Goal: Book appointment/travel/reservation: Book appointment/travel/reservation

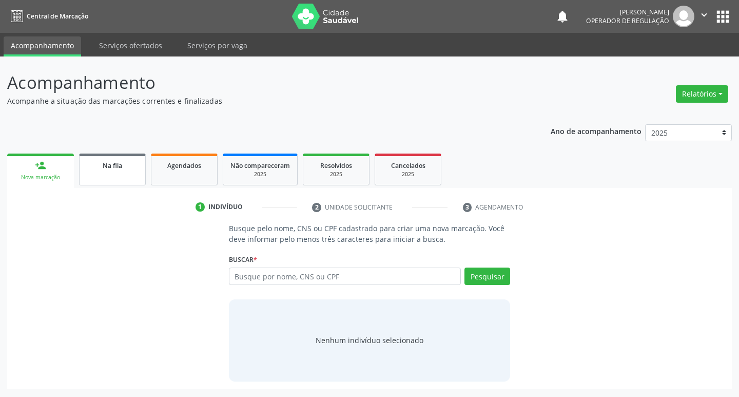
click at [127, 170] on div "Na fila" at bounding box center [112, 165] width 51 height 11
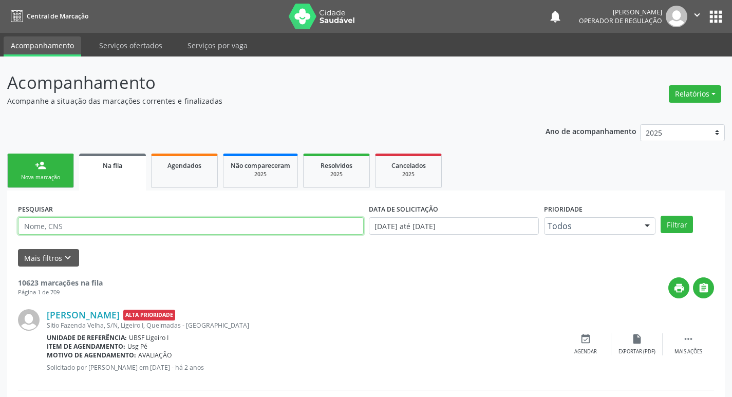
click at [105, 227] on input "text" at bounding box center [190, 225] width 345 height 17
type input "702303105166015"
click at [660, 216] on button "Filtrar" at bounding box center [676, 224] width 32 height 17
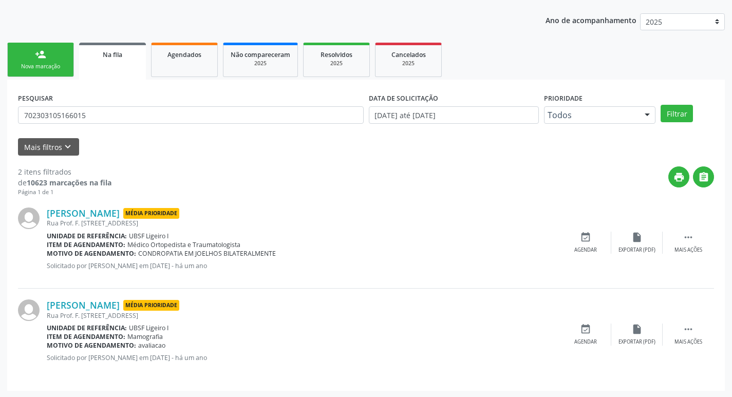
scroll to position [112, 0]
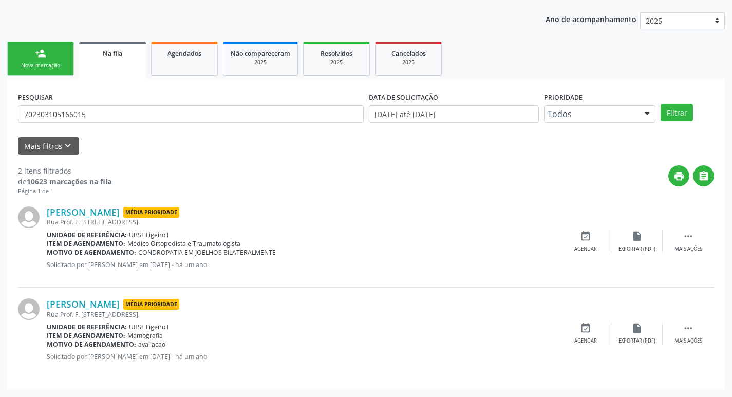
click at [589, 228] on div "Luzia Maria Sousa Bezerra Média Prioridade Rua Prof. F. Silveira, 355, Ligeiro …" at bounding box center [366, 242] width 696 height 92
click at [590, 235] on icon "event_available" at bounding box center [585, 235] width 11 height 11
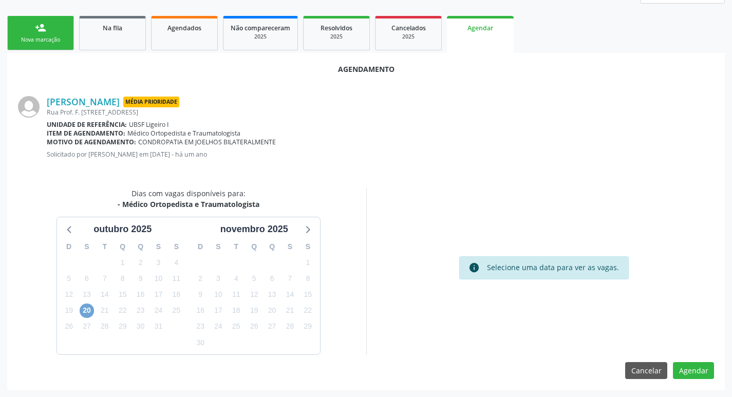
click at [87, 311] on span "20" at bounding box center [87, 310] width 14 height 14
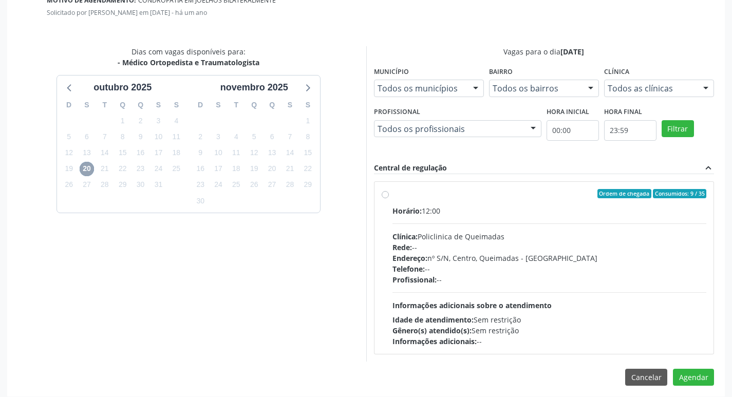
scroll to position [286, 0]
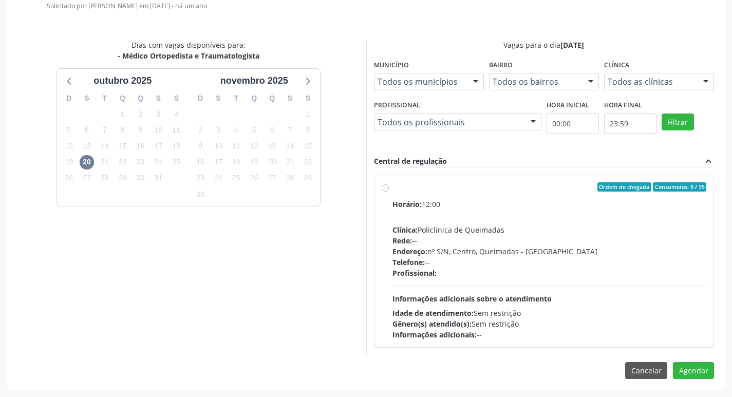
click at [526, 194] on label "Ordem de chegada Consumidos: 9 / 35 Horário: 12:00 Clínica: Policlinica de Quei…" at bounding box center [549, 261] width 314 height 158
click at [389, 191] on input "Ordem de chegada Consumidos: 9 / 35 Horário: 12:00 Clínica: Policlinica de Quei…" at bounding box center [384, 186] width 7 height 9
radio input "true"
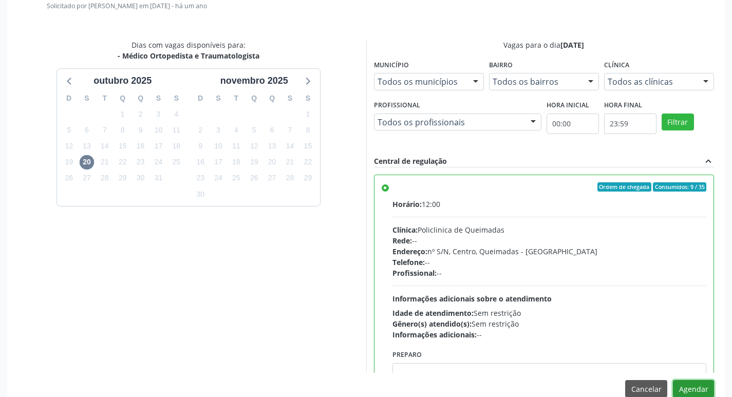
click at [679, 386] on button "Agendar" at bounding box center [692, 388] width 41 height 17
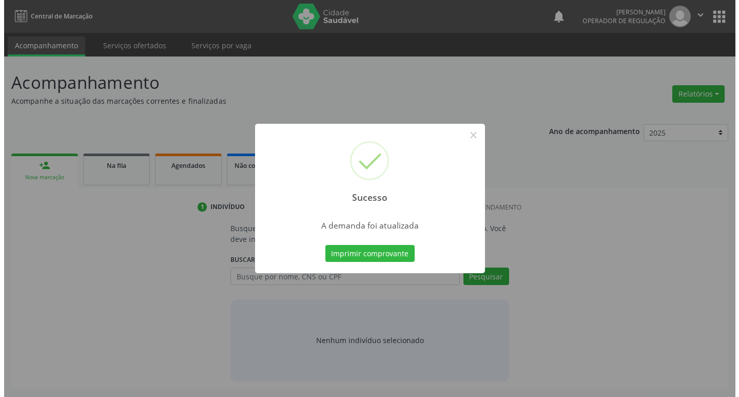
scroll to position [0, 0]
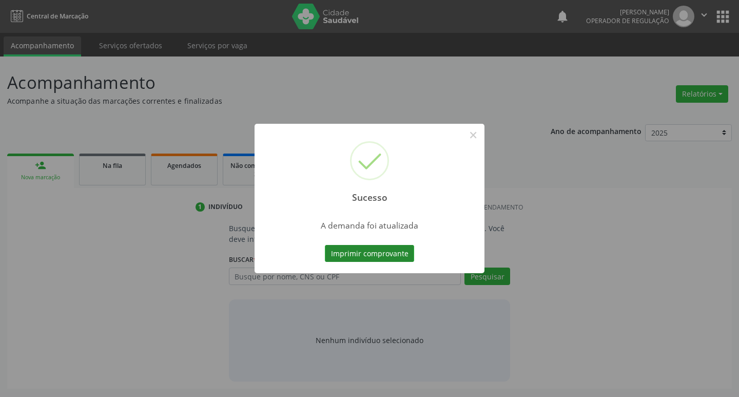
click at [407, 251] on button "Imprimir comprovante" at bounding box center [369, 253] width 89 height 17
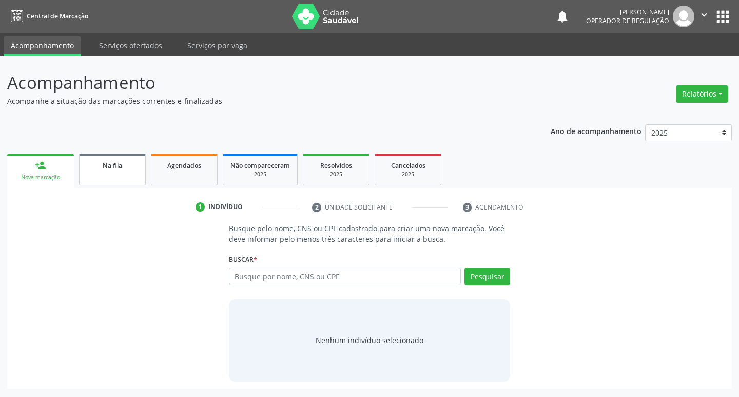
click at [120, 175] on link "Na fila" at bounding box center [112, 169] width 67 height 32
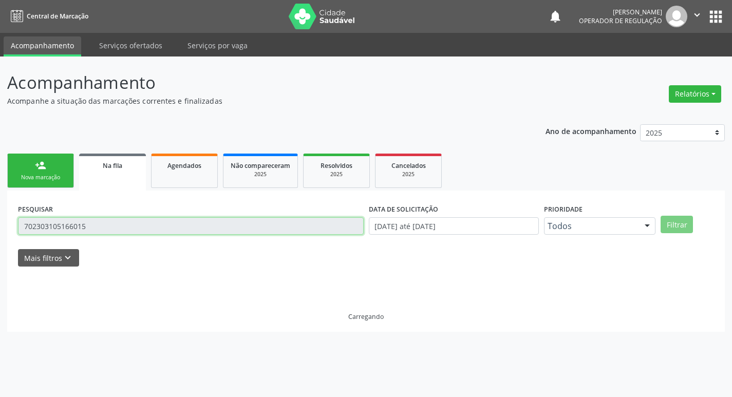
click at [119, 234] on input "702303105166015" at bounding box center [190, 225] width 345 height 17
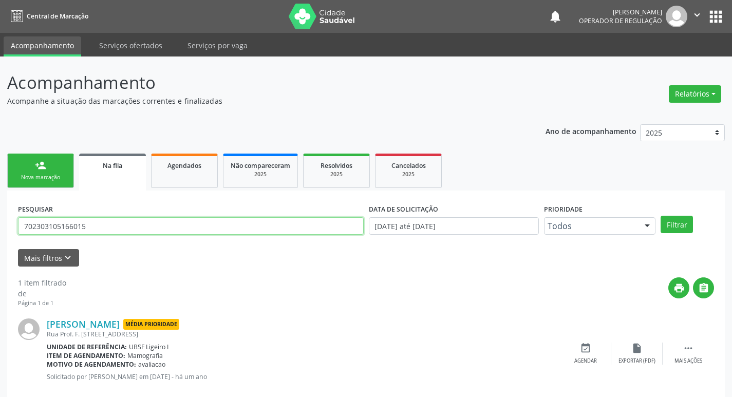
click at [119, 225] on input "702303105166015" at bounding box center [190, 225] width 345 height 17
type input "702802138232461"
click at [660, 216] on button "Filtrar" at bounding box center [676, 224] width 32 height 17
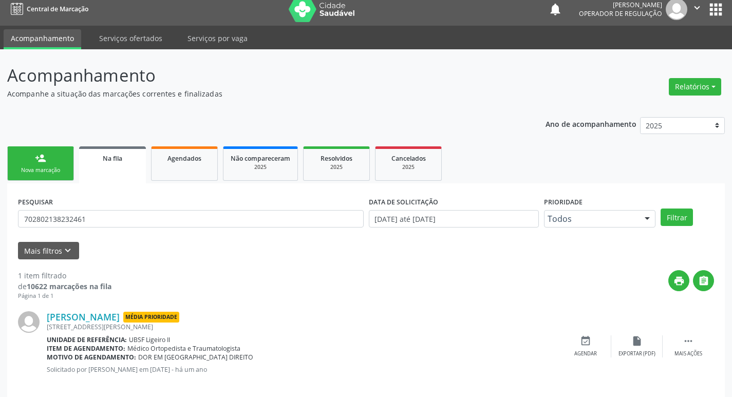
scroll to position [20, 0]
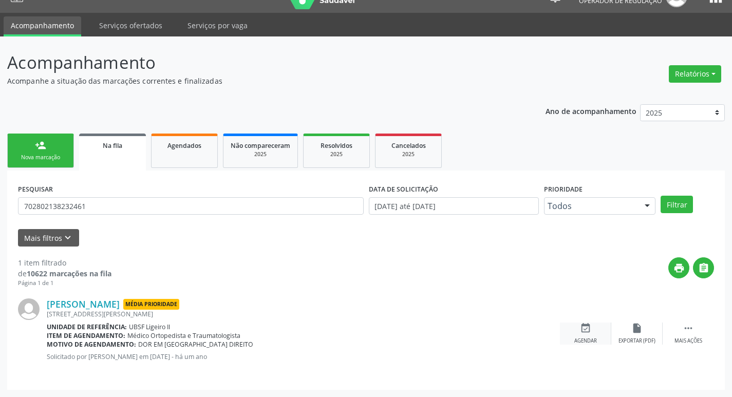
click at [588, 328] on icon "event_available" at bounding box center [585, 327] width 11 height 11
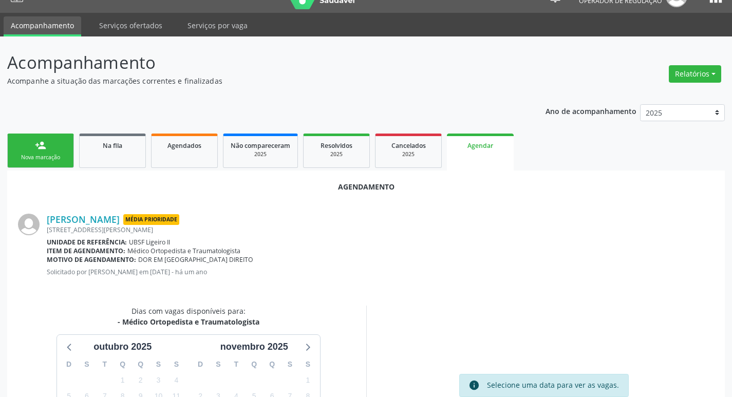
scroll to position [138, 0]
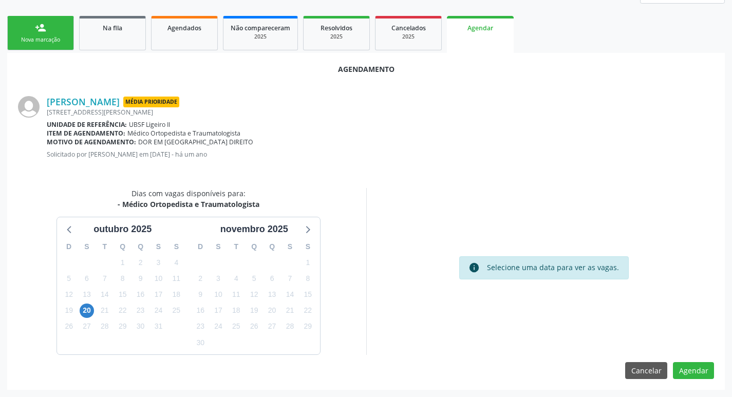
click at [98, 305] on div "21" at bounding box center [105, 310] width 14 height 16
click at [94, 311] on div "20" at bounding box center [87, 310] width 14 height 16
click at [84, 309] on span "20" at bounding box center [87, 310] width 14 height 14
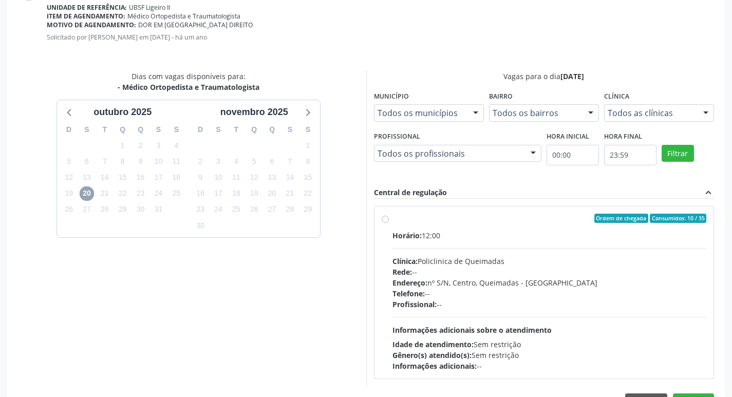
scroll to position [286, 0]
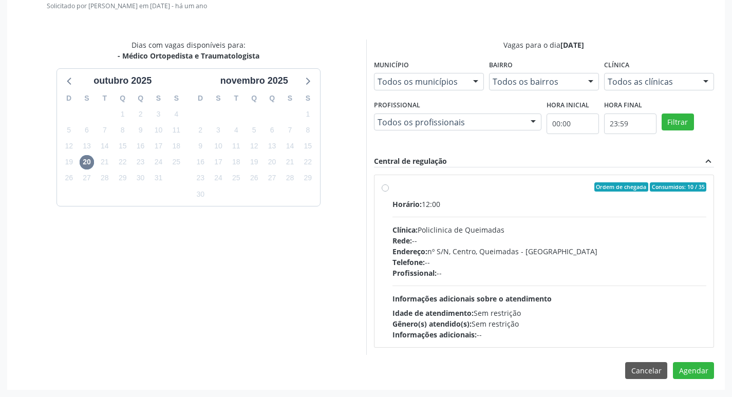
click at [540, 211] on div "Horário: 12:00 Clínica: Policlinica de Queimadas Rede: -- Endereço: nº S/N, Cen…" at bounding box center [549, 269] width 314 height 141
click at [389, 191] on input "Ordem de chegada Consumidos: 10 / 35 Horário: 12:00 Clínica: Policlinica de Que…" at bounding box center [384, 186] width 7 height 9
radio input "true"
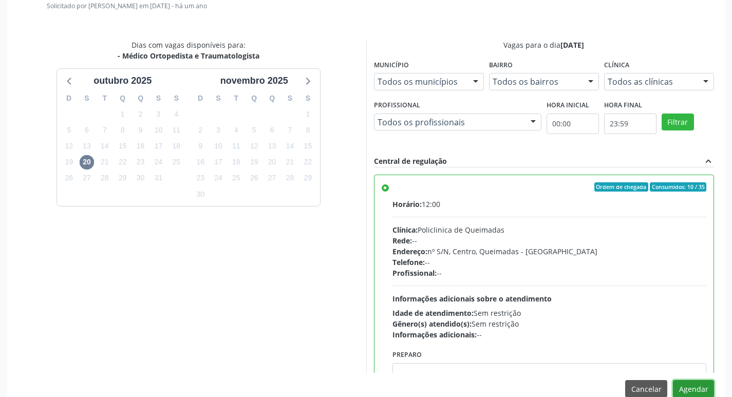
click at [698, 380] on button "Agendar" at bounding box center [692, 388] width 41 height 17
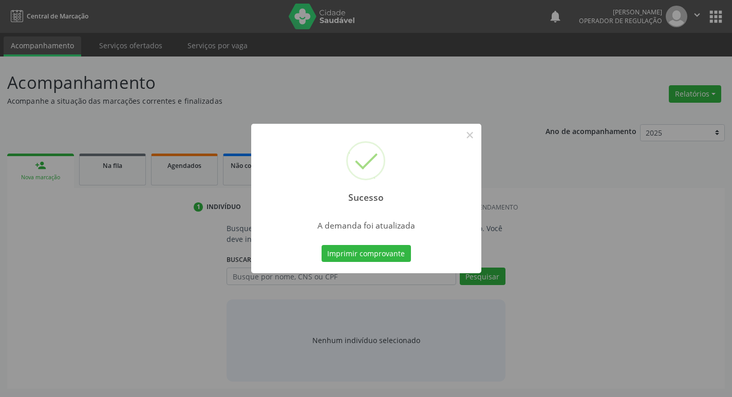
scroll to position [0, 0]
click at [365, 243] on div "Imprimir comprovante Cancel" at bounding box center [370, 254] width 94 height 22
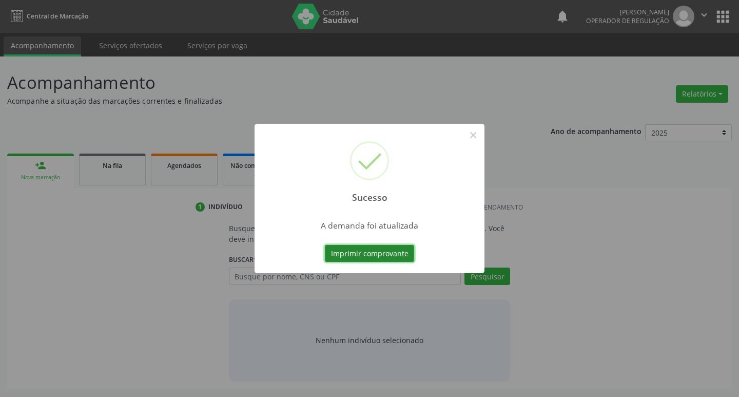
click at [365, 251] on button "Imprimir comprovante" at bounding box center [369, 253] width 89 height 17
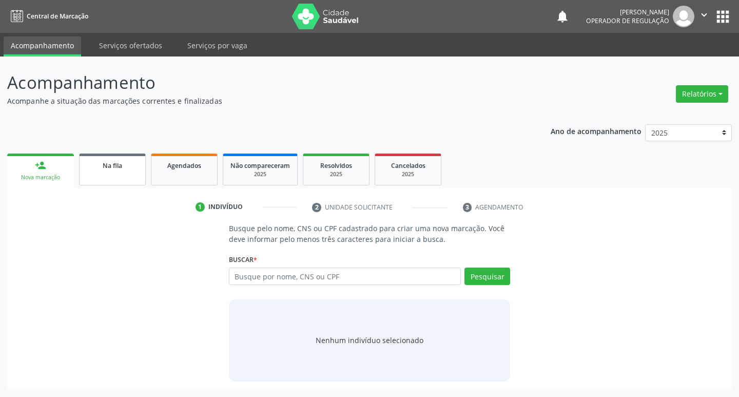
click at [117, 176] on link "Na fila" at bounding box center [112, 169] width 67 height 32
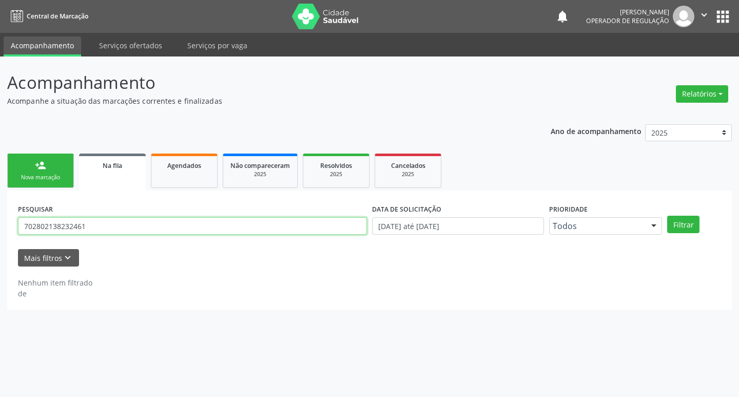
click at [110, 223] on input "702802138232461" at bounding box center [192, 225] width 349 height 17
type input "708901741470619"
click at [667, 216] on button "Filtrar" at bounding box center [683, 224] width 32 height 17
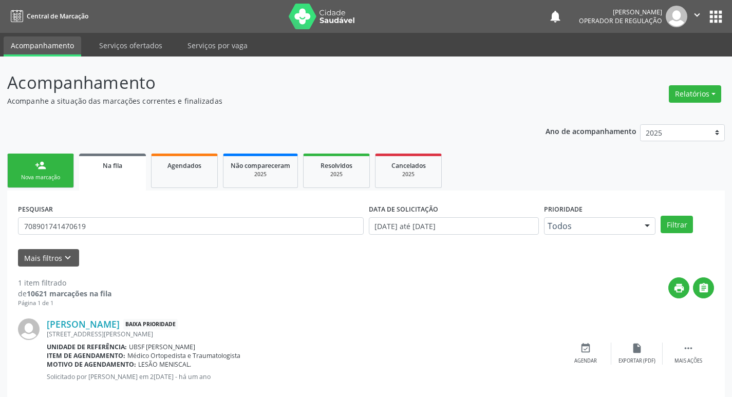
scroll to position [20, 0]
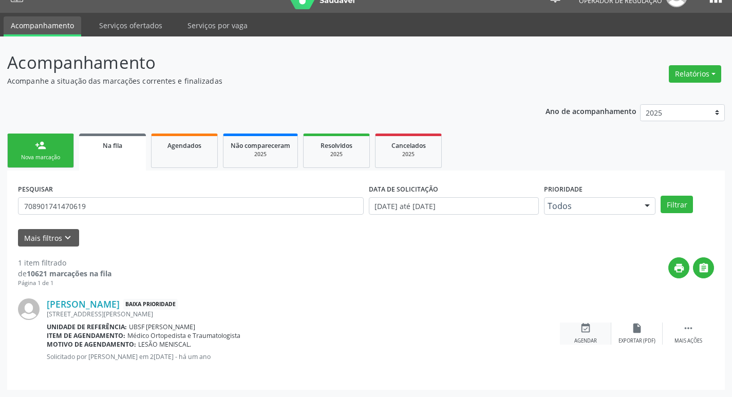
click at [580, 332] on icon "event_available" at bounding box center [585, 327] width 11 height 11
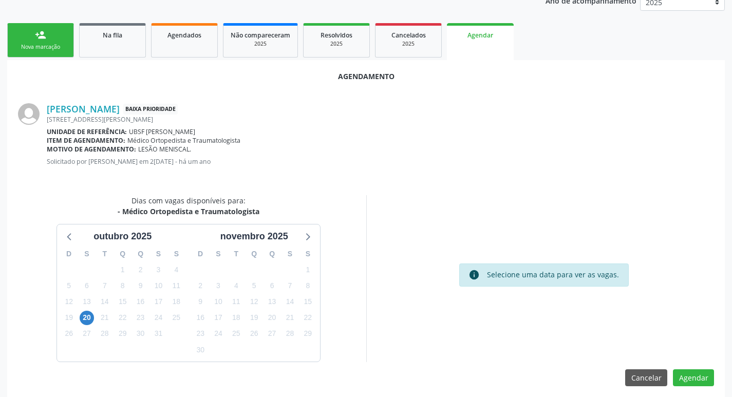
scroll to position [138, 0]
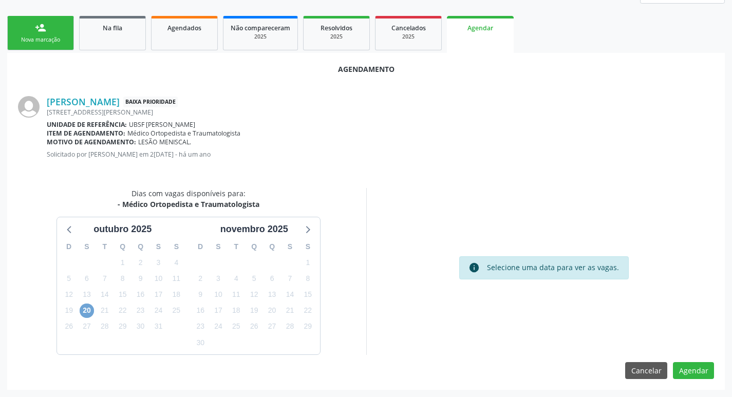
click at [88, 315] on span "20" at bounding box center [87, 310] width 14 height 14
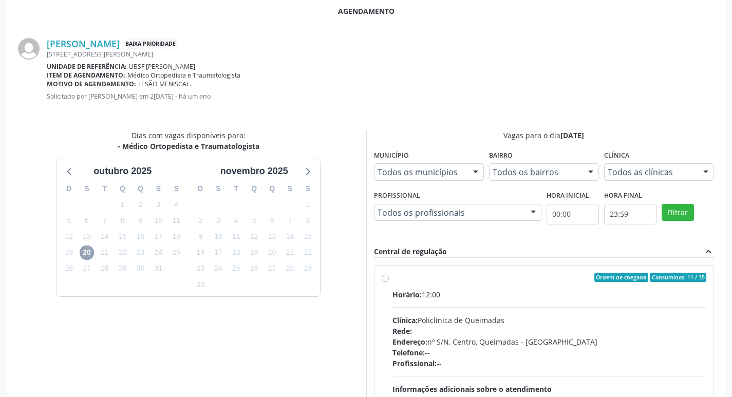
scroll to position [286, 0]
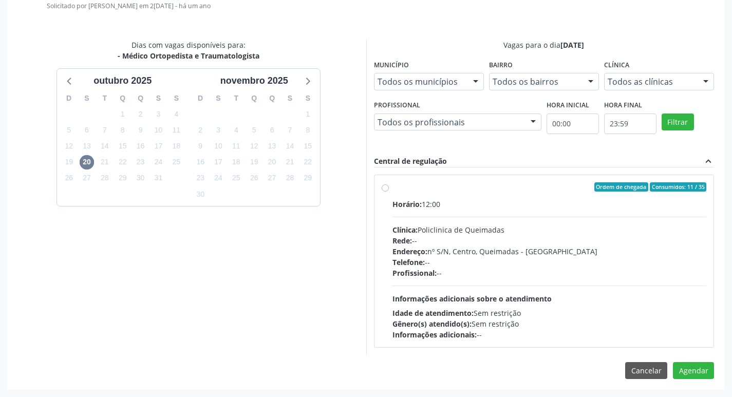
drag, startPoint x: 517, startPoint y: 242, endPoint x: 540, endPoint y: 251, distance: 23.7
click at [518, 242] on div "Rede: --" at bounding box center [549, 240] width 314 height 11
click at [389, 191] on input "Ordem de chegada Consumidos: 11 / 35 Horário: 12:00 Clínica: Policlinica de Que…" at bounding box center [384, 186] width 7 height 9
radio input "true"
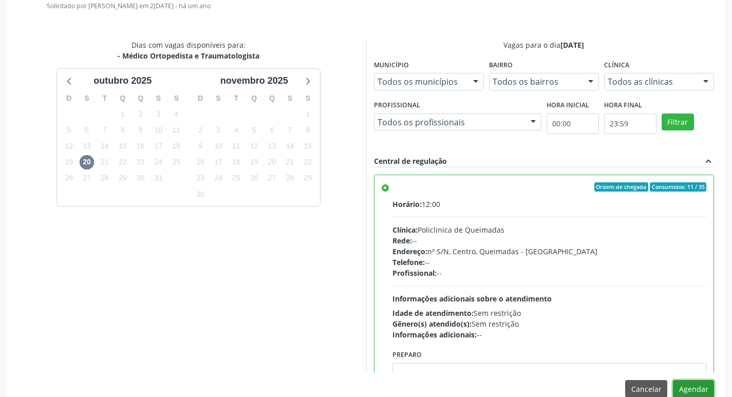
click at [701, 384] on button "Agendar" at bounding box center [692, 388] width 41 height 17
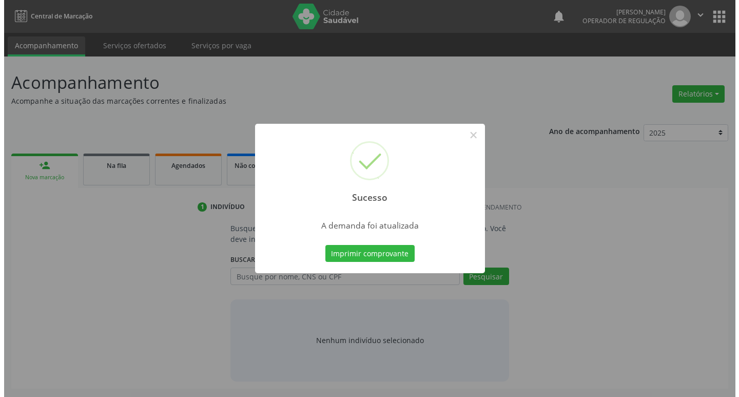
scroll to position [0, 0]
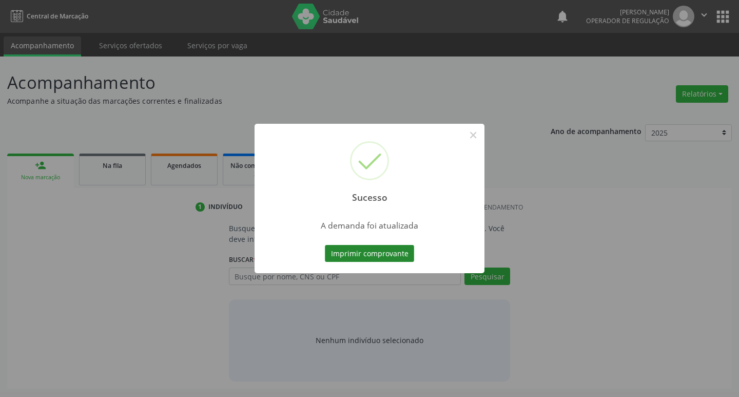
click at [379, 245] on button "Imprimir comprovante" at bounding box center [369, 253] width 89 height 17
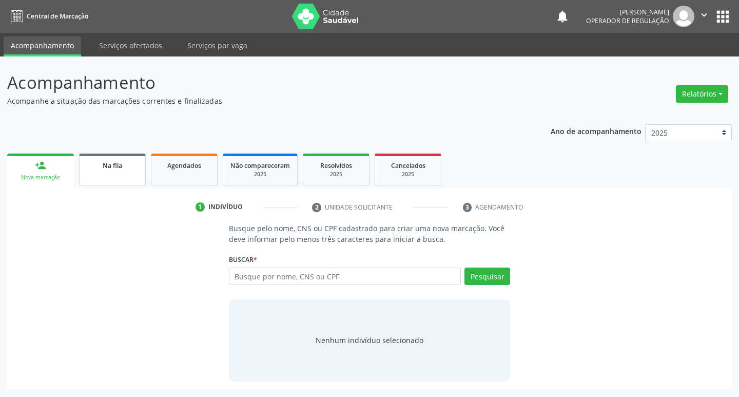
click at [112, 174] on link "Na fila" at bounding box center [112, 169] width 67 height 32
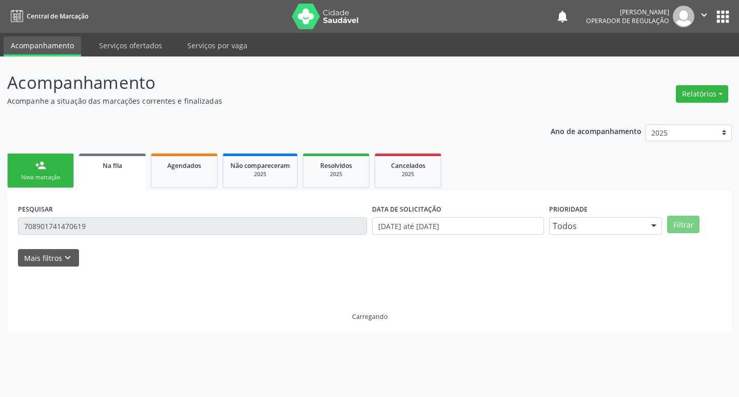
click at [15, 172] on link "person_add Nova marcação" at bounding box center [40, 170] width 67 height 34
click at [87, 164] on div "Na fila" at bounding box center [112, 165] width 52 height 11
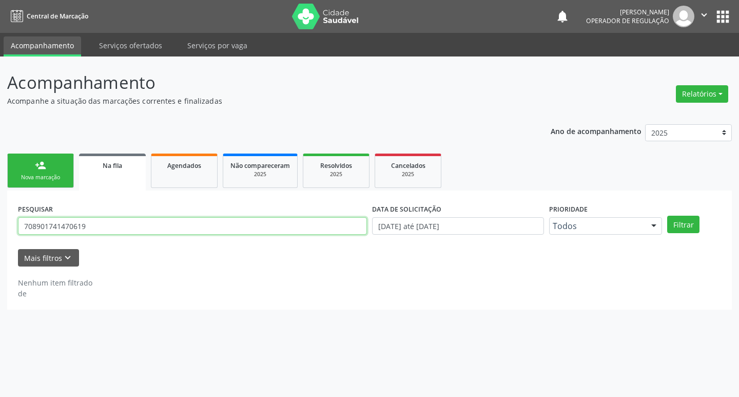
click at [105, 221] on input "708901741470619" at bounding box center [192, 225] width 349 height 17
type input "702003813280188"
click at [667, 216] on button "Filtrar" at bounding box center [683, 224] width 32 height 17
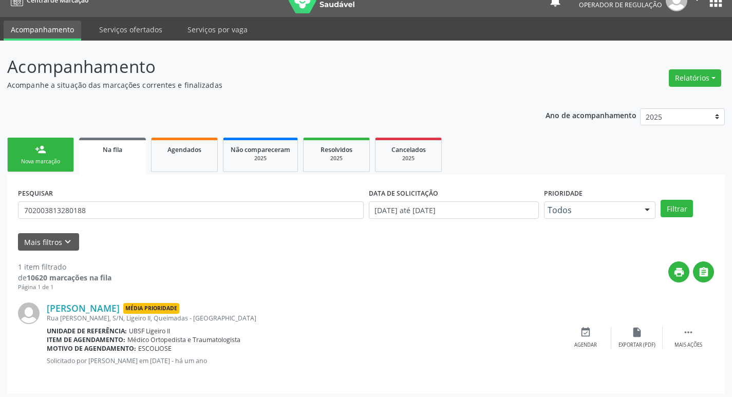
scroll to position [20, 0]
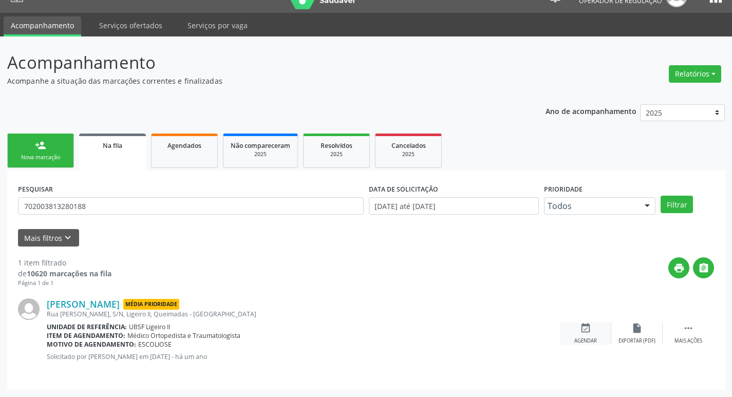
click at [587, 331] on icon "event_available" at bounding box center [585, 327] width 11 height 11
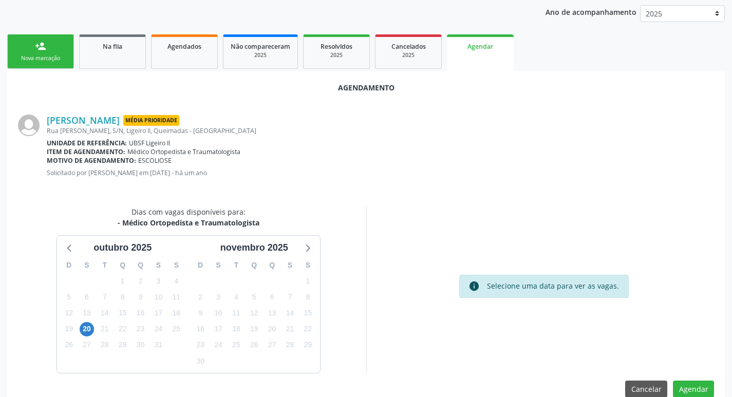
scroll to position [138, 0]
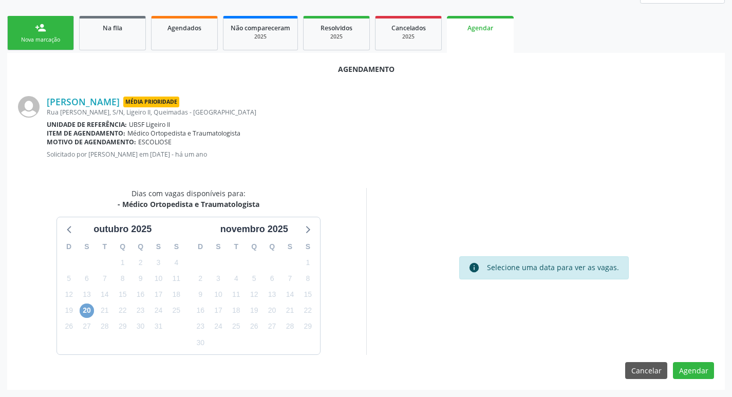
click at [86, 307] on span "20" at bounding box center [87, 310] width 14 height 14
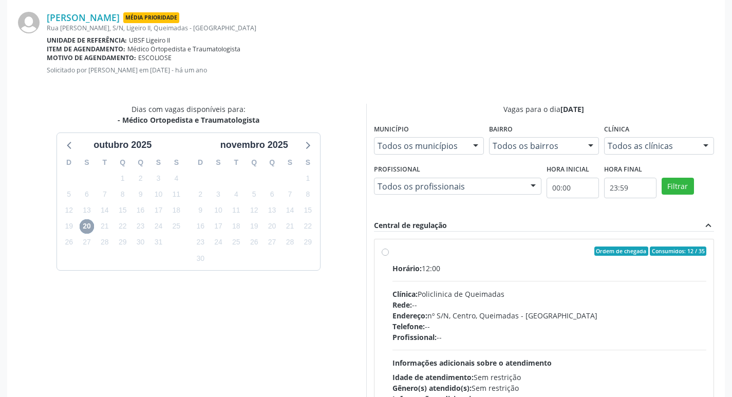
scroll to position [286, 0]
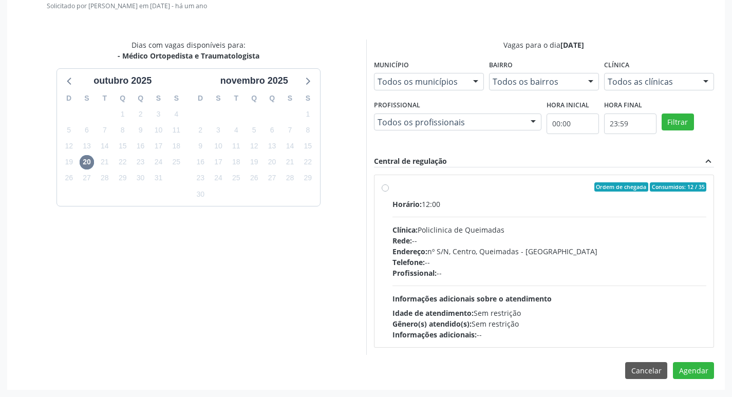
click at [508, 237] on div "Rede: --" at bounding box center [549, 240] width 314 height 11
click at [389, 191] on input "Ordem de chegada Consumidos: 12 / 35 Horário: 12:00 Clínica: Policlinica de Que…" at bounding box center [384, 186] width 7 height 9
radio input "true"
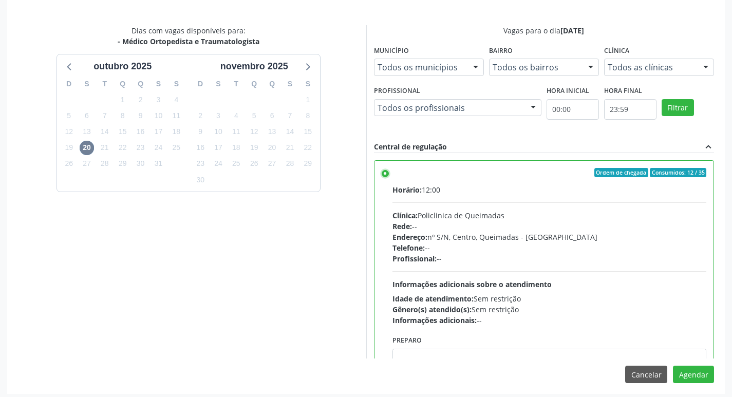
scroll to position [304, 0]
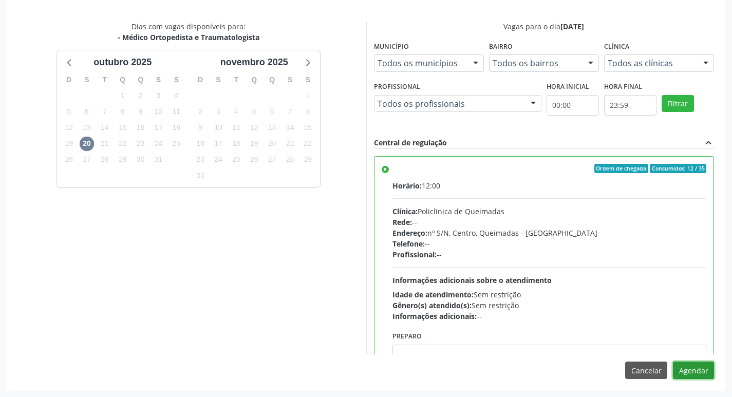
click at [694, 366] on button "Agendar" at bounding box center [692, 369] width 41 height 17
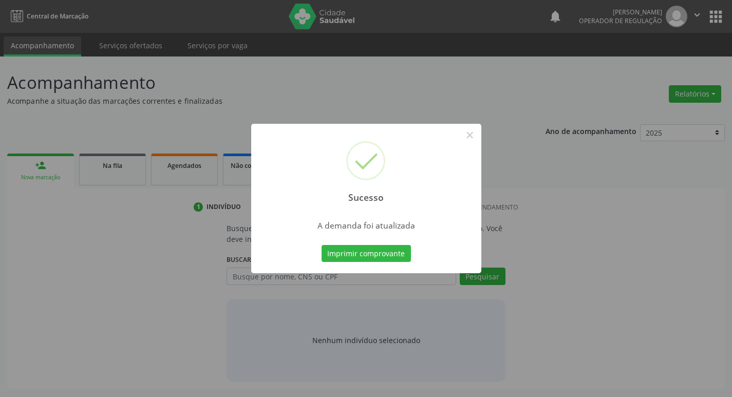
scroll to position [0, 0]
click at [409, 259] on button "Imprimir comprovante" at bounding box center [369, 253] width 89 height 17
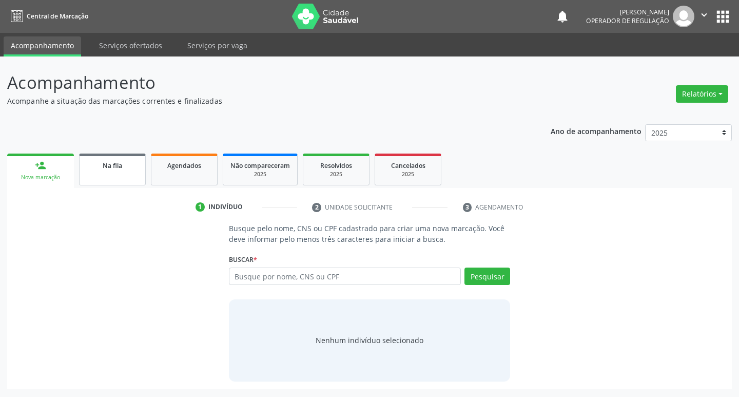
click at [133, 175] on link "Na fila" at bounding box center [112, 169] width 67 height 32
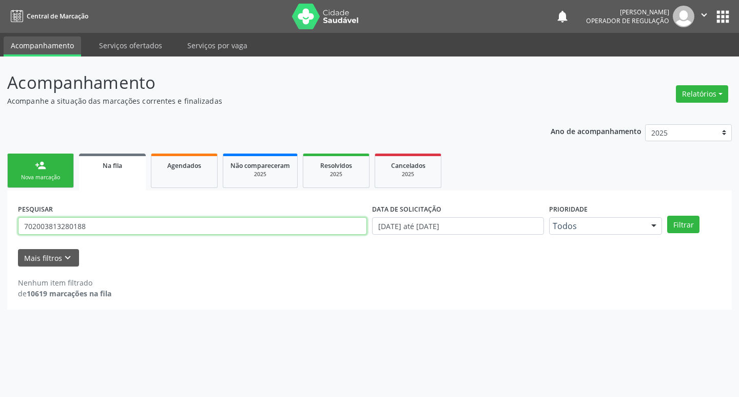
click at [101, 220] on input "702003813280188" at bounding box center [192, 225] width 349 height 17
type input "70200381328018"
click at [102, 220] on input "70200381328018" at bounding box center [192, 225] width 349 height 17
drag, startPoint x: 102, startPoint y: 220, endPoint x: 15, endPoint y: 221, distance: 86.2
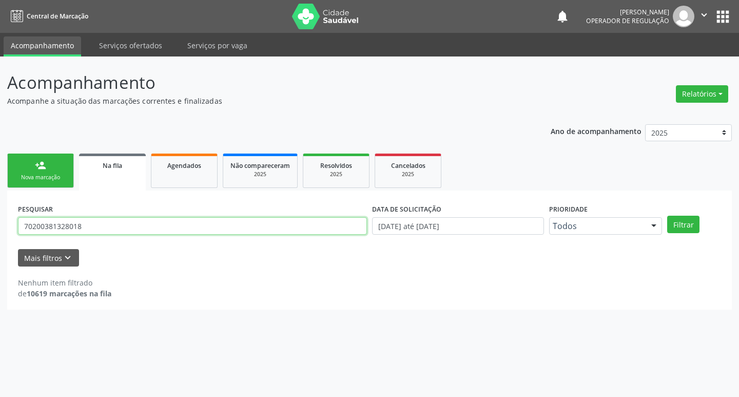
click at [15, 221] on div "PESQUISAR 70200381328018" at bounding box center [192, 221] width 354 height 40
type input "703306285421710"
click at [667, 216] on button "Filtrar" at bounding box center [683, 224] width 32 height 17
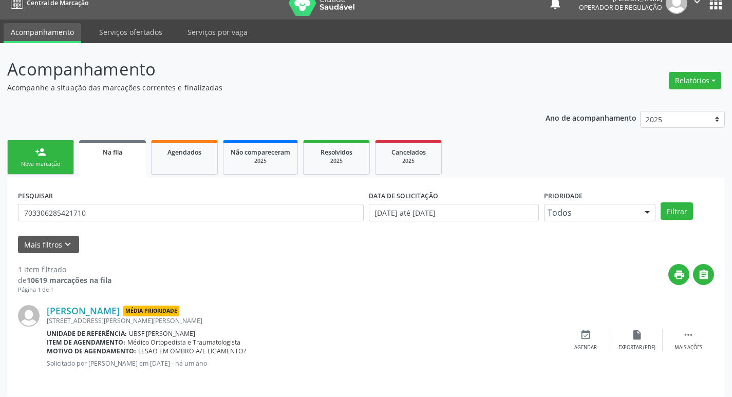
scroll to position [20, 0]
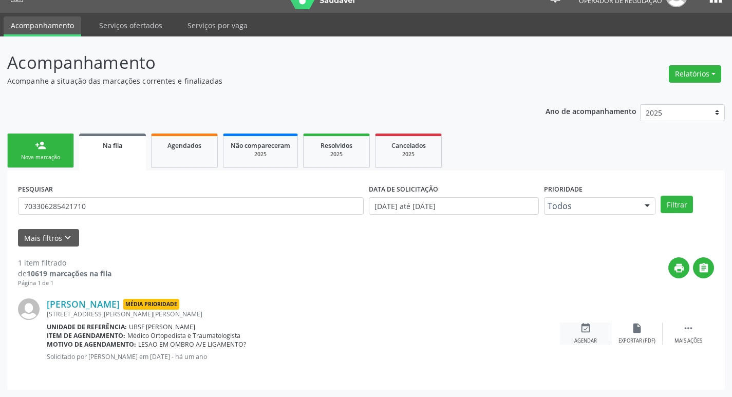
click at [578, 333] on div "event_available Agendar" at bounding box center [585, 333] width 51 height 22
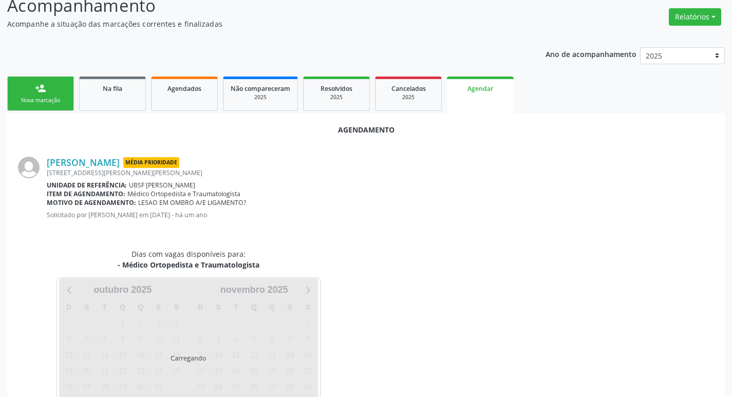
scroll to position [113, 0]
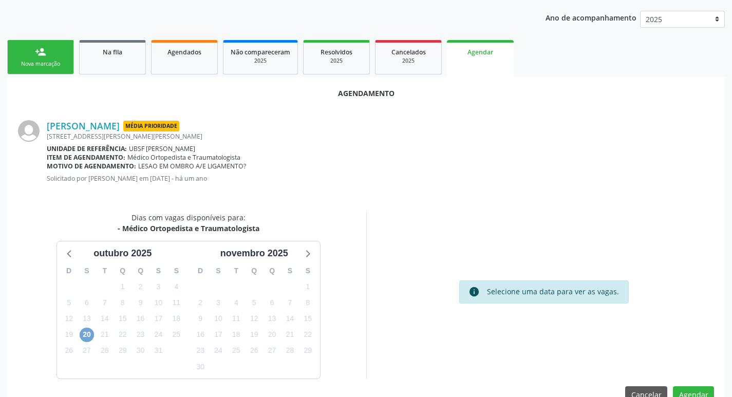
click at [85, 331] on span "20" at bounding box center [87, 335] width 14 height 14
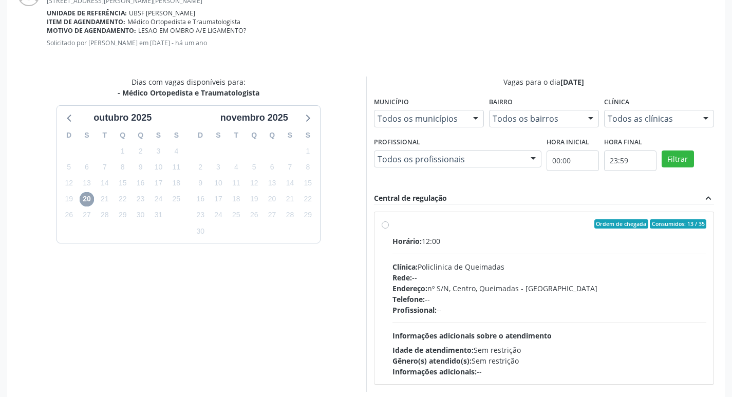
scroll to position [286, 0]
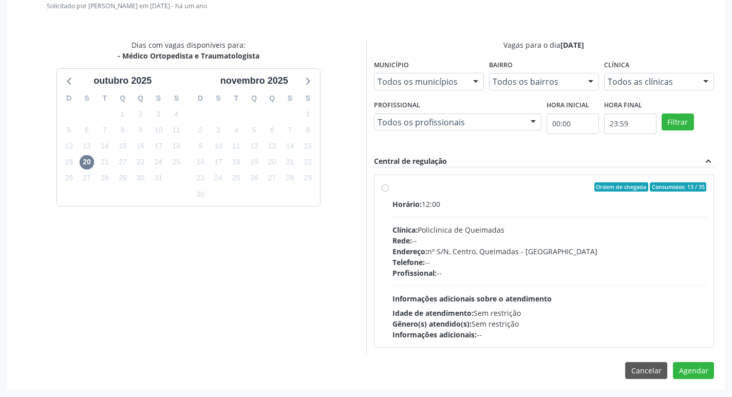
click at [506, 218] on div "Horário: 12:00 Clínica: Policlinica de Queimadas Rede: -- Endereço: nº S/N, Cen…" at bounding box center [549, 269] width 314 height 141
click at [389, 191] on input "Ordem de chegada Consumidos: 13 / 35 Horário: 12:00 Clínica: Policlinica de Que…" at bounding box center [384, 186] width 7 height 9
radio input "true"
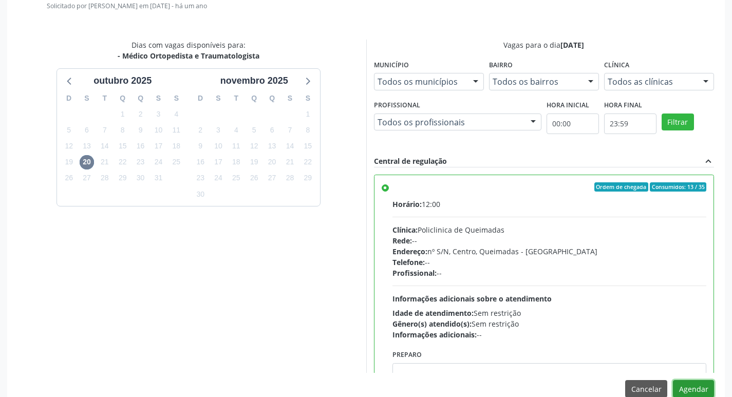
click at [693, 388] on button "Agendar" at bounding box center [692, 388] width 41 height 17
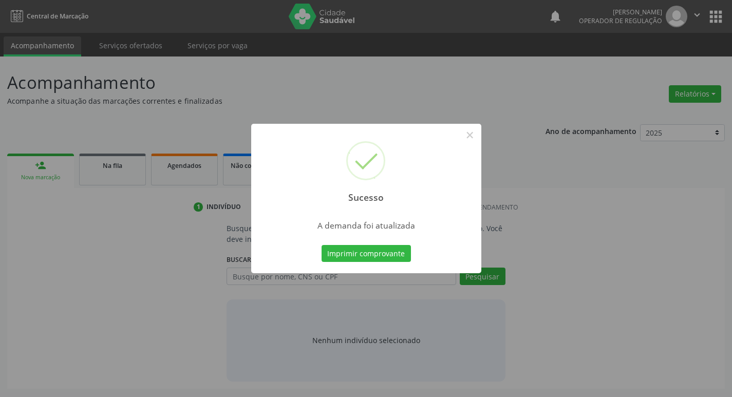
scroll to position [0, 0]
click at [359, 250] on button "Imprimir comprovante" at bounding box center [369, 253] width 89 height 17
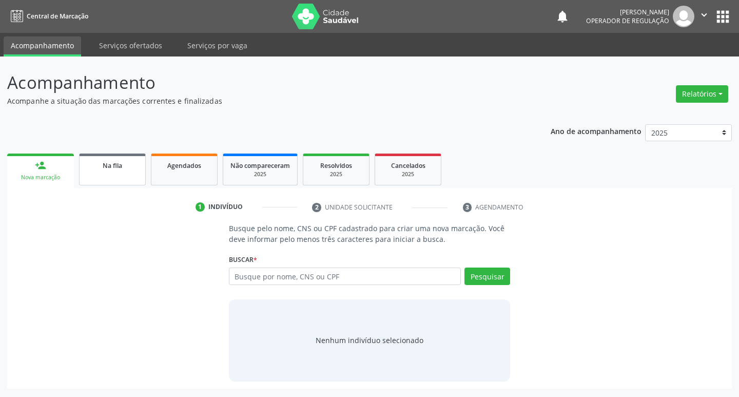
click at [108, 159] on link "Na fila" at bounding box center [112, 169] width 67 height 32
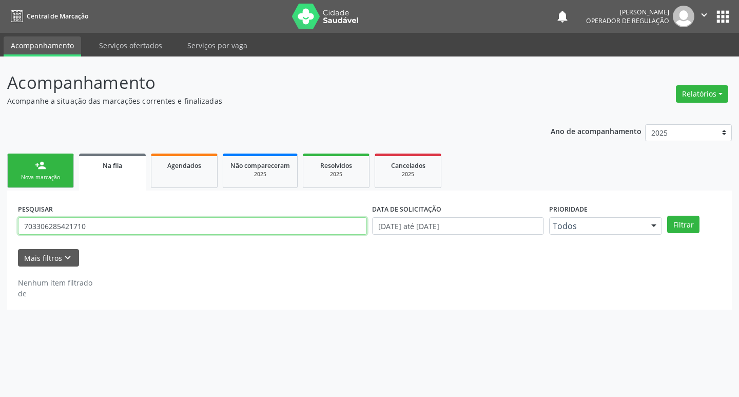
click at [202, 221] on input "703306285421710" at bounding box center [192, 225] width 349 height 17
type input "707400022304779"
click at [667, 216] on button "Filtrar" at bounding box center [683, 224] width 32 height 17
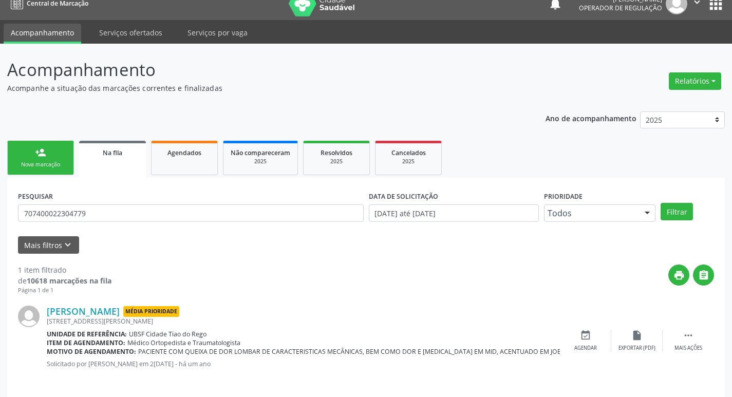
scroll to position [20, 0]
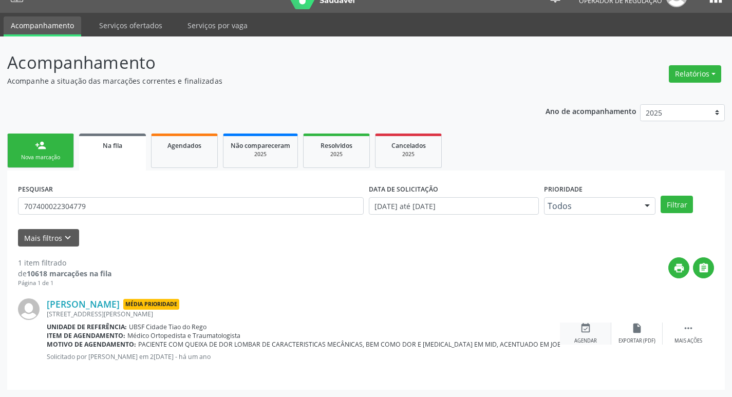
click at [589, 331] on icon "event_available" at bounding box center [585, 327] width 11 height 11
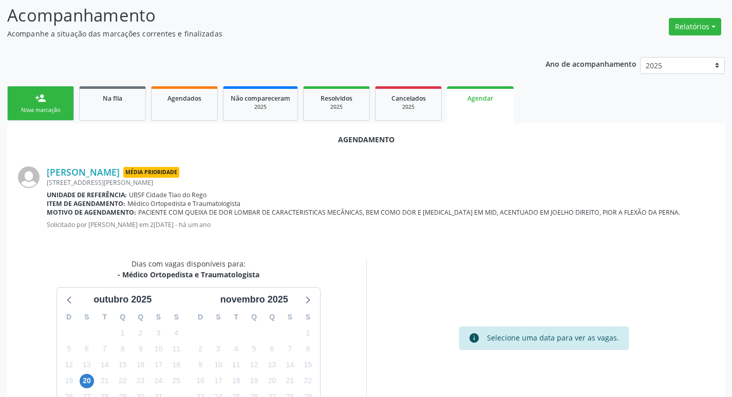
scroll to position [138, 0]
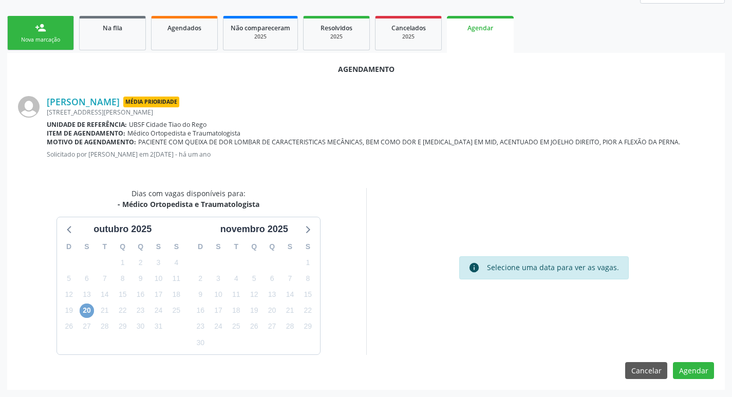
click at [86, 313] on span "20" at bounding box center [87, 310] width 14 height 14
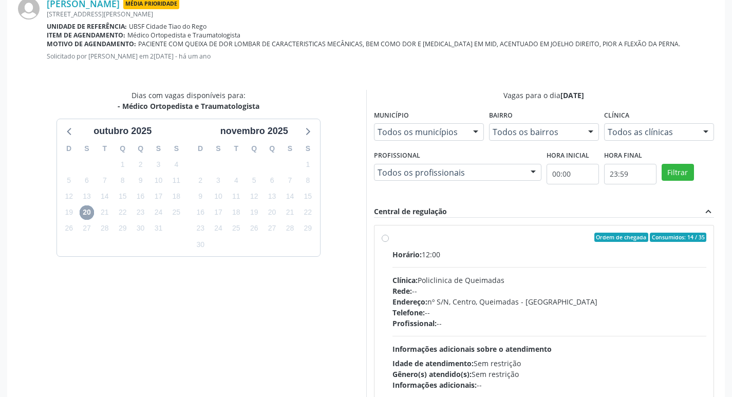
scroll to position [286, 0]
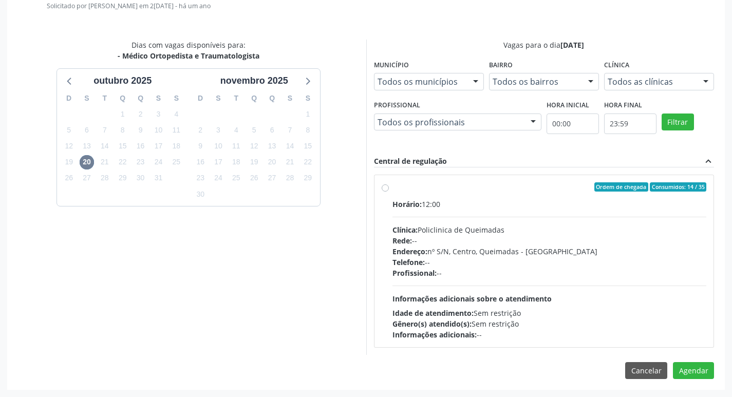
click at [506, 234] on div "Clínica: Policlinica de Queimadas" at bounding box center [549, 229] width 314 height 11
click at [389, 191] on input "Ordem de chegada Consumidos: 14 / 35 Horário: 12:00 Clínica: Policlinica de Que…" at bounding box center [384, 186] width 7 height 9
radio input "true"
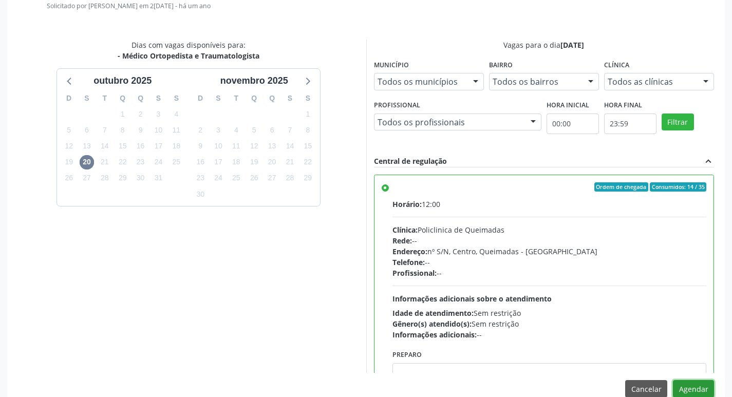
click at [680, 384] on button "Agendar" at bounding box center [692, 388] width 41 height 17
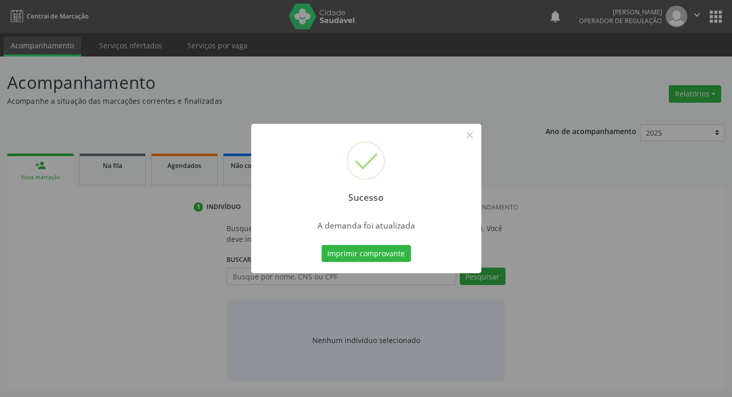
scroll to position [0, 0]
click at [393, 249] on button "Imprimir comprovante" at bounding box center [369, 253] width 89 height 17
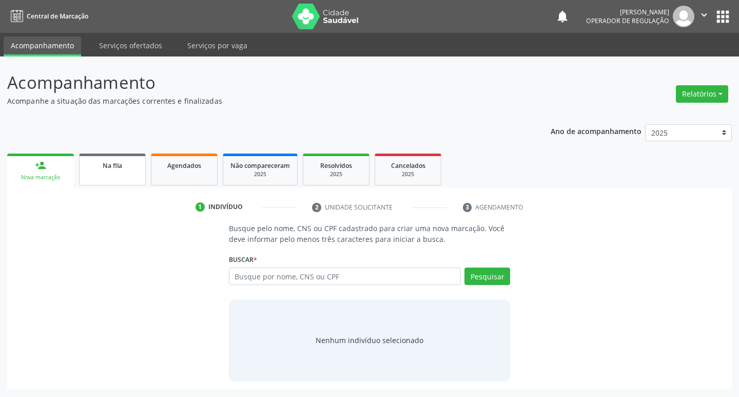
click at [99, 166] on div "Na fila" at bounding box center [112, 165] width 51 height 11
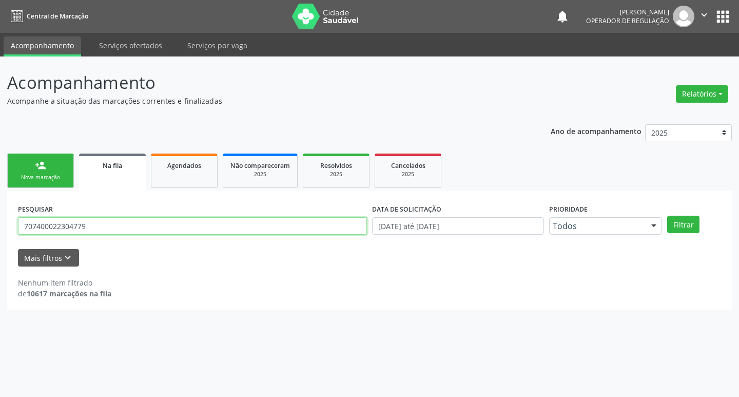
click at [156, 225] on input "707400022304779" at bounding box center [192, 225] width 349 height 17
type input "700005564881502"
click at [667, 216] on button "Filtrar" at bounding box center [683, 224] width 32 height 17
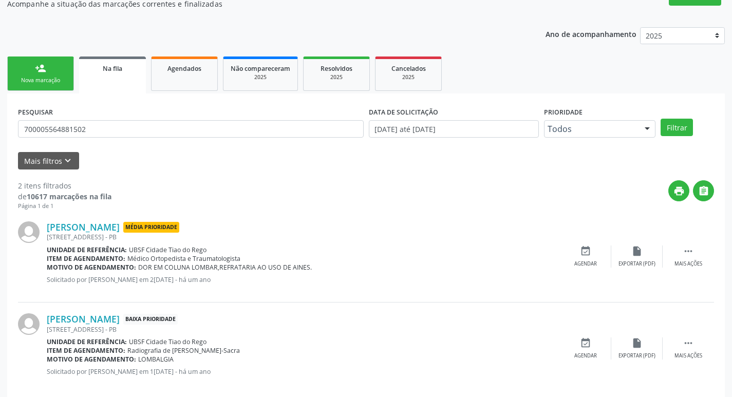
scroll to position [112, 0]
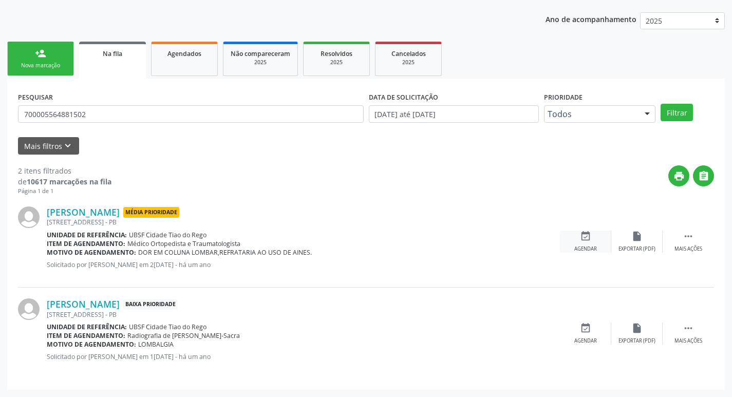
click at [582, 240] on icon "event_available" at bounding box center [585, 235] width 11 height 11
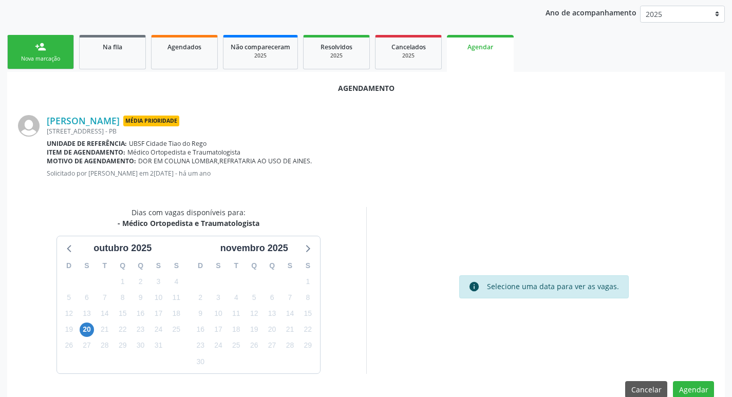
scroll to position [138, 0]
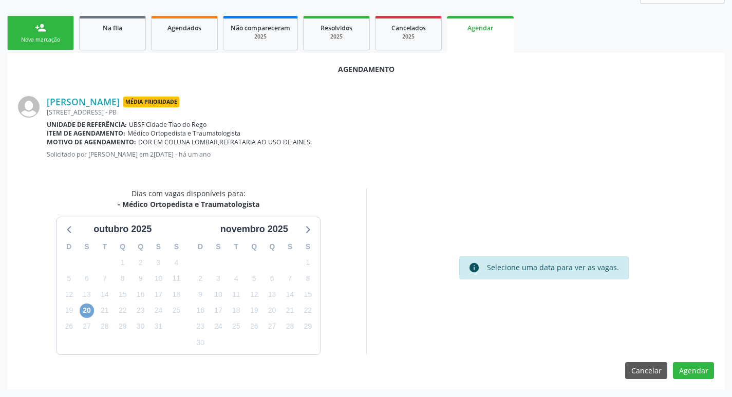
click at [87, 313] on span "20" at bounding box center [87, 310] width 14 height 14
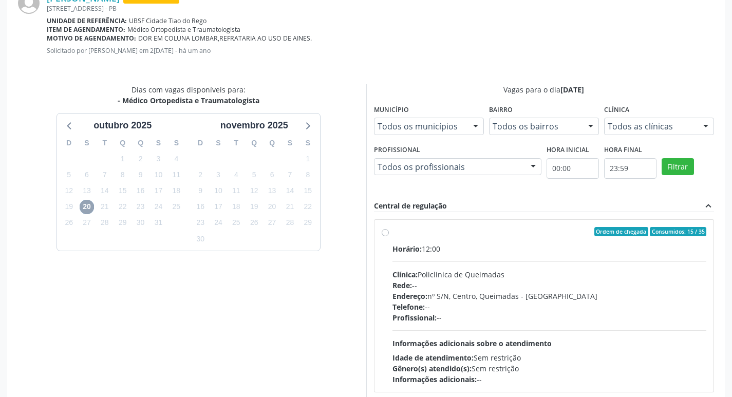
scroll to position [286, 0]
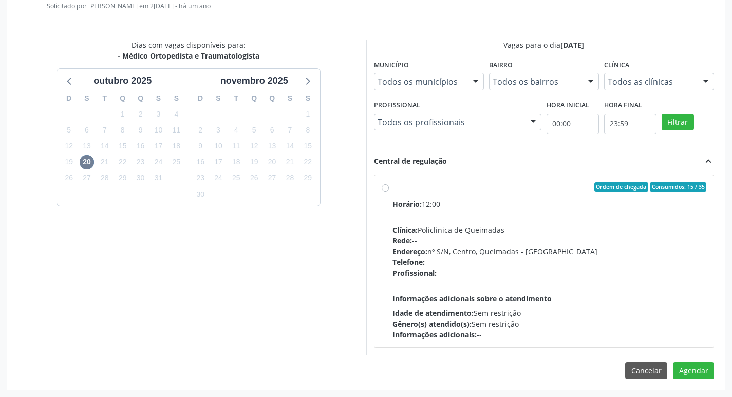
click at [589, 188] on div "Ordem de chegada Consumidos: 15 / 35" at bounding box center [549, 186] width 314 height 9
click at [389, 188] on input "Ordem de chegada Consumidos: 15 / 35 Horário: 12:00 Clínica: Policlinica de Que…" at bounding box center [384, 186] width 7 height 9
radio input "true"
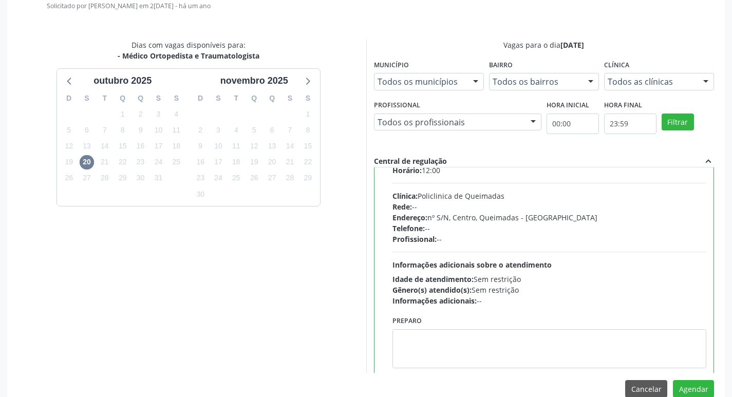
scroll to position [51, 0]
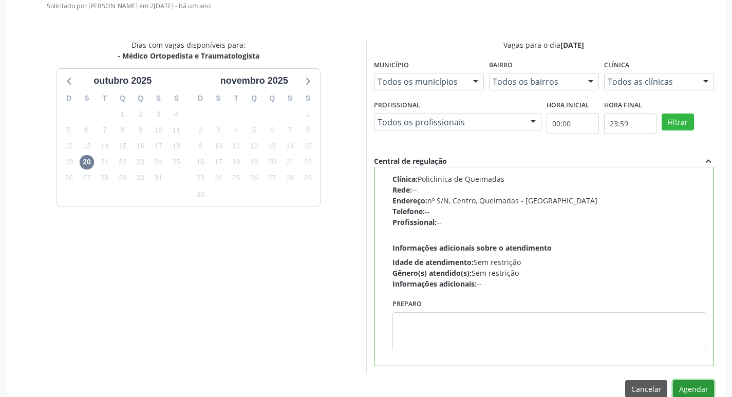
click at [700, 383] on button "Agendar" at bounding box center [692, 388] width 41 height 17
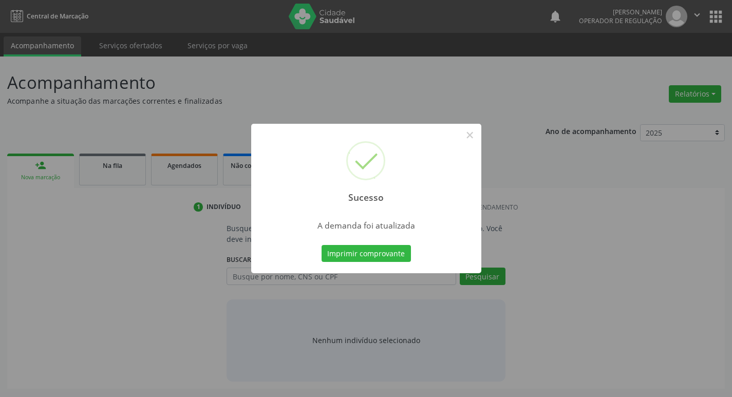
scroll to position [0, 0]
click at [401, 251] on button "Imprimir comprovante" at bounding box center [369, 253] width 89 height 17
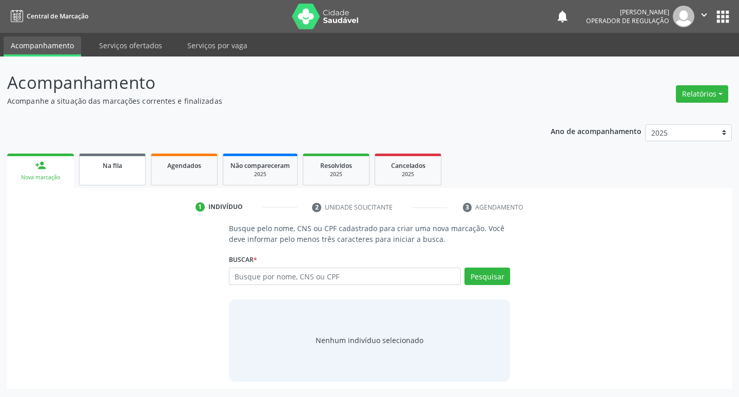
click at [117, 163] on span "Na fila" at bounding box center [113, 165] width 20 height 9
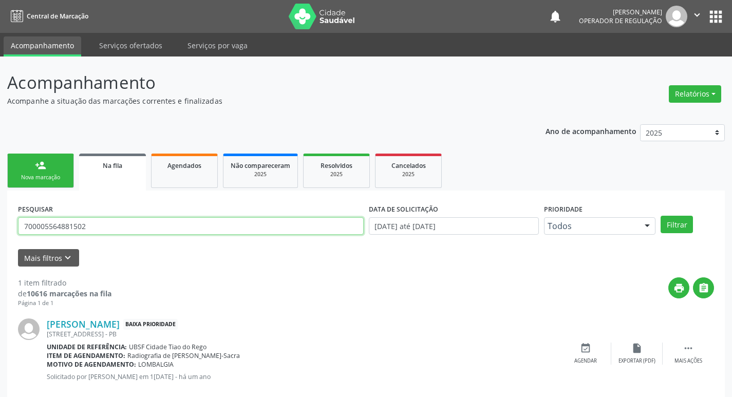
click at [174, 227] on input "700005564881502" at bounding box center [190, 225] width 345 height 17
type input "700007897569505"
click at [660, 216] on button "Filtrar" at bounding box center [676, 224] width 32 height 17
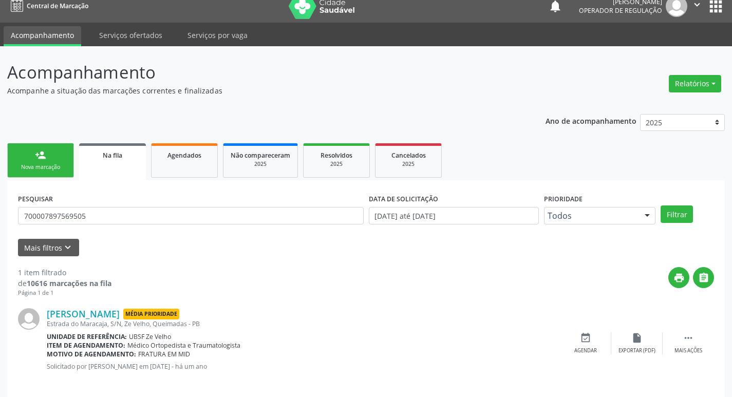
scroll to position [20, 0]
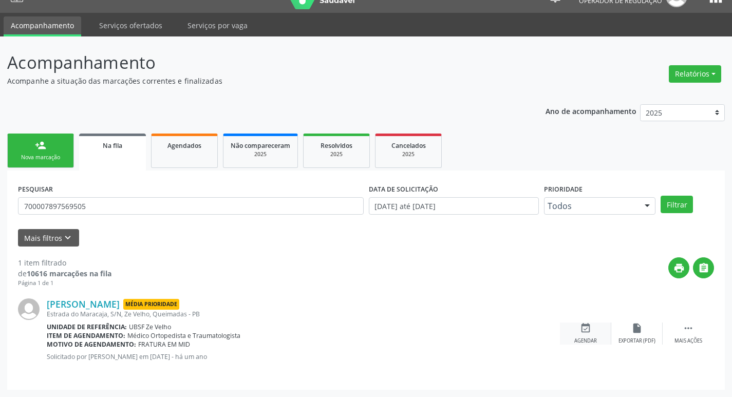
click at [597, 329] on div "event_available Agendar" at bounding box center [585, 333] width 51 height 22
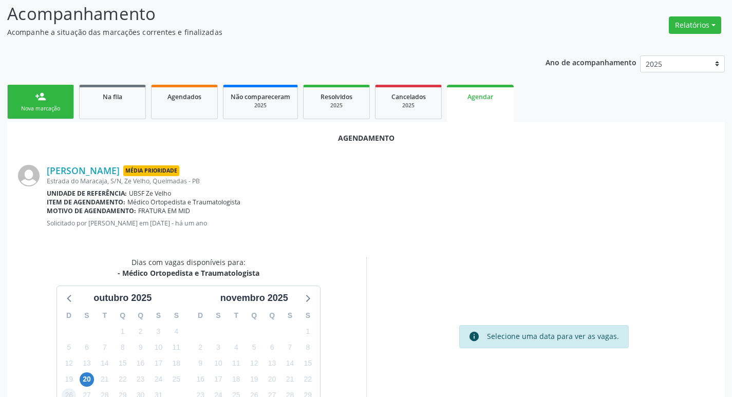
scroll to position [138, 0]
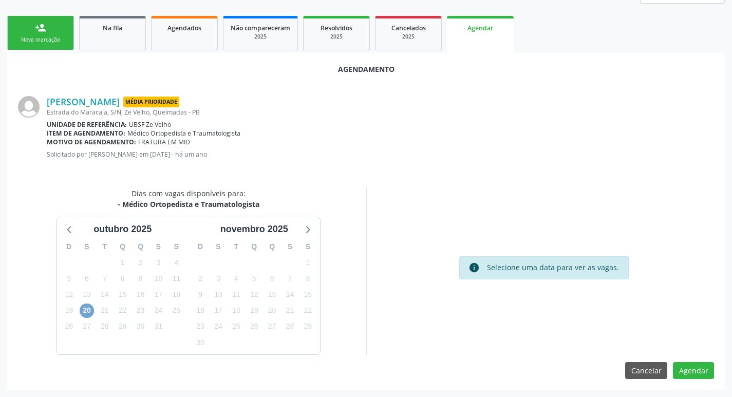
click at [85, 310] on span "20" at bounding box center [87, 310] width 14 height 14
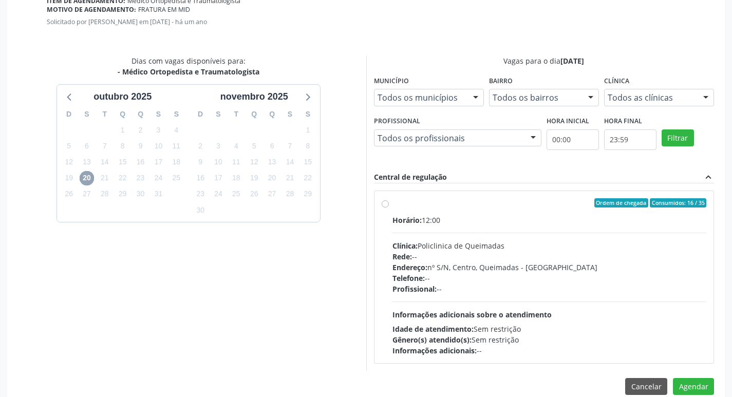
scroll to position [286, 0]
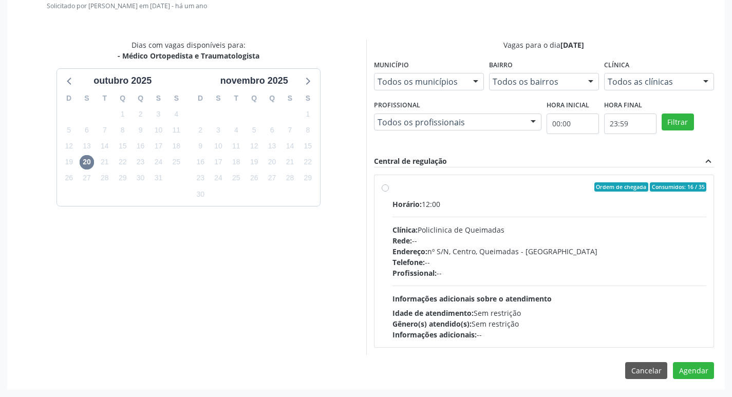
click at [617, 199] on div "Horário: 12:00" at bounding box center [549, 204] width 314 height 11
click at [389, 191] on input "Ordem de chegada Consumidos: 16 / 35 Horário: 12:00 Clínica: Policlinica de Que…" at bounding box center [384, 186] width 7 height 9
radio input "true"
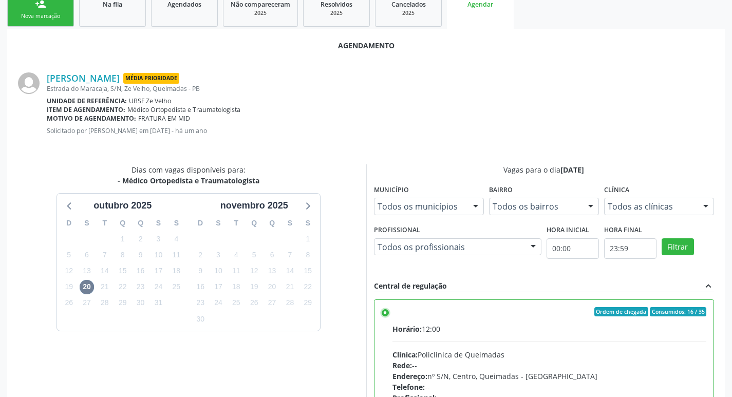
scroll to position [304, 0]
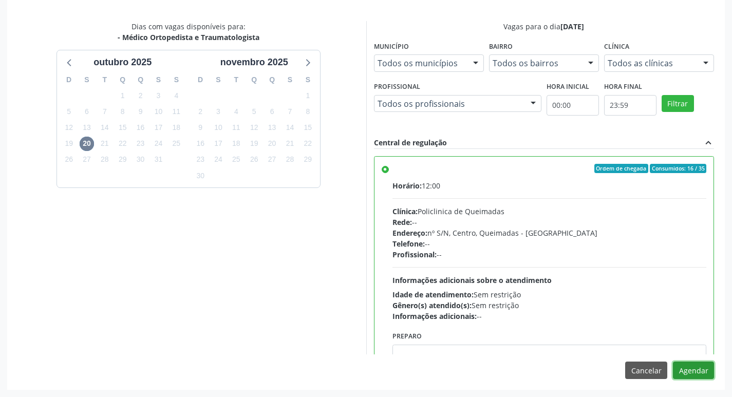
click at [694, 367] on button "Agendar" at bounding box center [692, 369] width 41 height 17
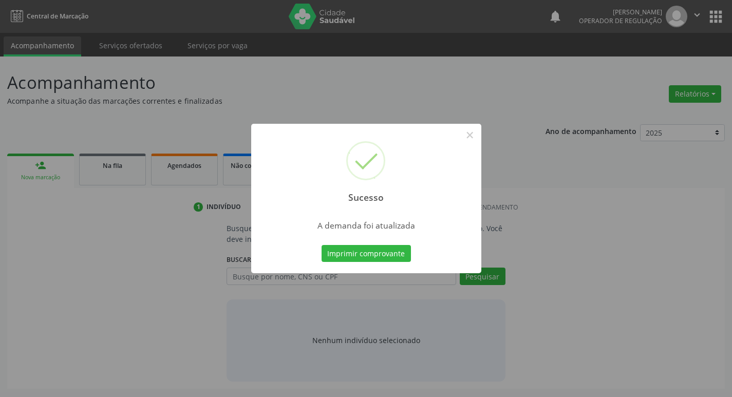
scroll to position [0, 0]
click at [385, 256] on button "Imprimir comprovante" at bounding box center [369, 253] width 89 height 17
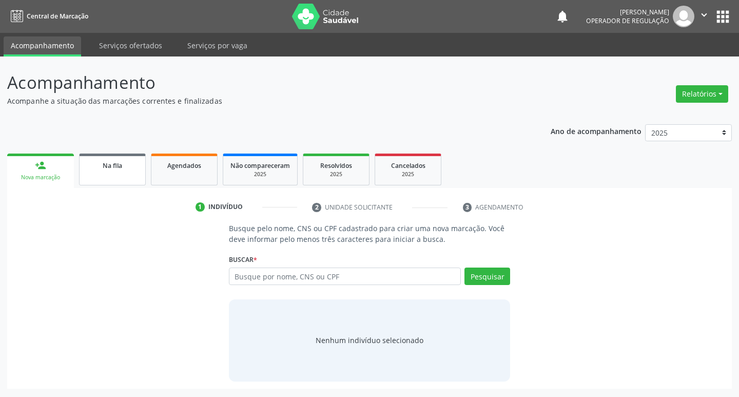
click at [101, 156] on link "Na fila" at bounding box center [112, 169] width 67 height 32
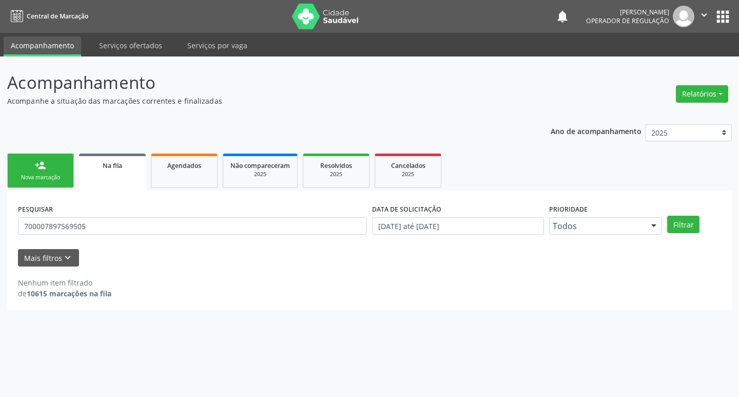
click at [158, 215] on div "PESQUISAR 700007897569505" at bounding box center [192, 221] width 354 height 40
drag, startPoint x: 158, startPoint y: 215, endPoint x: 158, endPoint y: 228, distance: 12.8
click at [158, 222] on div "PESQUISAR 700007897569505" at bounding box center [192, 221] width 354 height 40
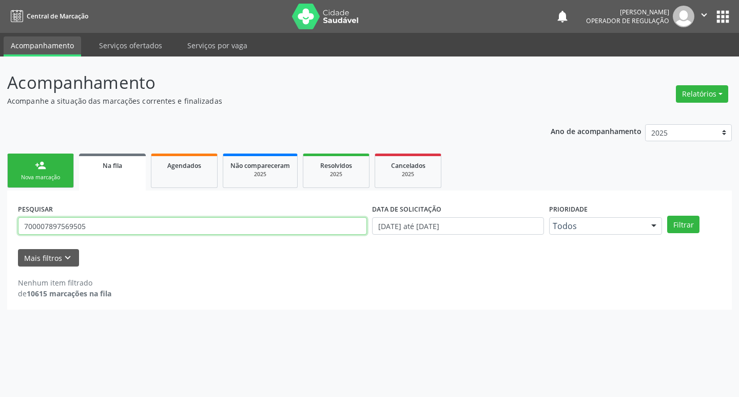
click at [158, 228] on input "700007897569505" at bounding box center [192, 225] width 349 height 17
type input "705000411701253"
click at [667, 216] on button "Filtrar" at bounding box center [683, 224] width 32 height 17
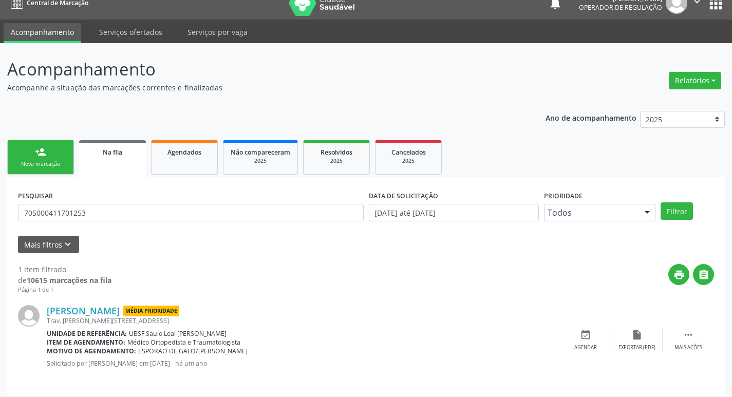
scroll to position [20, 0]
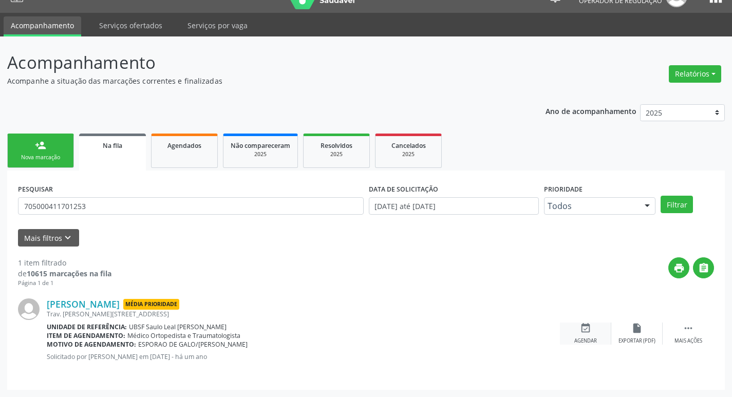
click at [593, 330] on div "event_available Agendar" at bounding box center [585, 333] width 51 height 22
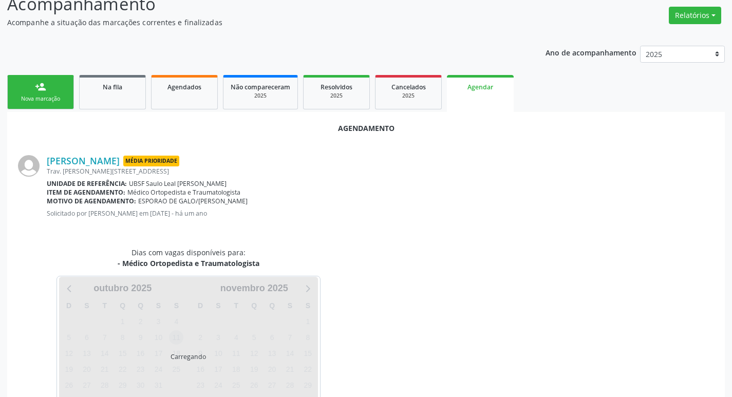
scroll to position [113, 0]
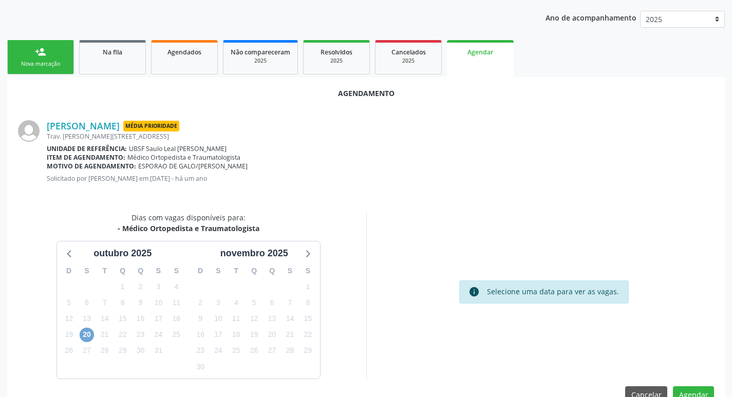
click at [83, 332] on span "20" at bounding box center [87, 335] width 14 height 14
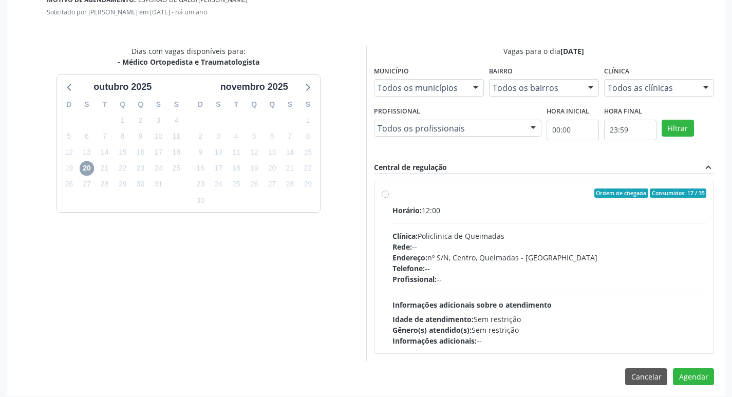
scroll to position [286, 0]
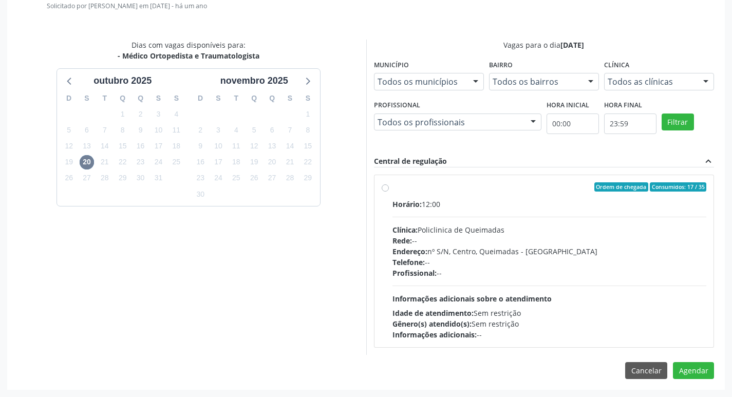
click at [599, 217] on hr at bounding box center [549, 217] width 314 height 1
click at [389, 191] on input "Ordem de chegada Consumidos: 17 / 35 Horário: 12:00 Clínica: Policlinica de Que…" at bounding box center [384, 186] width 7 height 9
radio input "true"
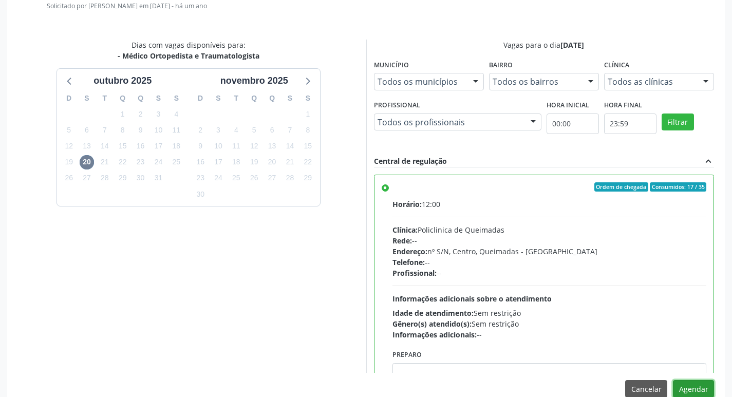
click at [690, 386] on button "Agendar" at bounding box center [692, 388] width 41 height 17
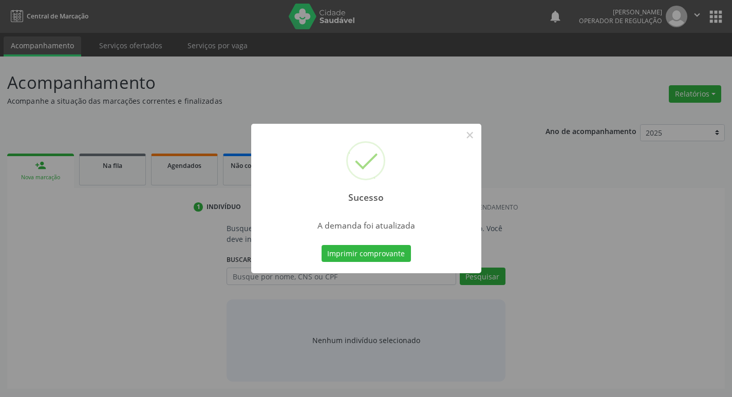
scroll to position [0, 0]
click at [377, 248] on button "Imprimir comprovante" at bounding box center [369, 253] width 89 height 17
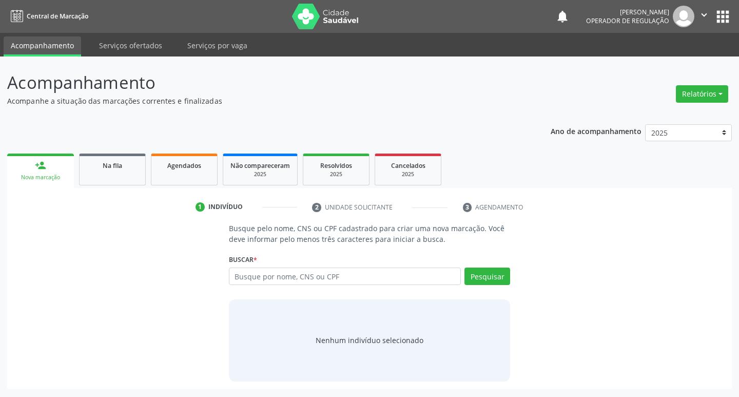
click at [136, 183] on link "Na fila" at bounding box center [112, 169] width 67 height 32
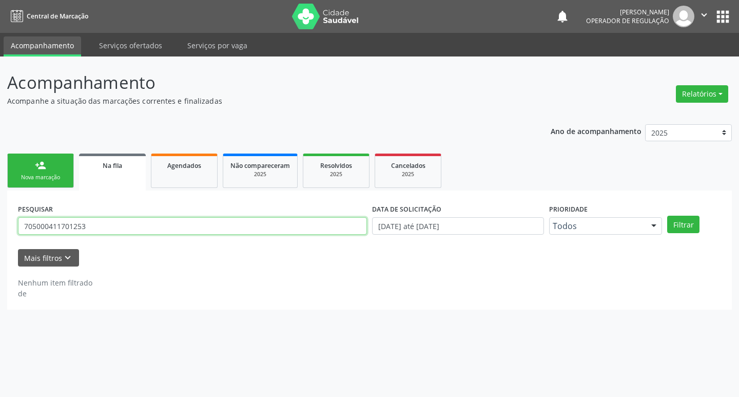
click at [181, 225] on input "705000411701253" at bounding box center [192, 225] width 349 height 17
type input "708403267426266"
click at [667, 216] on button "Filtrar" at bounding box center [683, 224] width 32 height 17
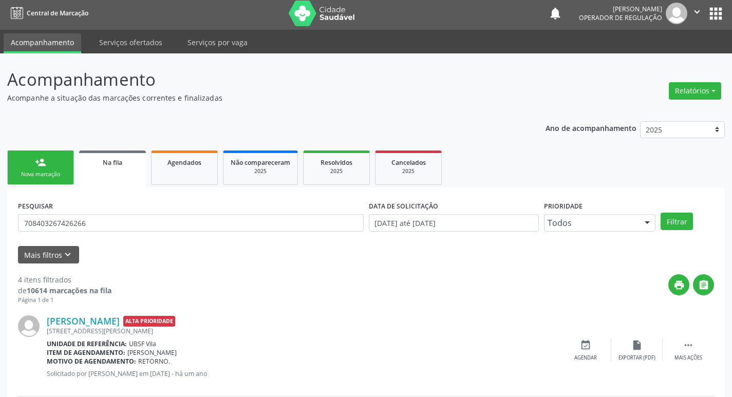
scroll to position [296, 0]
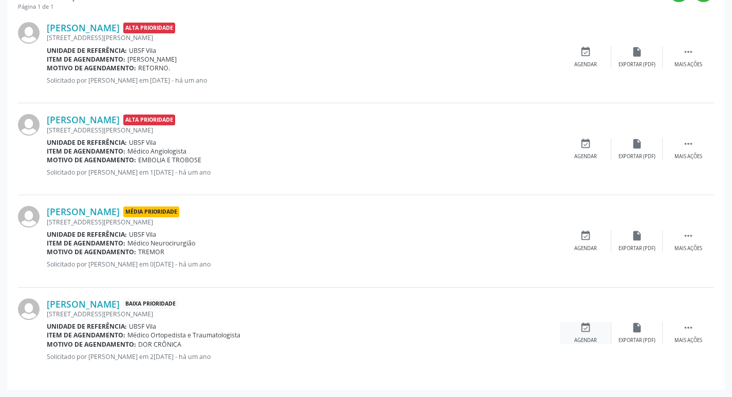
click at [583, 335] on div "event_available Agendar" at bounding box center [585, 333] width 51 height 22
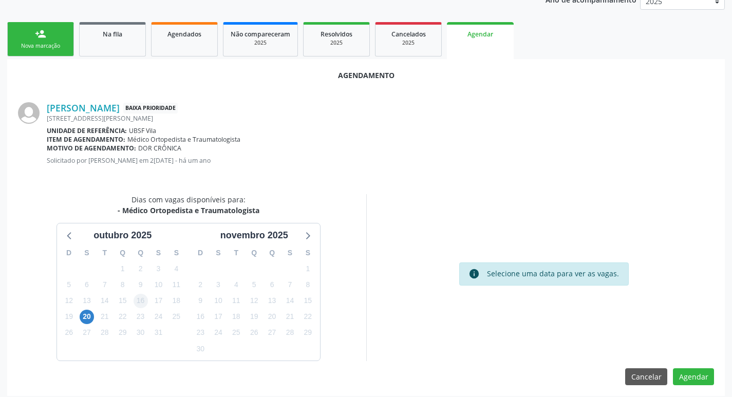
scroll to position [138, 0]
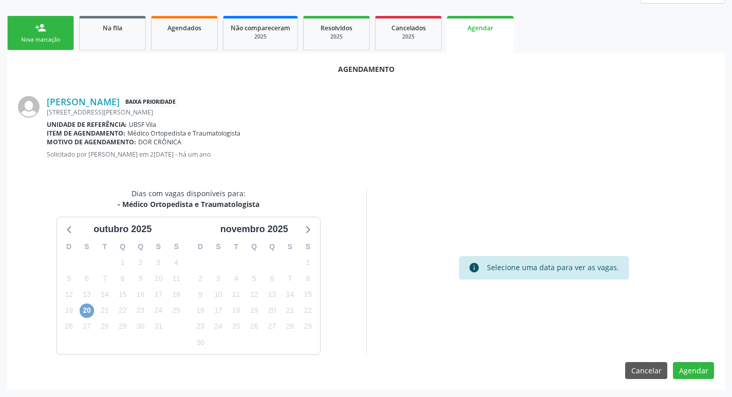
click at [91, 310] on span "20" at bounding box center [87, 310] width 14 height 14
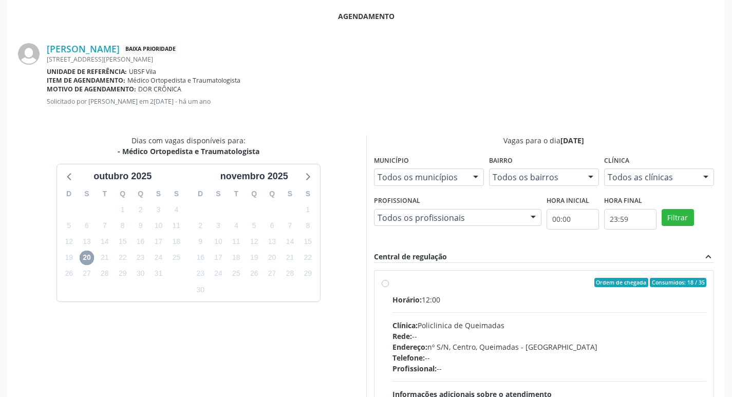
scroll to position [240, 0]
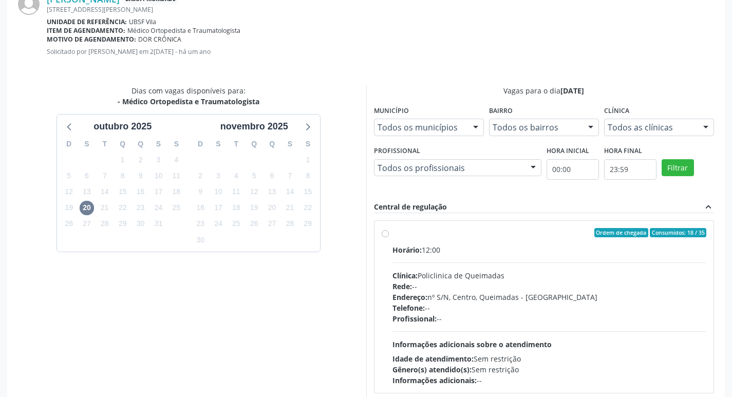
click at [559, 241] on label "Ordem de chegada Consumidos: 18 / 35 Horário: 12:00 Clínica: Policlinica de Que…" at bounding box center [549, 307] width 314 height 158
click at [389, 237] on input "Ordem de chegada Consumidos: 18 / 35 Horário: 12:00 Clínica: Policlinica de Que…" at bounding box center [384, 232] width 7 height 9
radio input "true"
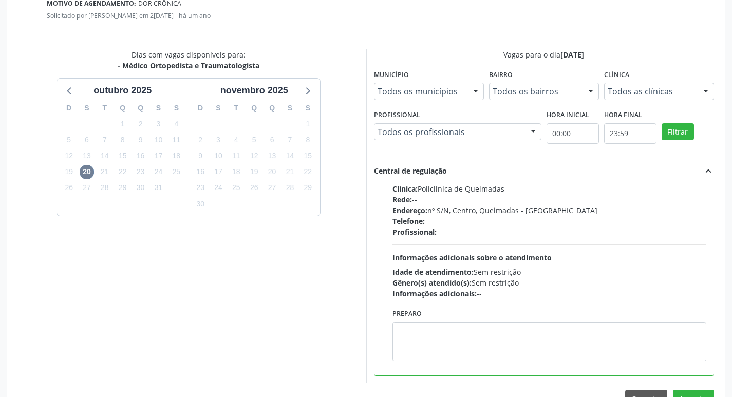
scroll to position [304, 0]
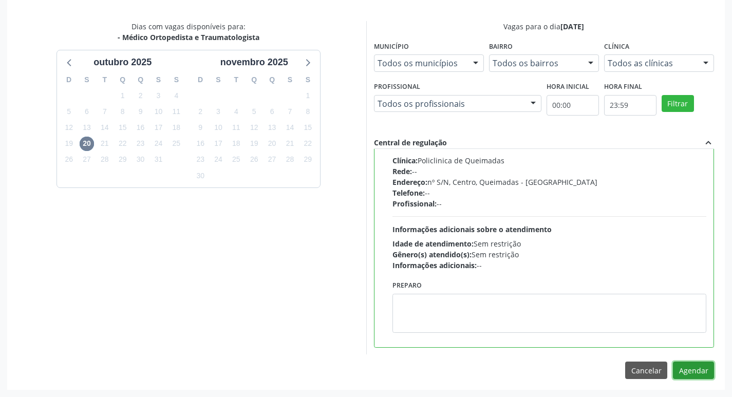
click at [704, 373] on button "Agendar" at bounding box center [692, 369] width 41 height 17
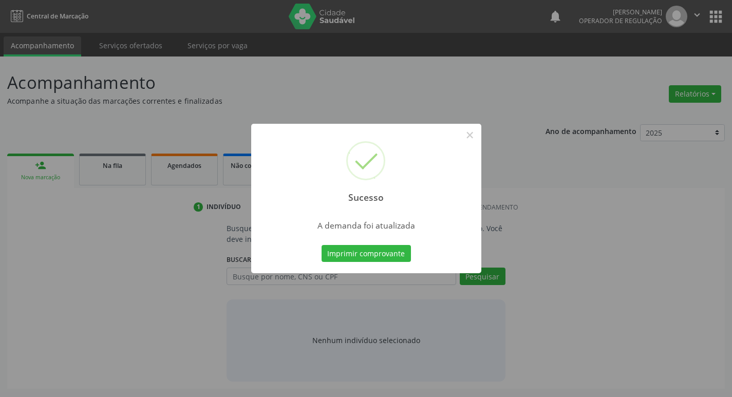
scroll to position [0, 0]
click at [390, 253] on button "Imprimir comprovante" at bounding box center [369, 253] width 89 height 17
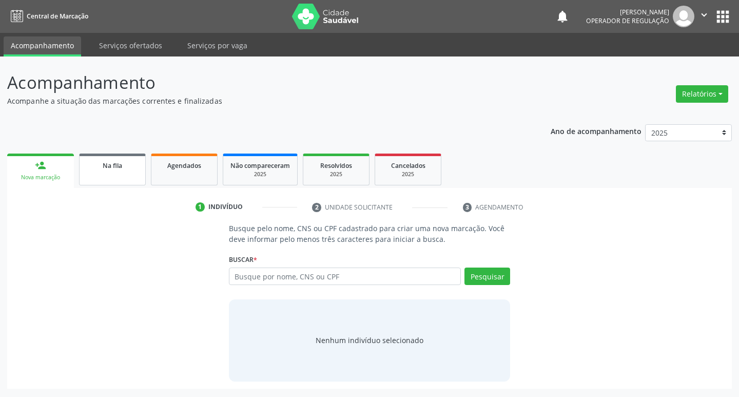
click at [128, 158] on link "Na fila" at bounding box center [112, 169] width 67 height 32
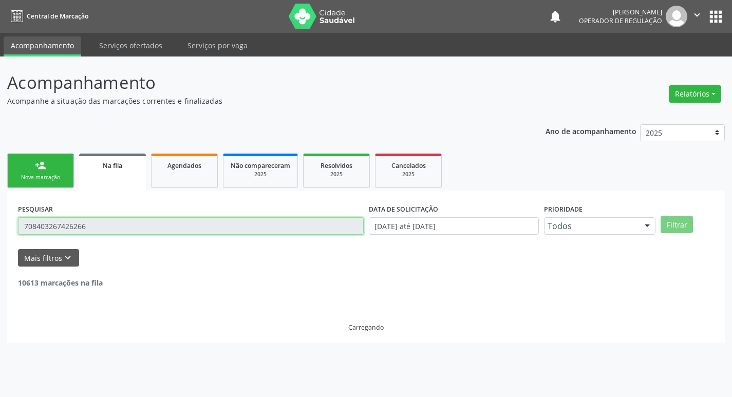
click at [215, 218] on input "708403267426266" at bounding box center [190, 225] width 345 height 17
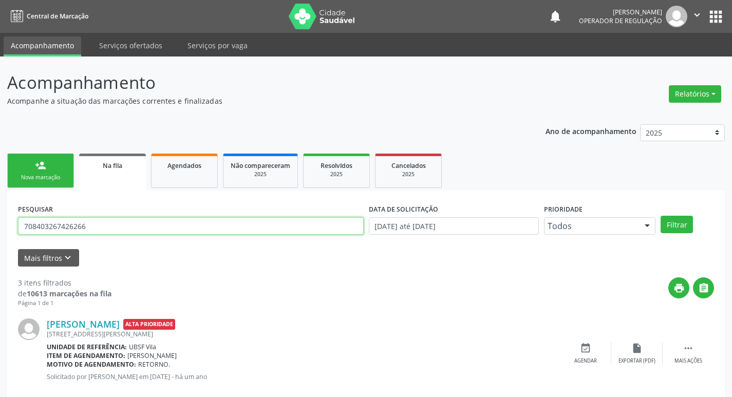
click at [215, 218] on input "708403267426266" at bounding box center [190, 225] width 345 height 17
type input "702408551859827"
click at [660, 216] on button "Filtrar" at bounding box center [676, 224] width 32 height 17
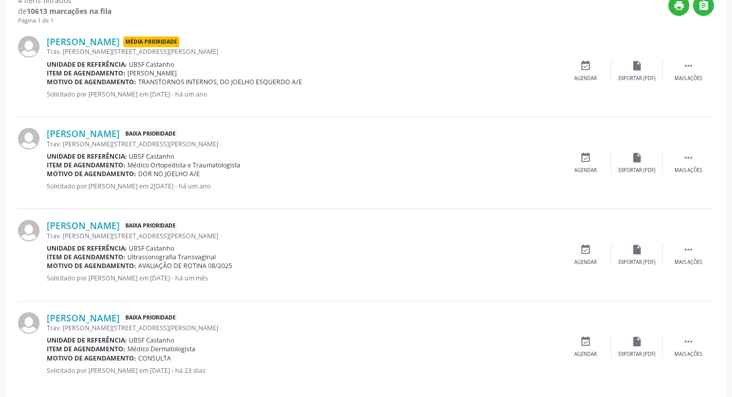
scroll to position [296, 0]
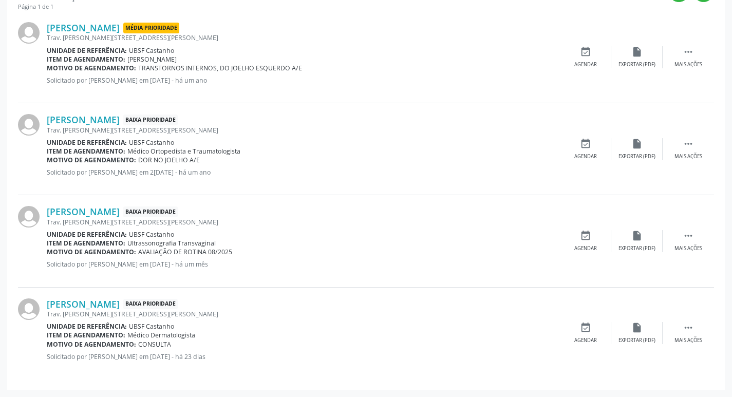
drag, startPoint x: 584, startPoint y: 149, endPoint x: 567, endPoint y: 156, distance: 18.7
click at [584, 150] on div "event_available Agendar" at bounding box center [585, 149] width 51 height 22
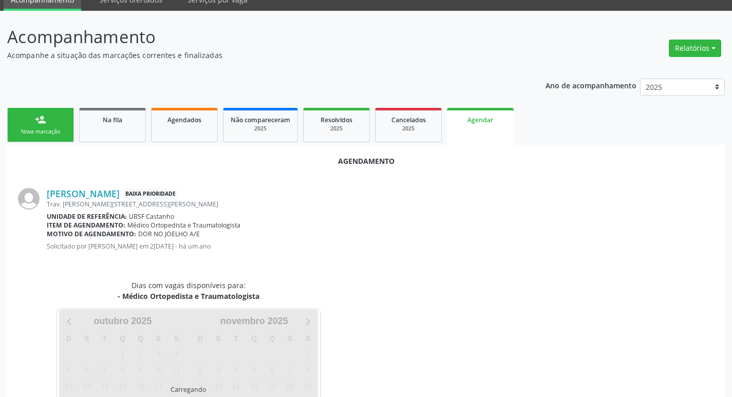
scroll to position [113, 0]
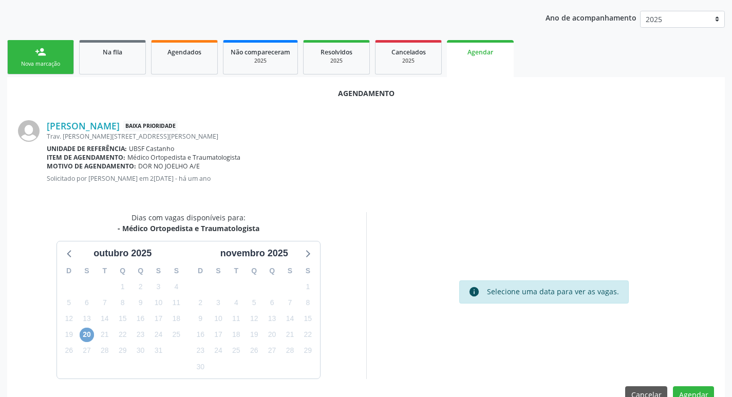
click at [84, 339] on span "20" at bounding box center [87, 335] width 14 height 14
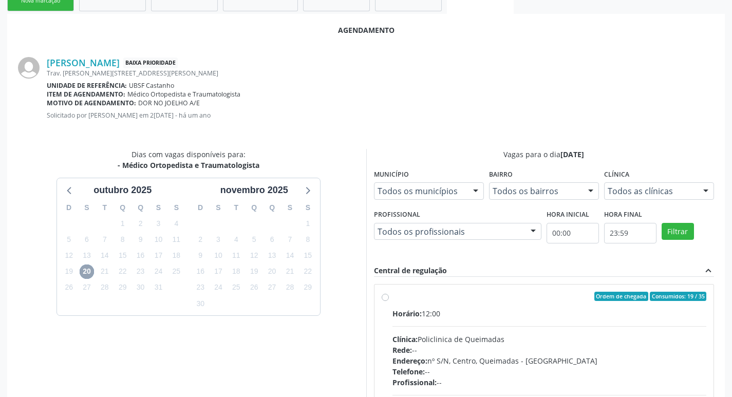
scroll to position [286, 0]
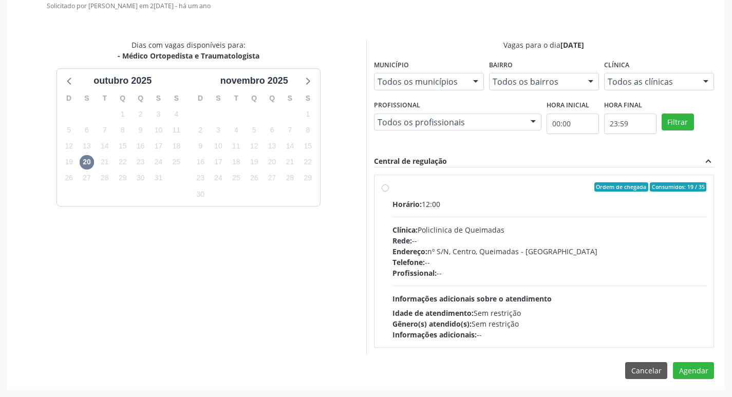
click at [561, 187] on div "Ordem de chegada Consumidos: 19 / 35" at bounding box center [549, 186] width 314 height 9
click at [389, 187] on input "Ordem de chegada Consumidos: 19 / 35 Horário: 12:00 Clínica: Policlinica de Que…" at bounding box center [384, 186] width 7 height 9
radio input "true"
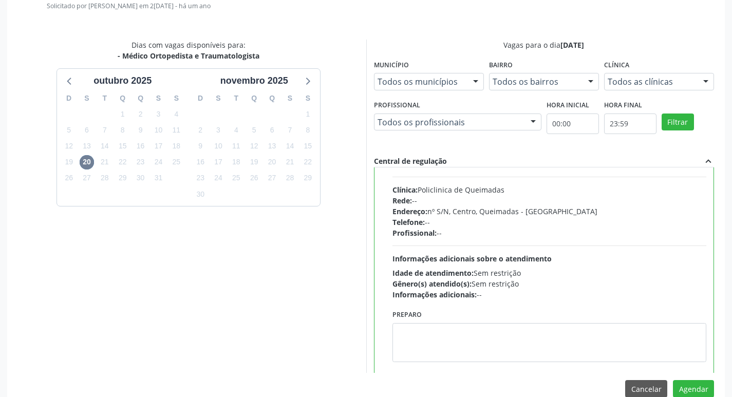
scroll to position [51, 0]
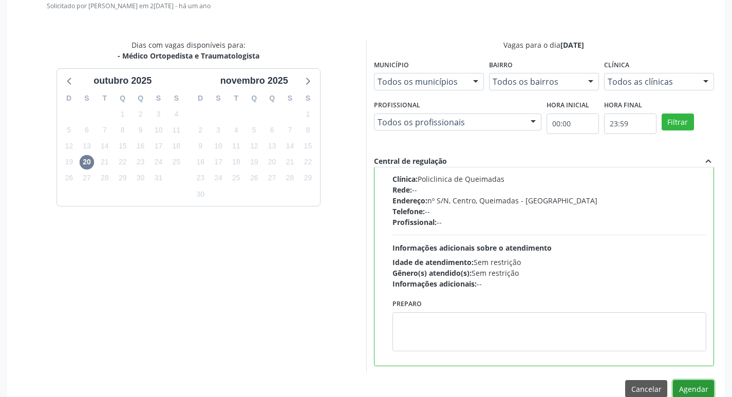
click at [694, 389] on button "Agendar" at bounding box center [692, 388] width 41 height 17
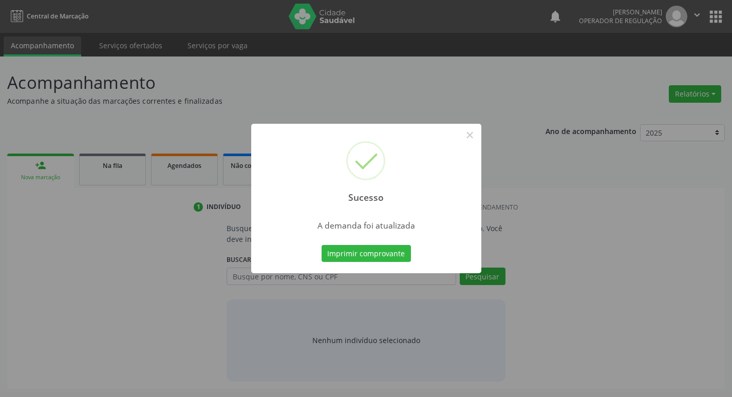
scroll to position [0, 0]
drag, startPoint x: 369, startPoint y: 242, endPoint x: 370, endPoint y: 251, distance: 8.8
click at [370, 243] on div "Imprimir comprovante Cancel" at bounding box center [370, 254] width 94 height 22
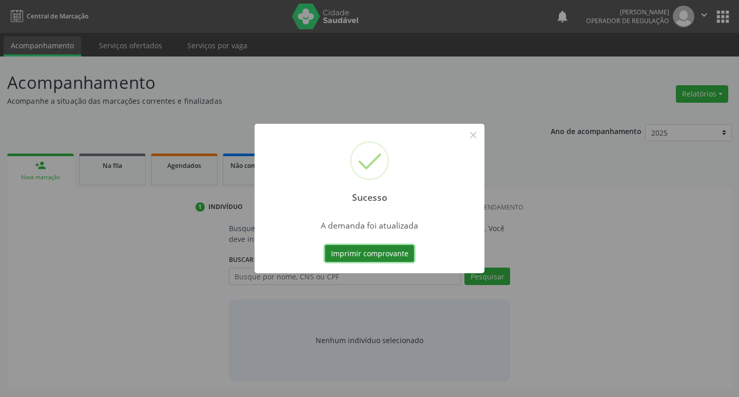
click at [370, 252] on button "Imprimir comprovante" at bounding box center [369, 253] width 89 height 17
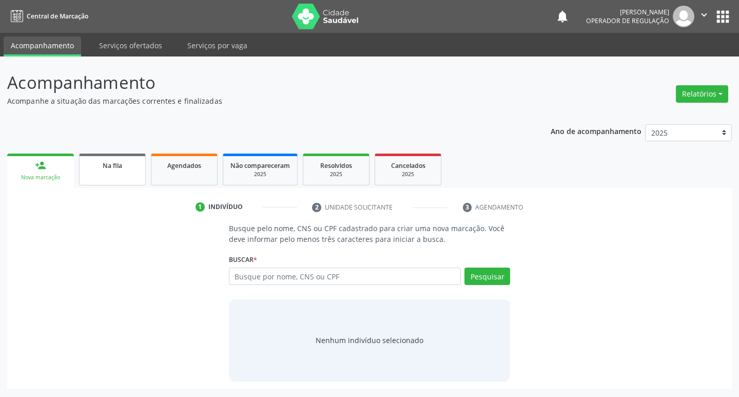
click at [99, 168] on div "Na fila" at bounding box center [112, 165] width 51 height 11
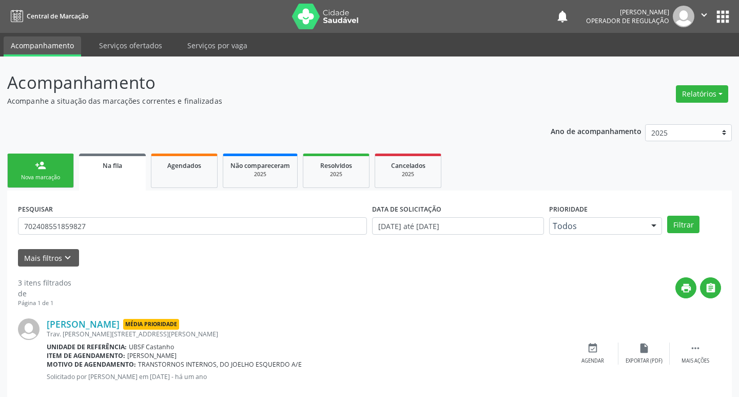
click at [119, 223] on input "702408551859827" at bounding box center [192, 225] width 349 height 17
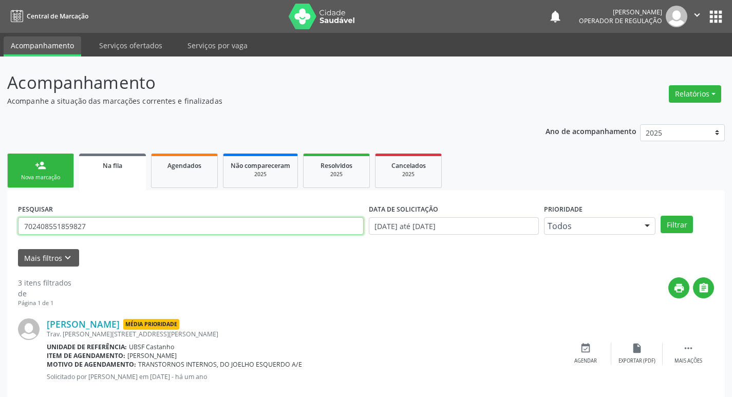
click at [119, 223] on input "702408551859827" at bounding box center [190, 225] width 345 height 17
type input "704109803704350"
click at [660, 216] on button "Filtrar" at bounding box center [676, 224] width 32 height 17
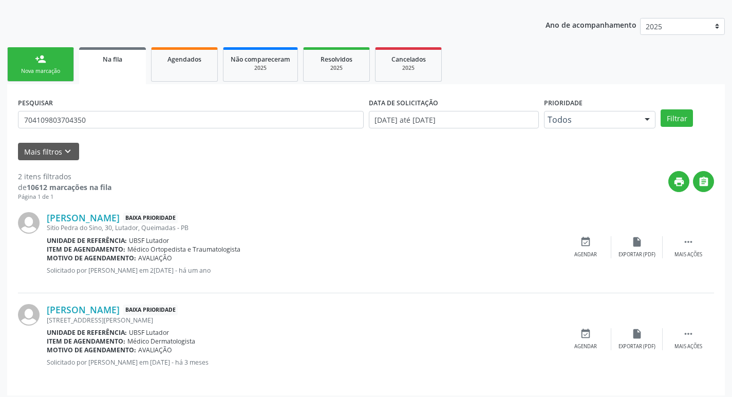
scroll to position [112, 0]
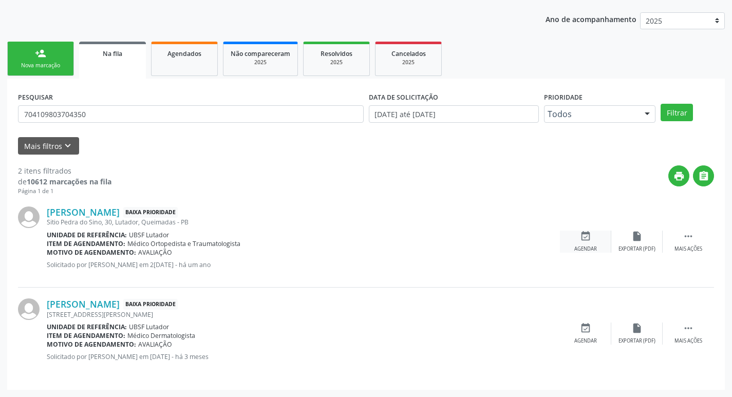
click at [582, 239] on icon "event_available" at bounding box center [585, 235] width 11 height 11
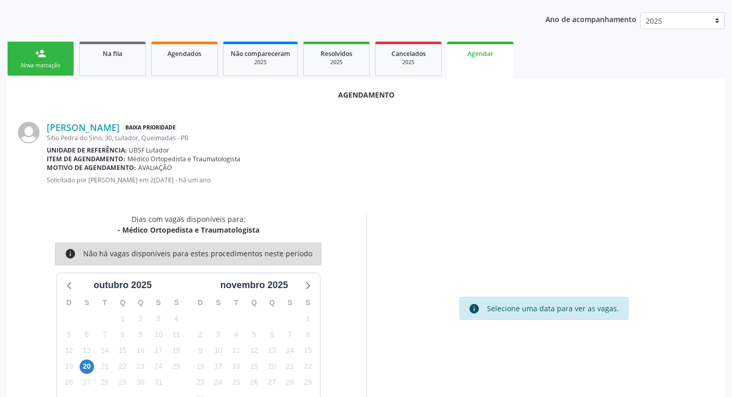
scroll to position [113, 0]
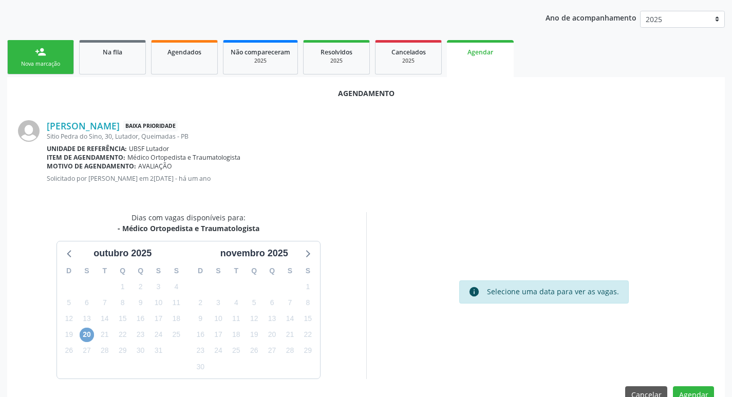
click at [85, 334] on span "20" at bounding box center [87, 335] width 14 height 14
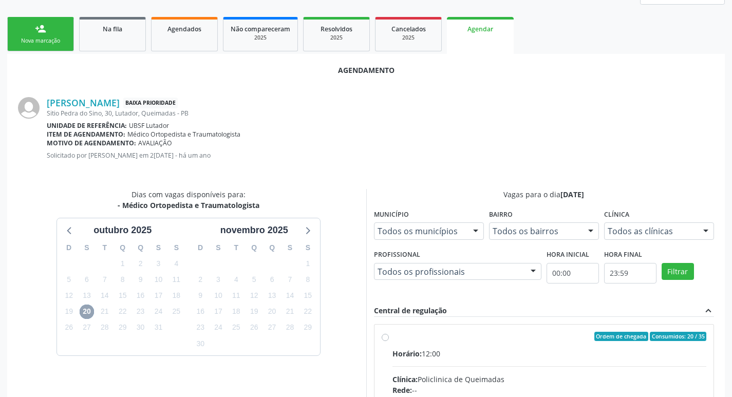
scroll to position [138, 0]
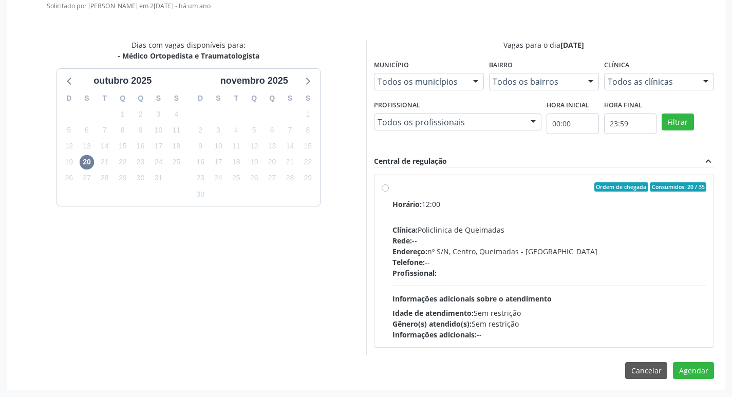
click at [588, 187] on div "Ordem de chegada Consumidos: 20 / 35" at bounding box center [549, 186] width 314 height 9
click at [389, 187] on input "Ordem de chegada Consumidos: 20 / 35 Horário: 12:00 Clínica: Policlinica de Que…" at bounding box center [384, 186] width 7 height 9
radio input "true"
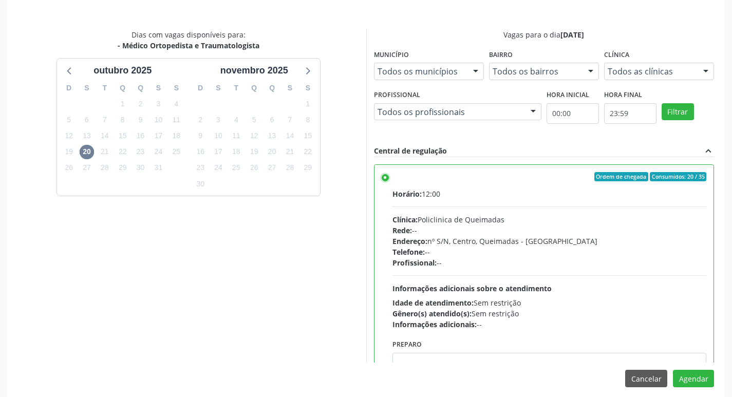
scroll to position [304, 0]
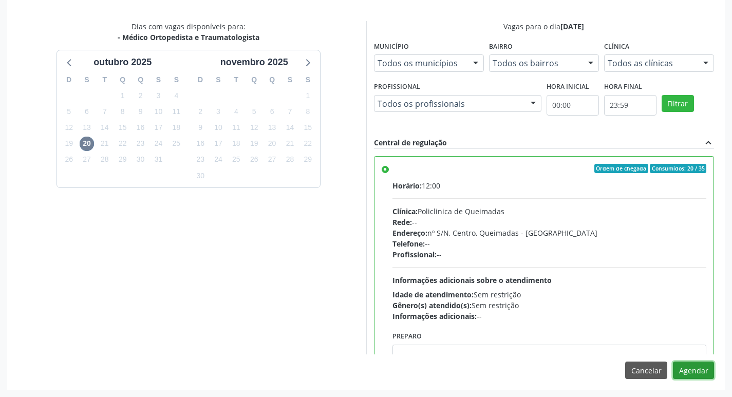
click at [698, 368] on button "Agendar" at bounding box center [692, 369] width 41 height 17
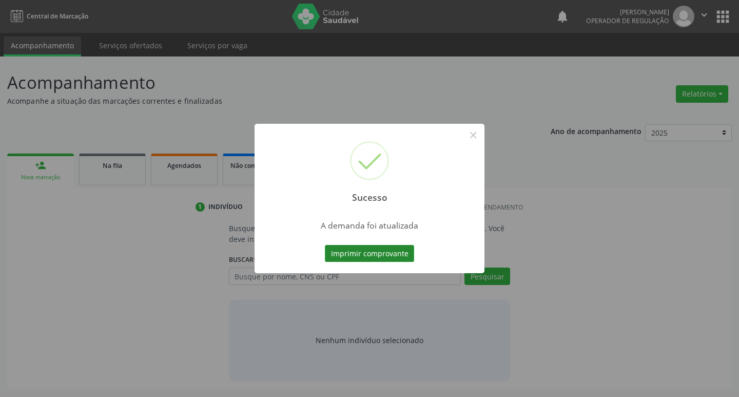
click at [388, 252] on button "Imprimir comprovante" at bounding box center [369, 253] width 89 height 17
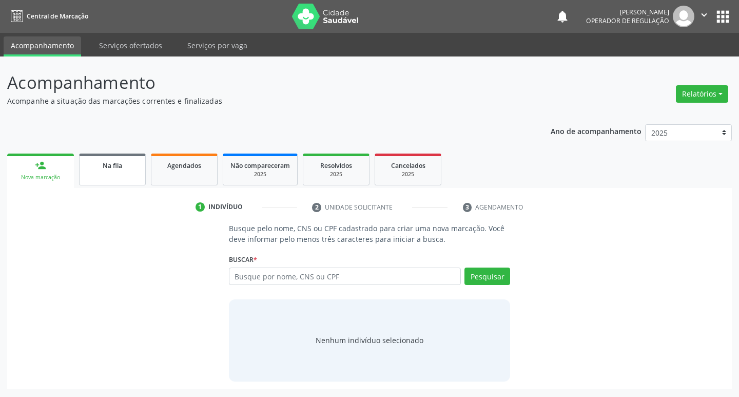
click at [129, 161] on div "Na fila" at bounding box center [112, 165] width 51 height 11
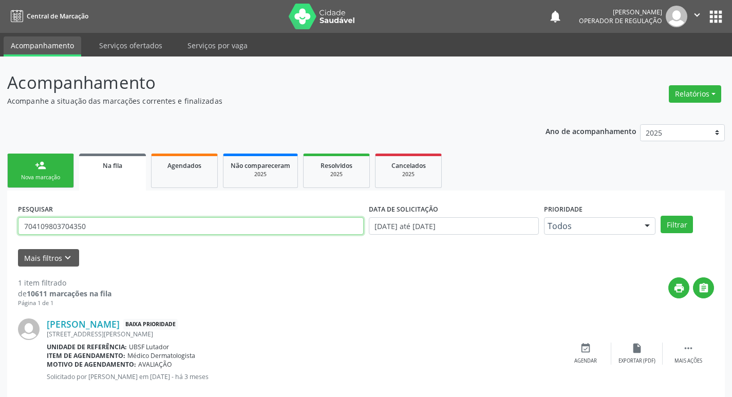
click at [108, 227] on input "704109803704350" at bounding box center [190, 225] width 345 height 17
type input "706001376378748"
click at [660, 216] on button "Filtrar" at bounding box center [676, 224] width 32 height 17
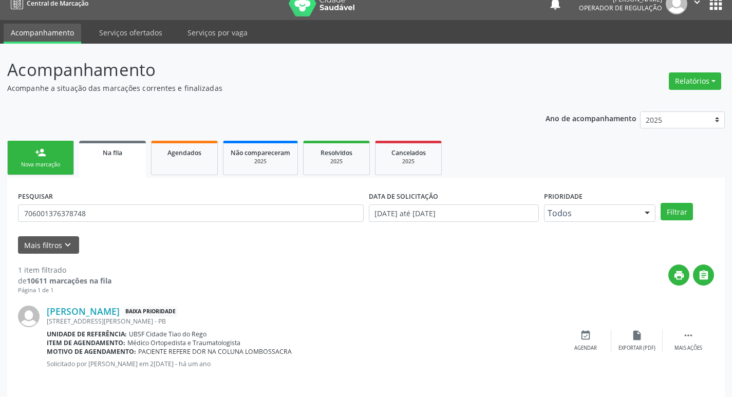
scroll to position [20, 0]
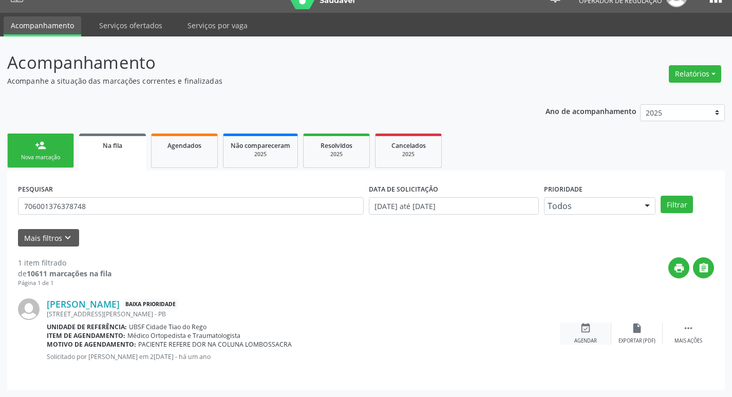
click at [585, 332] on icon "event_available" at bounding box center [585, 327] width 11 height 11
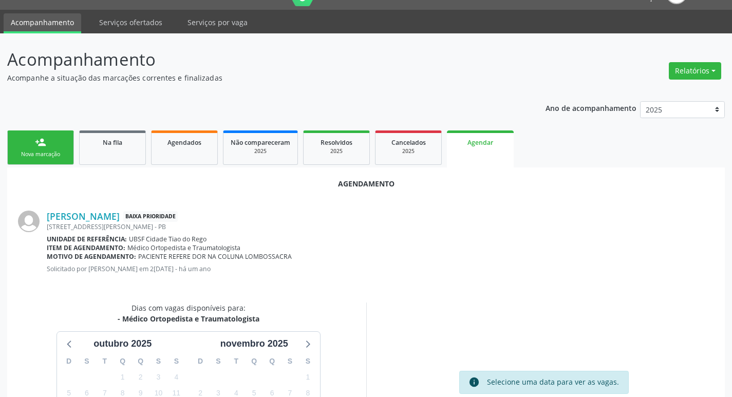
scroll to position [138, 0]
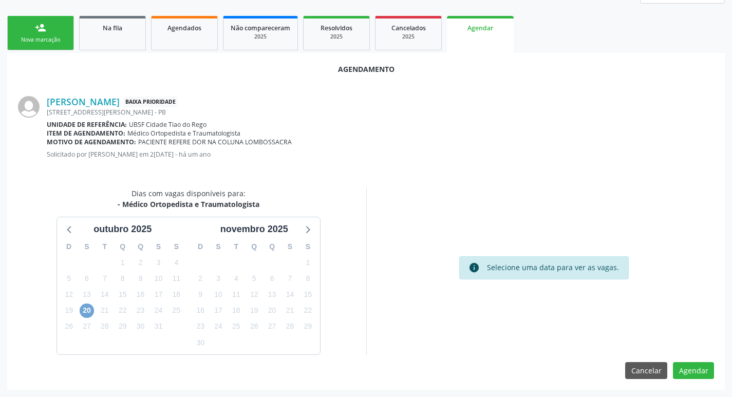
click at [87, 310] on span "20" at bounding box center [87, 310] width 14 height 14
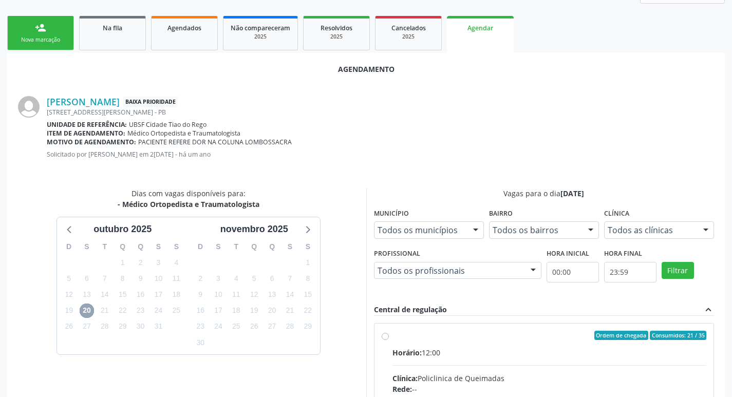
scroll to position [286, 0]
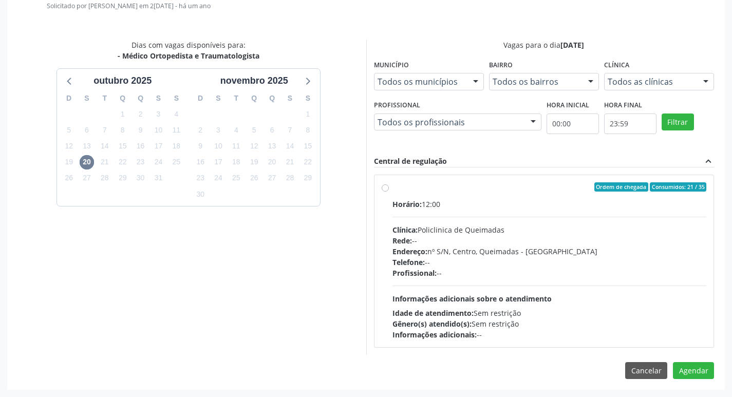
click at [644, 183] on span "Ordem de chegada" at bounding box center [621, 186] width 54 height 9
click at [389, 183] on input "Ordem de chegada Consumidos: 21 / 35 Horário: 12:00 Clínica: Policlinica de Que…" at bounding box center [384, 186] width 7 height 9
radio input "true"
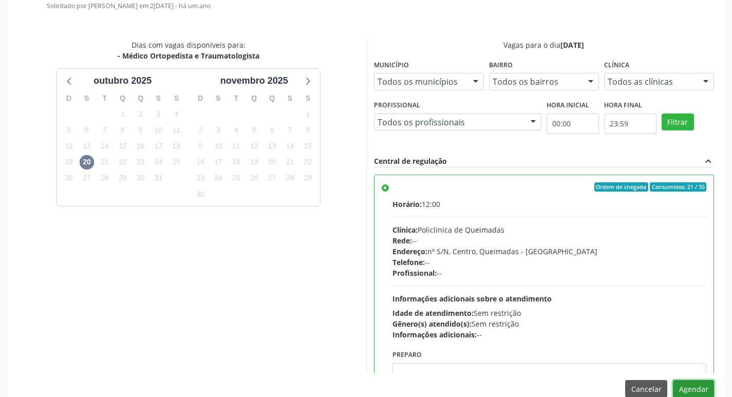
click at [698, 388] on button "Agendar" at bounding box center [692, 388] width 41 height 17
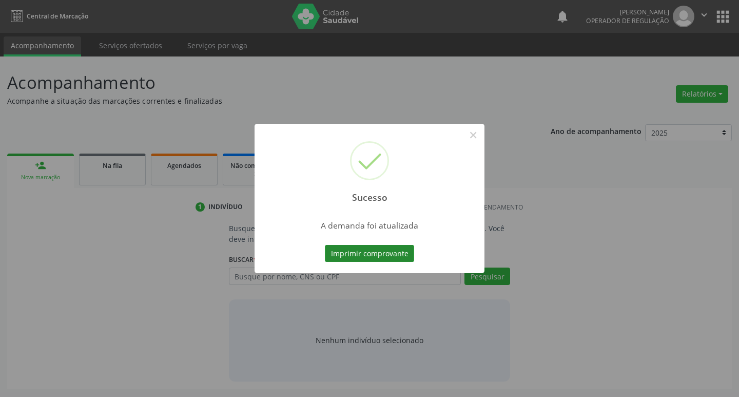
click at [413, 256] on button "Imprimir comprovante" at bounding box center [369, 253] width 89 height 17
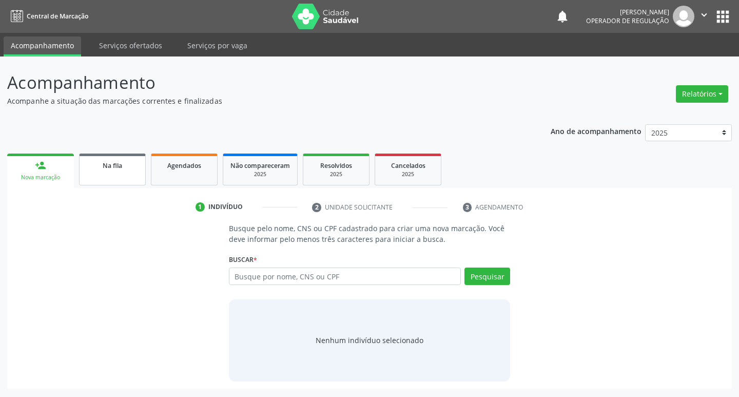
click at [124, 176] on link "Na fila" at bounding box center [112, 169] width 67 height 32
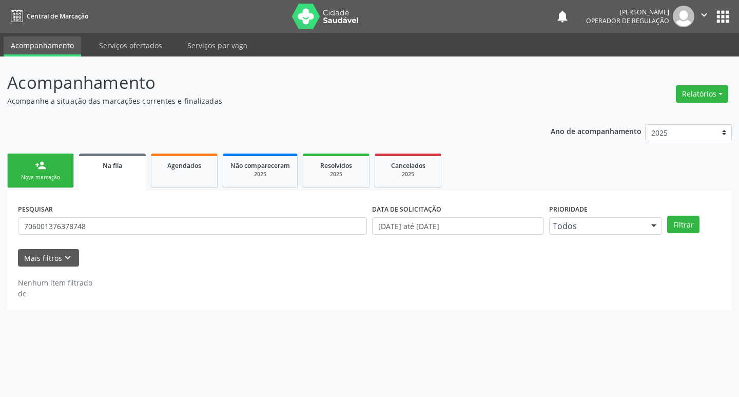
click at [124, 175] on link "Na fila" at bounding box center [112, 171] width 67 height 37
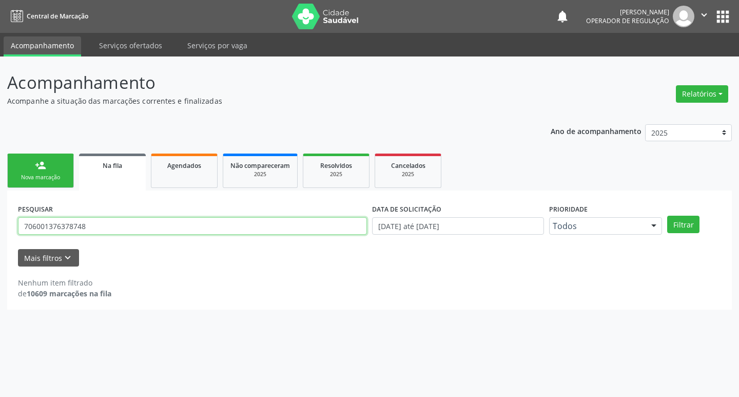
click at [126, 229] on input "706001376378748" at bounding box center [192, 225] width 349 height 17
type input "704609644320826"
click at [667, 216] on button "Filtrar" at bounding box center [683, 224] width 32 height 17
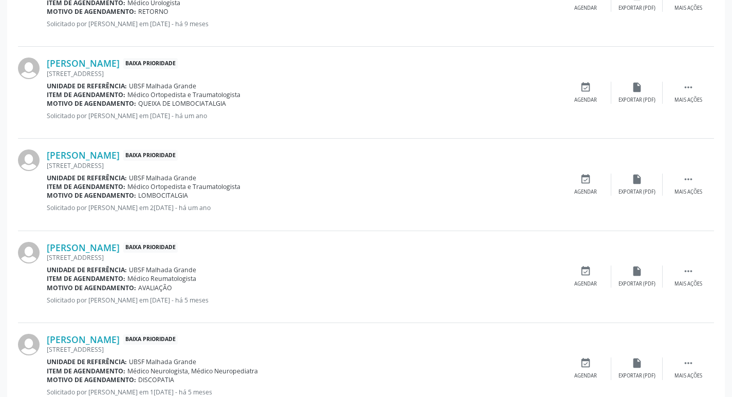
scroll to position [337, 0]
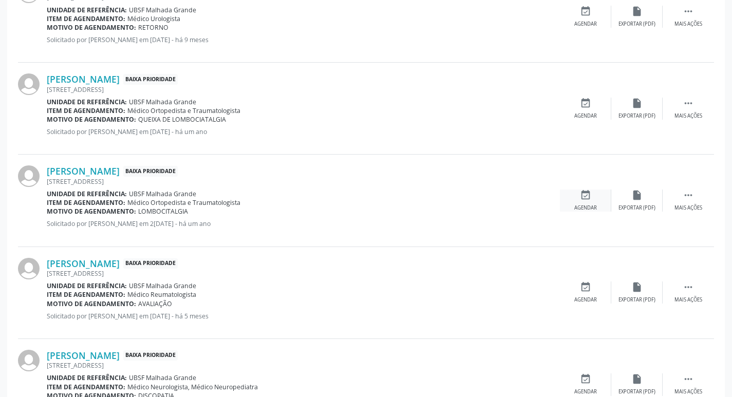
click at [589, 205] on div "Agendar" at bounding box center [585, 207] width 23 height 7
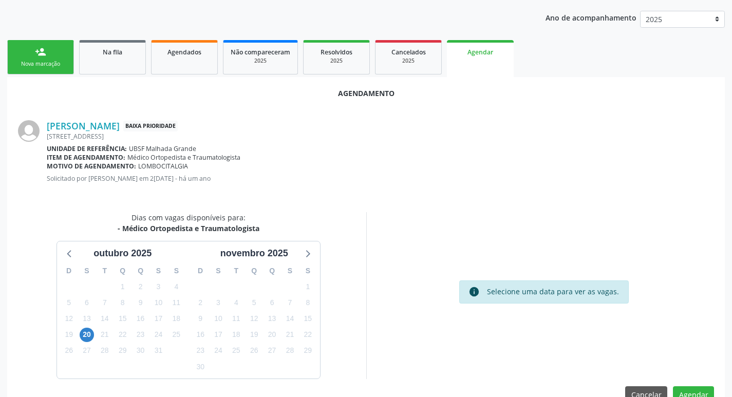
scroll to position [138, 0]
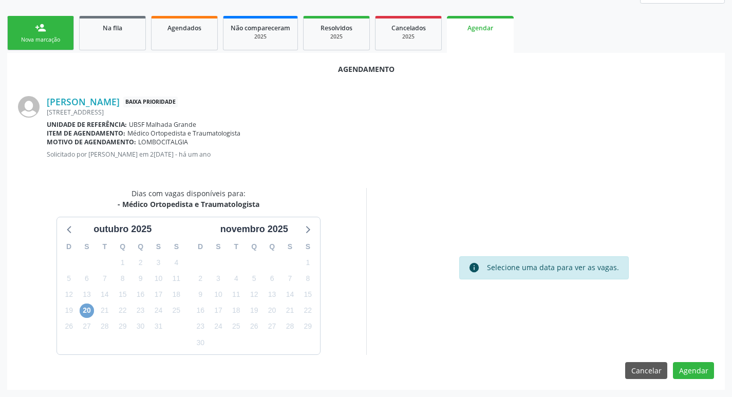
click at [81, 307] on span "20" at bounding box center [87, 310] width 14 height 14
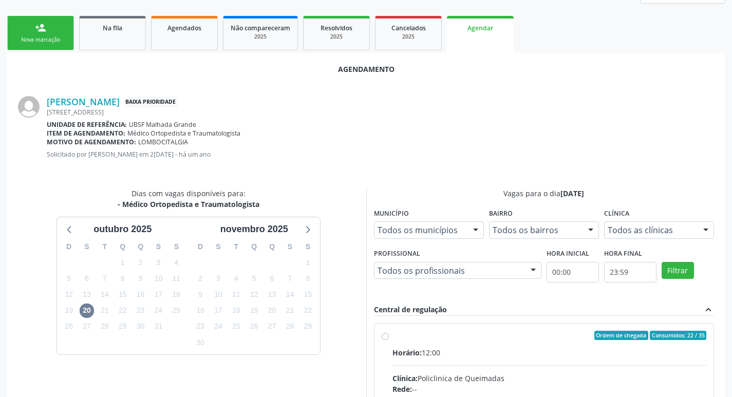
click at [485, 336] on div "Ordem de chegada Consumidos: 22 / 35" at bounding box center [549, 335] width 314 height 9
click at [389, 336] on input "Ordem de chegada Consumidos: 22 / 35 Horário: 12:00 Clínica: Policlinica de Que…" at bounding box center [384, 335] width 7 height 9
radio input "true"
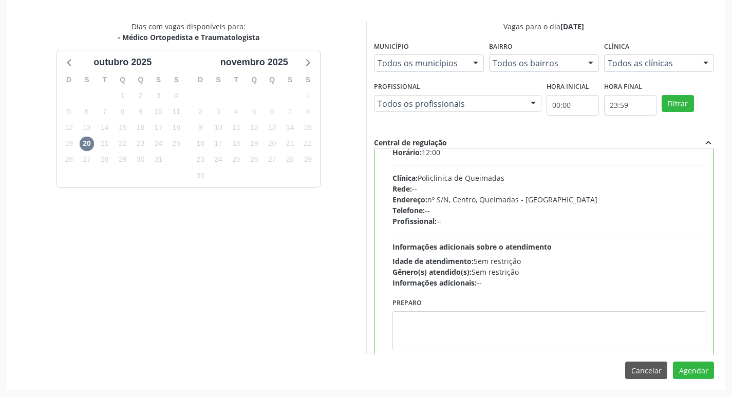
scroll to position [51, 0]
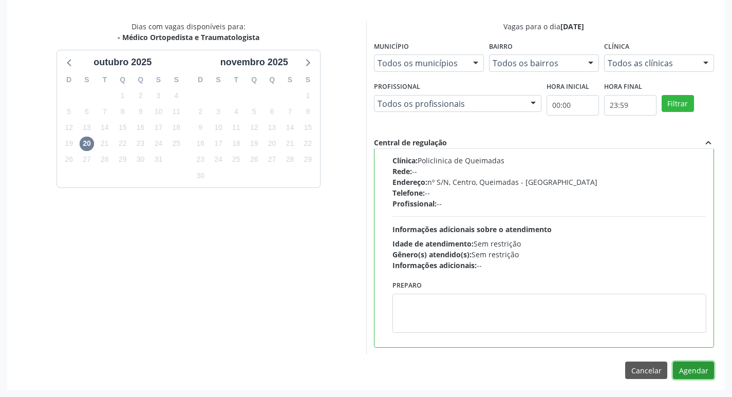
click at [693, 367] on button "Agendar" at bounding box center [692, 369] width 41 height 17
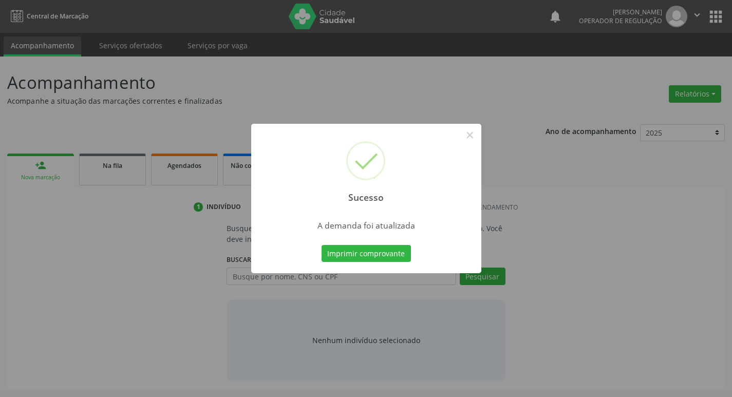
scroll to position [0, 0]
click at [358, 251] on button "Imprimir comprovante" at bounding box center [369, 253] width 89 height 17
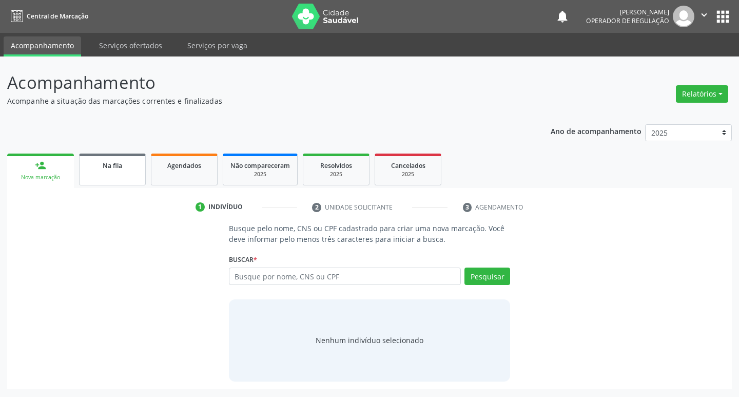
click at [119, 165] on span "Na fila" at bounding box center [113, 165] width 20 height 9
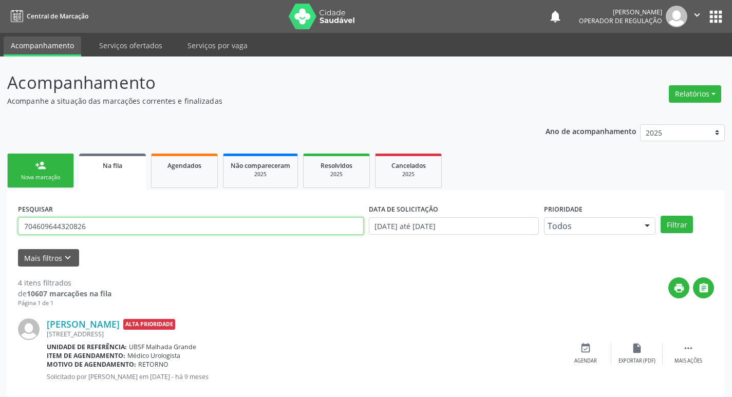
click at [144, 226] on input "704609644320826" at bounding box center [190, 225] width 345 height 17
type input "702107790049992"
click at [660, 216] on button "Filtrar" at bounding box center [676, 224] width 32 height 17
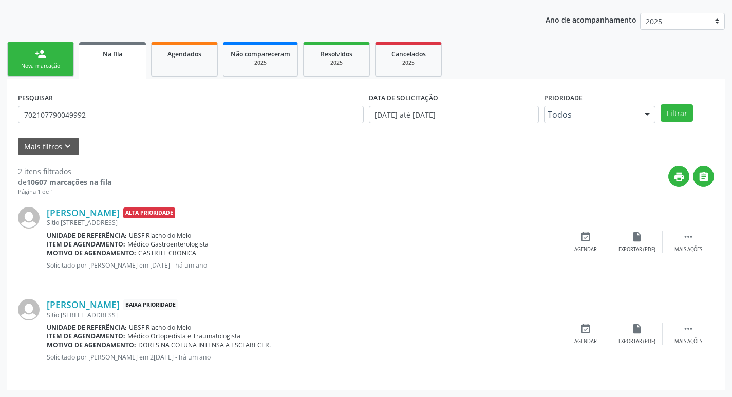
scroll to position [112, 0]
click at [597, 327] on div "event_available Agendar" at bounding box center [585, 333] width 51 height 22
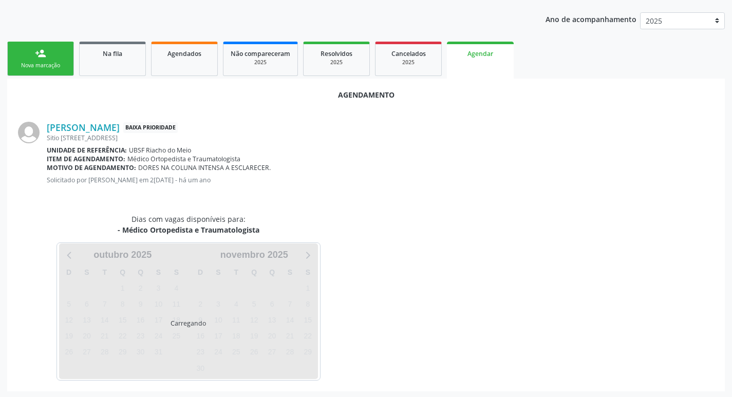
scroll to position [113, 0]
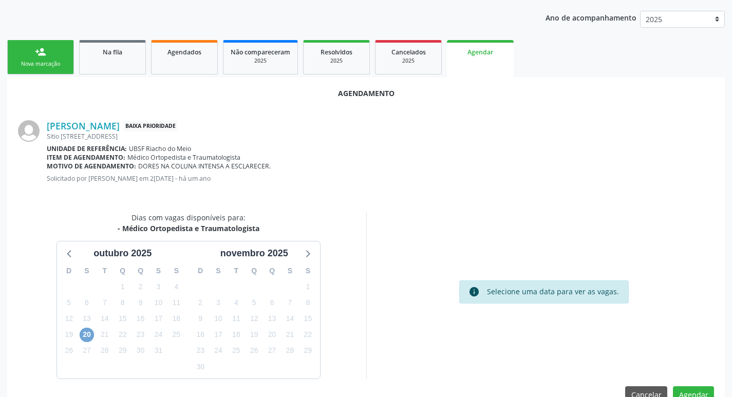
click at [91, 336] on span "20" at bounding box center [87, 335] width 14 height 14
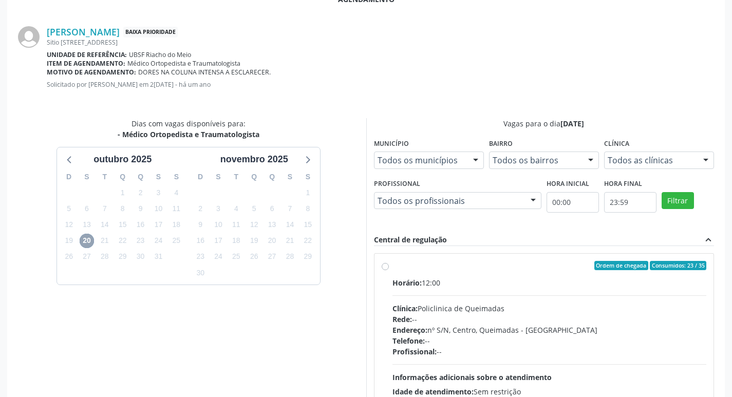
scroll to position [286, 0]
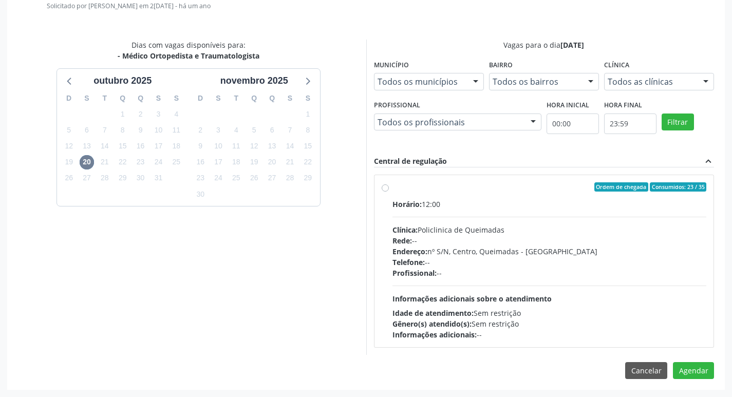
click at [516, 220] on div "Horário: 12:00 Clínica: Policlinica de Queimadas Rede: -- Endereço: nº S/N, Cen…" at bounding box center [549, 269] width 314 height 141
click at [389, 191] on input "Ordem de chegada Consumidos: 23 / 35 Horário: 12:00 Clínica: Policlinica de Que…" at bounding box center [384, 186] width 7 height 9
radio input "true"
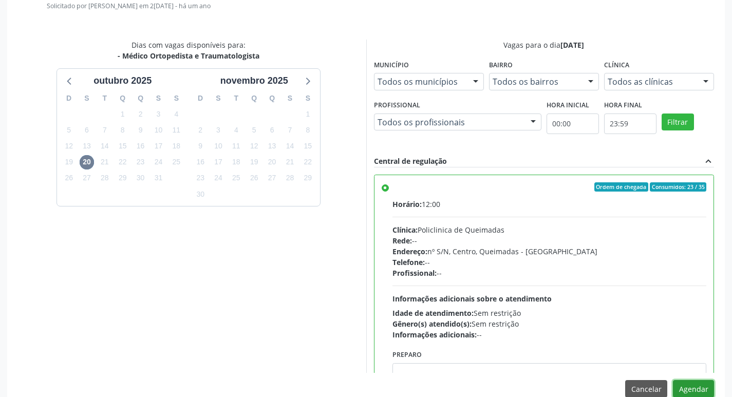
click at [694, 390] on button "Agendar" at bounding box center [692, 388] width 41 height 17
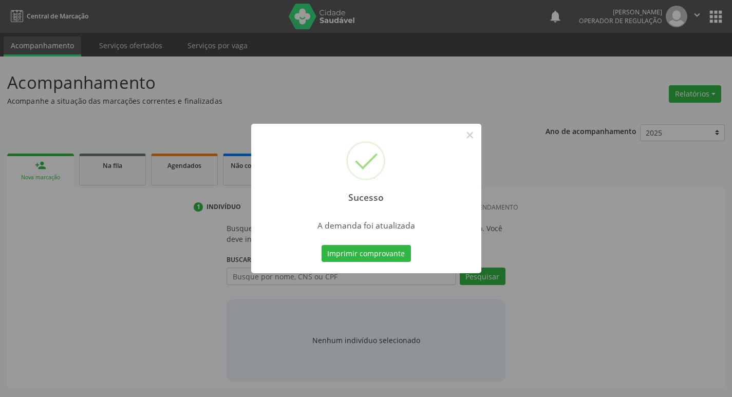
scroll to position [0, 0]
click at [341, 252] on button "Imprimir comprovante" at bounding box center [369, 253] width 89 height 17
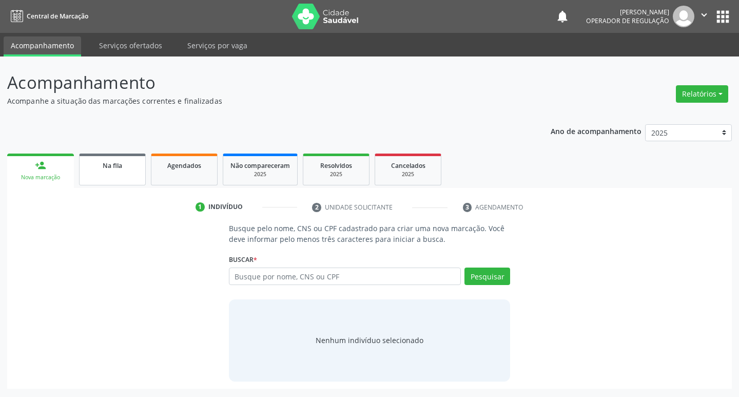
click at [119, 165] on span "Na fila" at bounding box center [113, 165] width 20 height 9
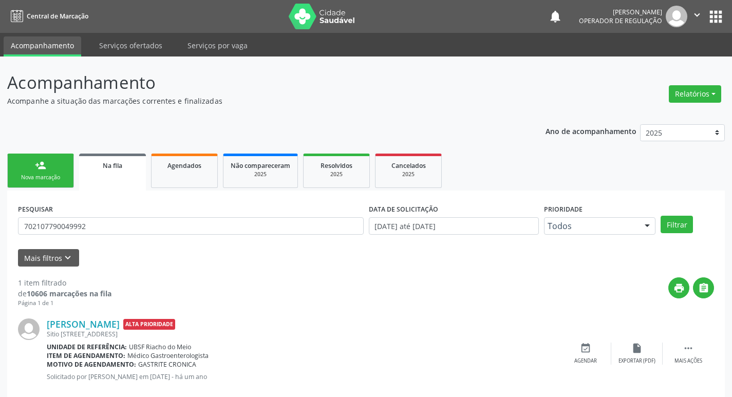
click at [170, 244] on form "PESQUISAR 702107790049992 DATA DE SOLICITAÇÃO 01/01/2021 até 10/10/2025 Priorid…" at bounding box center [366, 233] width 696 height 65
click at [180, 235] on div "PESQUISAR 702107790049992" at bounding box center [190, 221] width 351 height 40
drag, startPoint x: 180, startPoint y: 235, endPoint x: 188, endPoint y: 229, distance: 9.5
click at [180, 235] on div "PESQUISAR 702107790049992" at bounding box center [190, 221] width 351 height 40
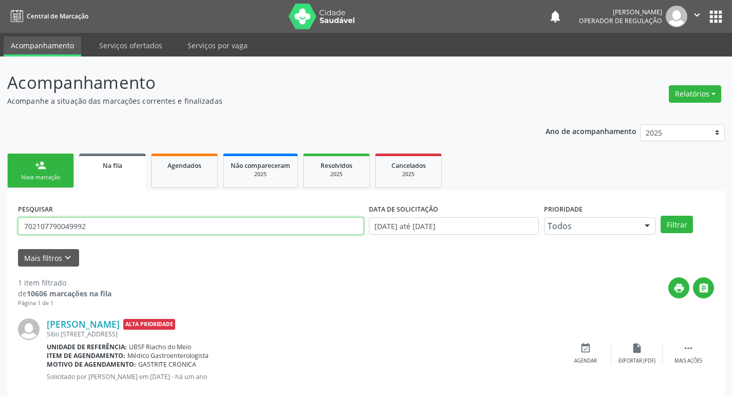
click at [188, 229] on input "702107790049992" at bounding box center [190, 225] width 345 height 17
type input "702302171990218"
click at [660, 216] on button "Filtrar" at bounding box center [676, 224] width 32 height 17
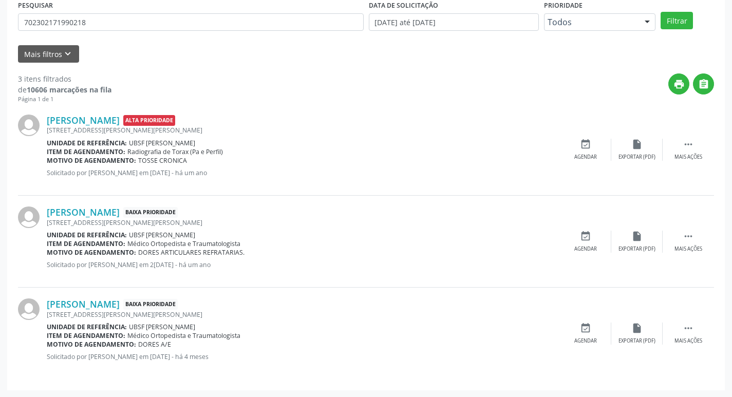
scroll to position [204, 0]
click at [588, 232] on icon "event_available" at bounding box center [585, 235] width 11 height 11
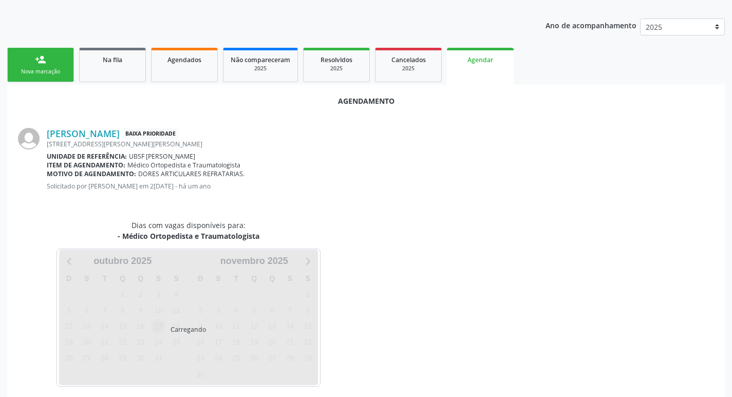
scroll to position [113, 0]
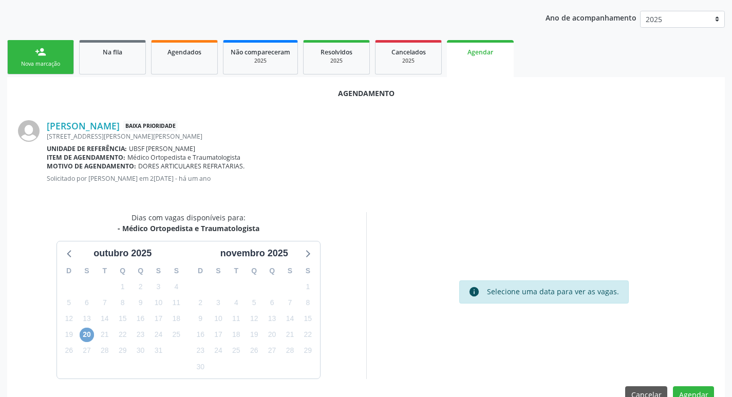
click at [89, 337] on span "20" at bounding box center [87, 335] width 14 height 14
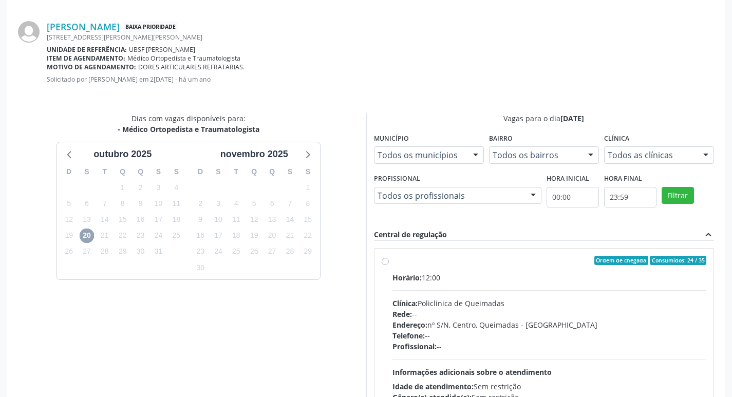
scroll to position [286, 0]
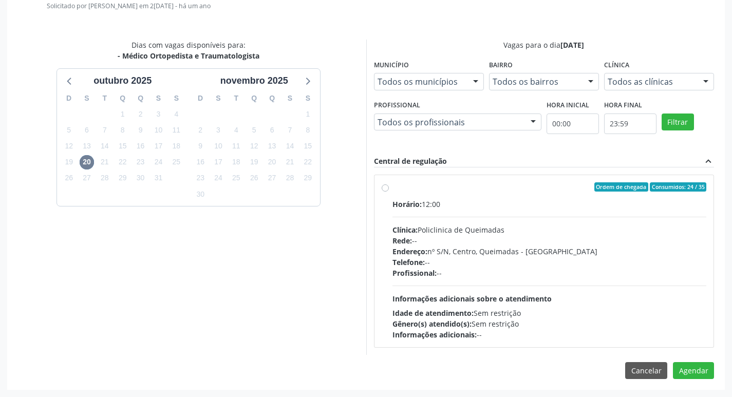
click at [512, 200] on div "Horário: 12:00" at bounding box center [549, 204] width 314 height 11
click at [389, 191] on input "Ordem de chegada Consumidos: 24 / 35 Horário: 12:00 Clínica: Policlinica de Que…" at bounding box center [384, 186] width 7 height 9
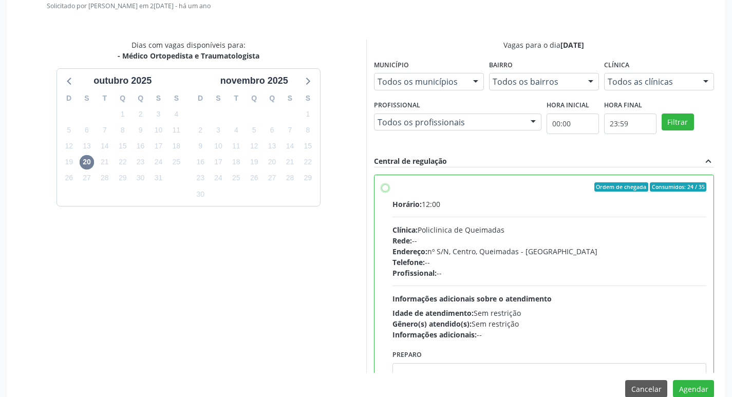
radio input "true"
click at [696, 386] on button "Agendar" at bounding box center [692, 388] width 41 height 17
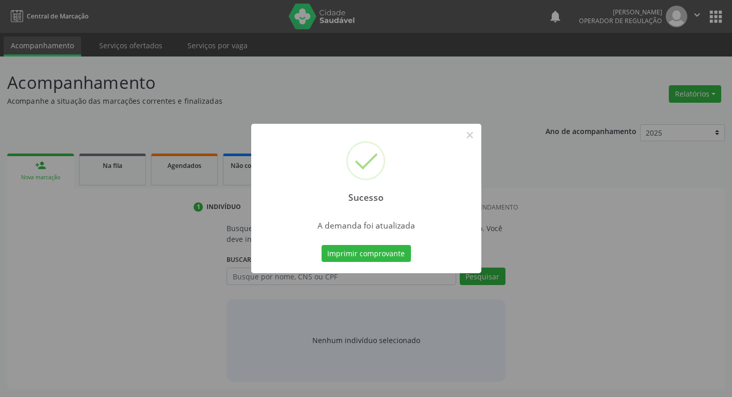
scroll to position [0, 0]
click at [359, 254] on button "Imprimir comprovante" at bounding box center [369, 253] width 89 height 17
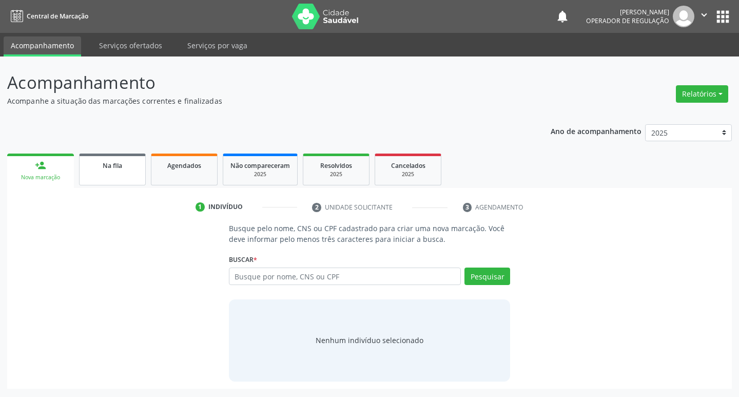
click at [138, 162] on link "Na fila" at bounding box center [112, 169] width 67 height 32
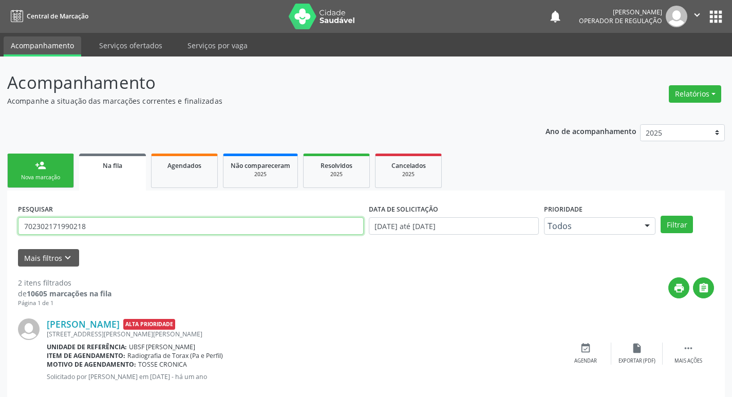
click at [93, 227] on input "702302171990218" at bounding box center [190, 225] width 345 height 17
type input "709804055787090"
click at [660, 216] on button "Filtrar" at bounding box center [676, 224] width 32 height 17
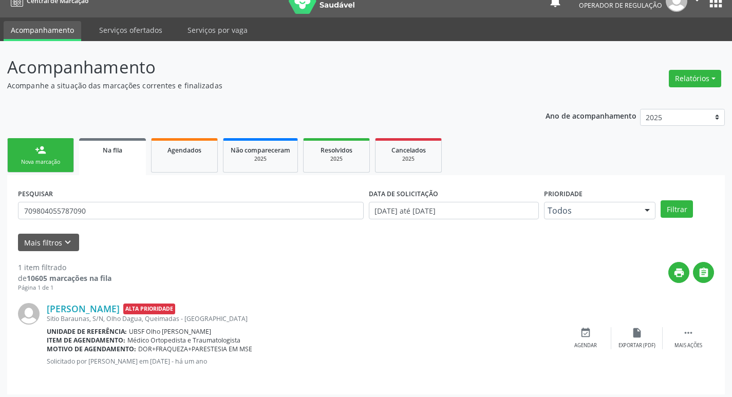
scroll to position [20, 0]
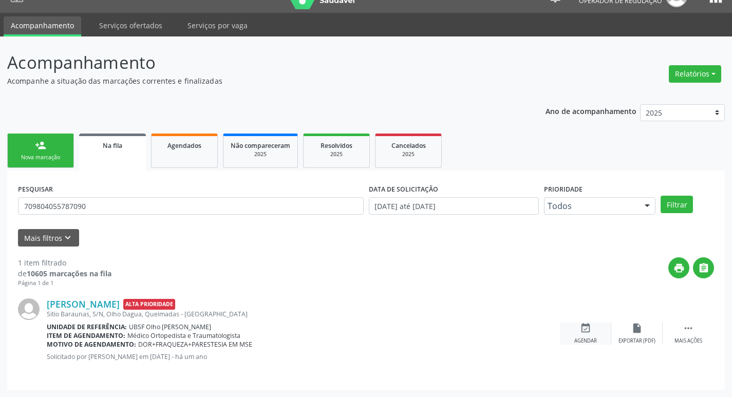
click at [594, 329] on div "event_available Agendar" at bounding box center [585, 333] width 51 height 22
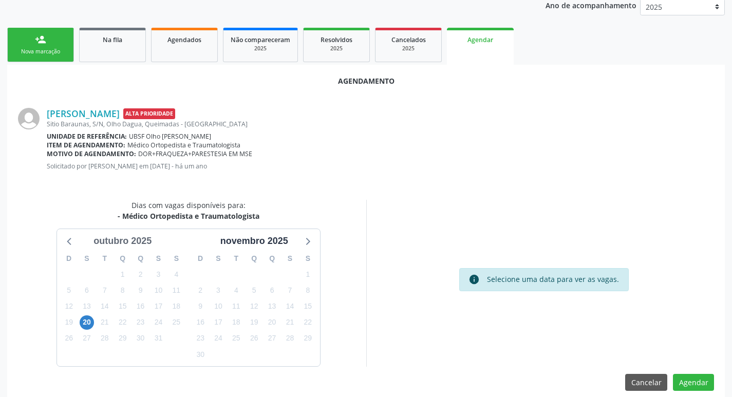
scroll to position [138, 0]
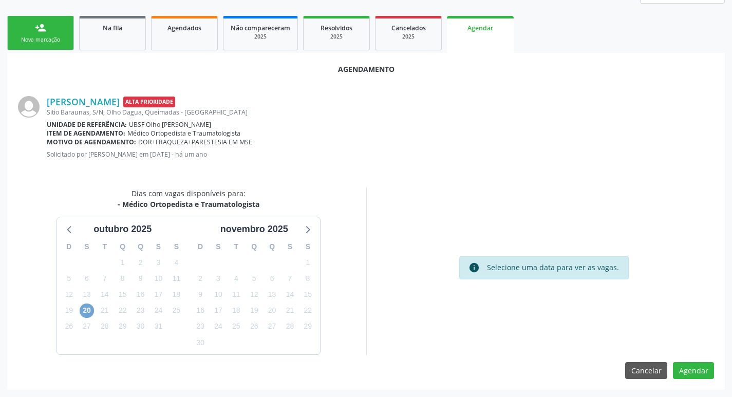
click at [87, 313] on span "20" at bounding box center [87, 310] width 14 height 14
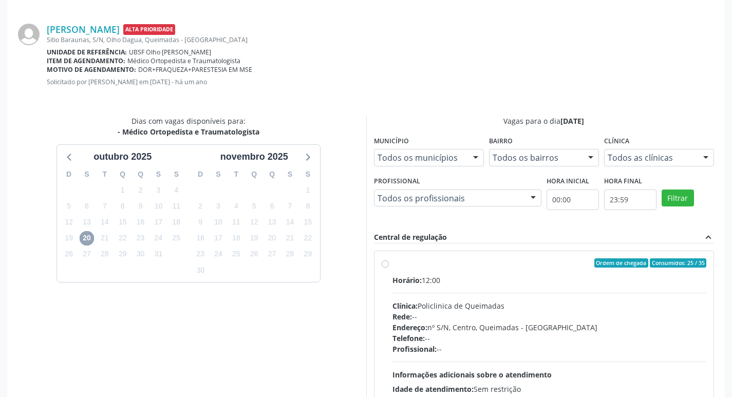
scroll to position [286, 0]
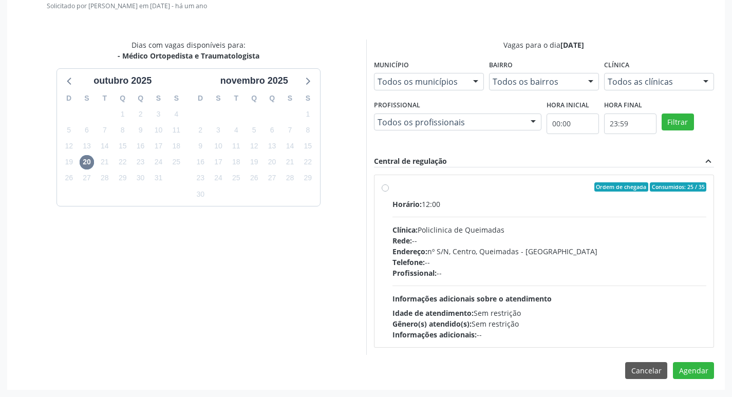
click at [544, 211] on div "Horário: 12:00 Clínica: Policlinica de Queimadas Rede: -- Endereço: nº S/N, Cen…" at bounding box center [549, 269] width 314 height 141
click at [389, 191] on input "Ordem de chegada Consumidos: 25 / 35 Horário: 12:00 Clínica: Policlinica de Que…" at bounding box center [384, 186] width 7 height 9
radio input "true"
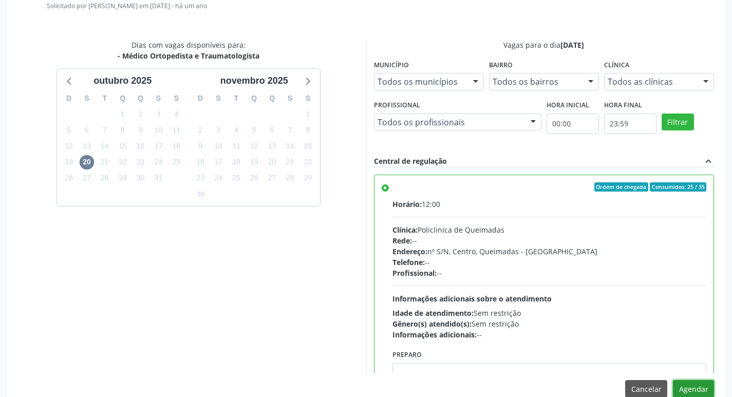
click at [685, 384] on button "Agendar" at bounding box center [692, 388] width 41 height 17
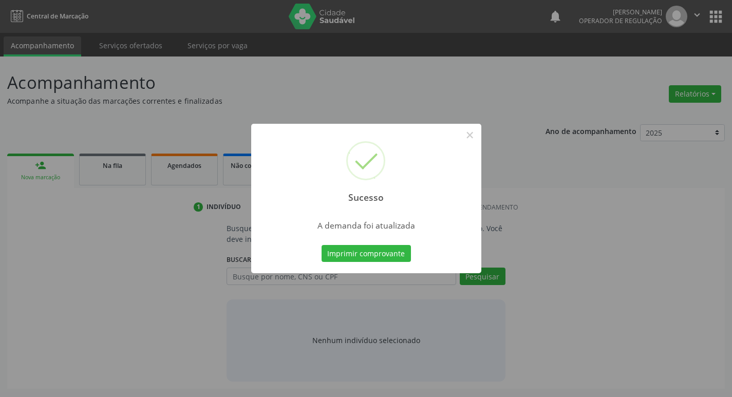
scroll to position [0, 0]
click at [361, 247] on button "Imprimir comprovante" at bounding box center [369, 253] width 89 height 17
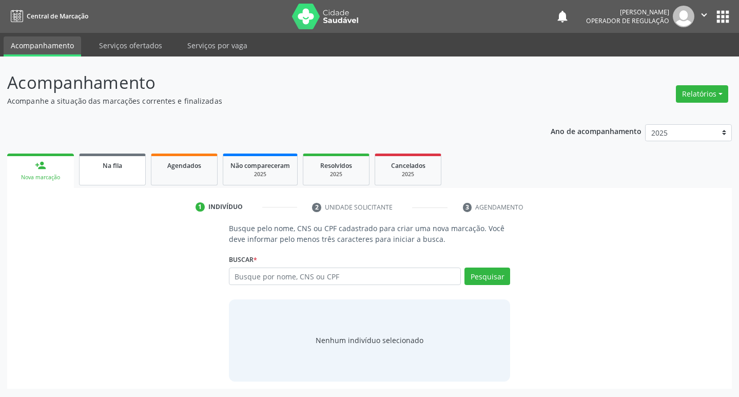
click at [118, 184] on link "Na fila" at bounding box center [112, 169] width 67 height 32
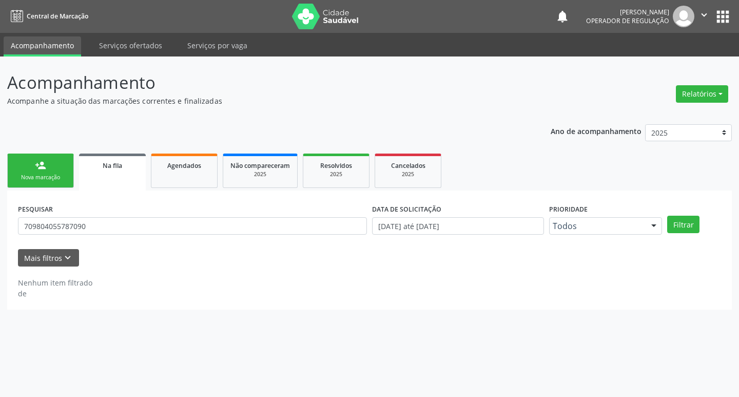
click at [125, 223] on input "709804055787090" at bounding box center [192, 225] width 349 height 17
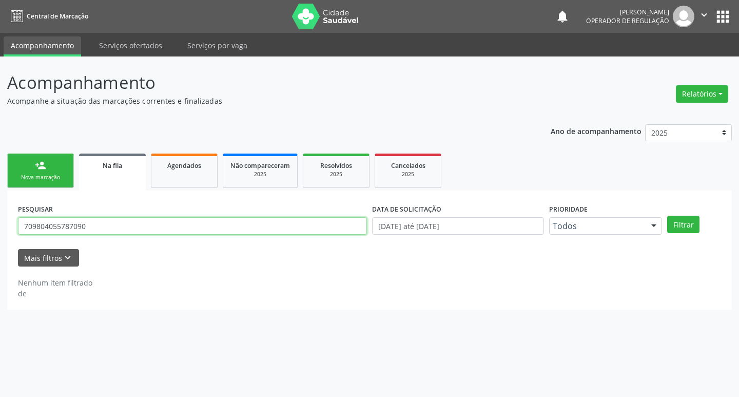
click at [125, 223] on input "709804055787090" at bounding box center [192, 225] width 349 height 17
type input "704107764587180"
click at [667, 216] on button "Filtrar" at bounding box center [683, 224] width 32 height 17
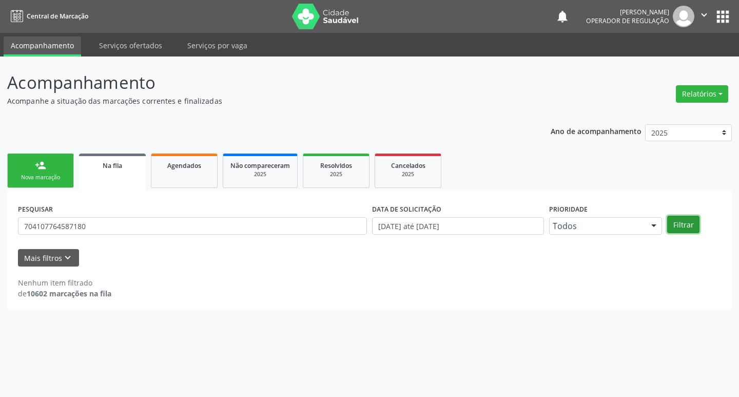
click at [702, 219] on div "Filtrar" at bounding box center [694, 224] width 59 height 17
click at [694, 226] on button "Filtrar" at bounding box center [683, 224] width 32 height 17
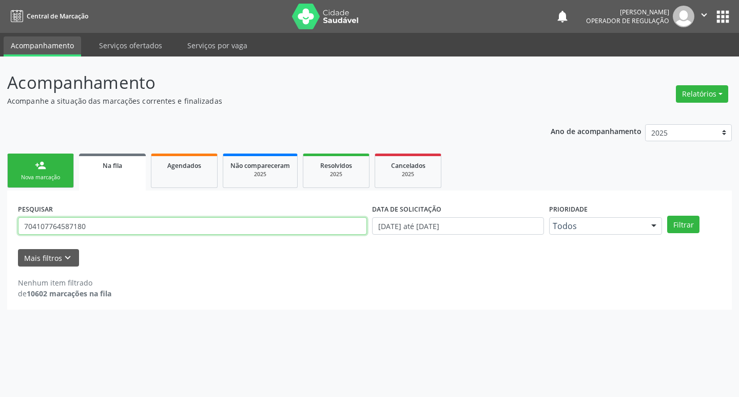
click at [110, 229] on input "704107764587180" at bounding box center [192, 225] width 349 height 17
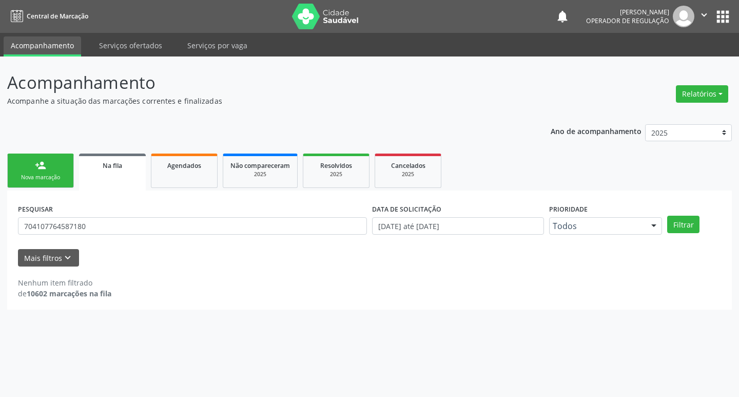
click at [41, 174] on div "Nova marcação" at bounding box center [40, 178] width 51 height 8
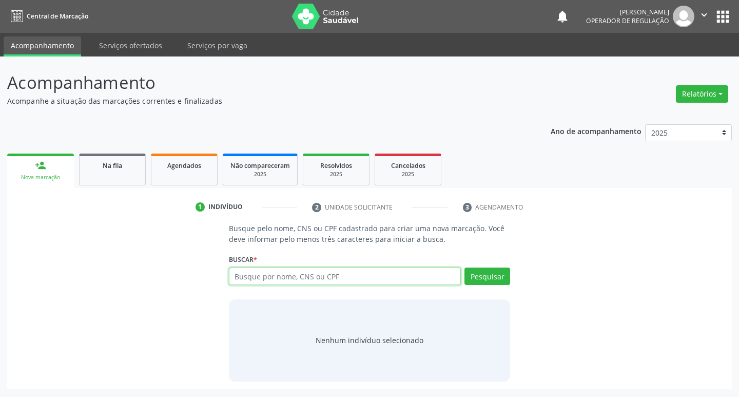
click at [271, 275] on input "text" at bounding box center [345, 275] width 233 height 17
paste input "704107764587180"
type input "704107764587180"
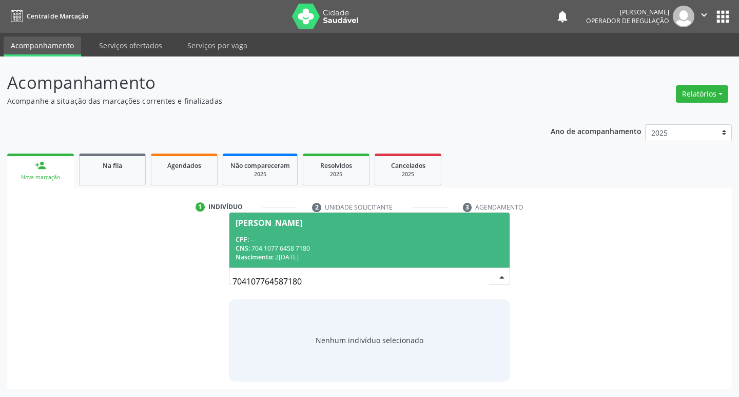
click at [341, 235] on div "CPF: --" at bounding box center [370, 239] width 268 height 9
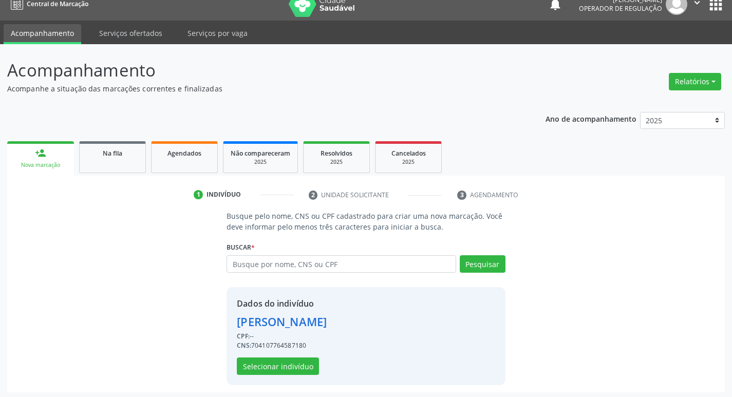
scroll to position [15, 0]
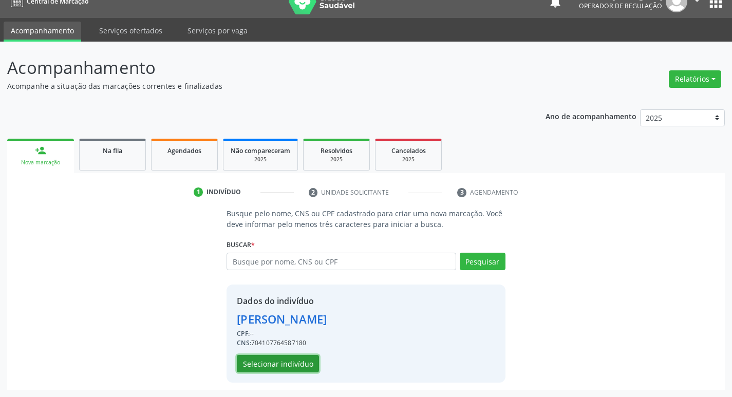
click at [307, 368] on button "Selecionar indivíduo" at bounding box center [278, 363] width 82 height 17
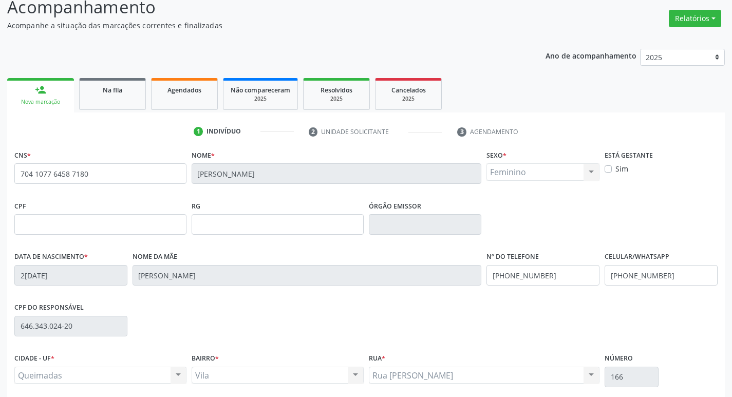
scroll to position [160, 0]
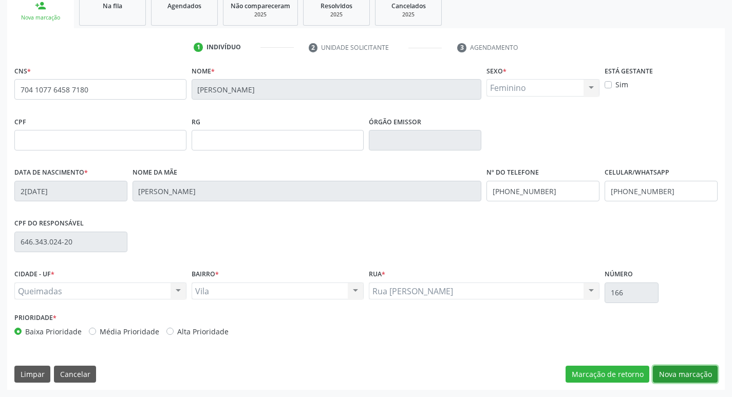
click at [675, 374] on button "Nova marcação" at bounding box center [684, 373] width 65 height 17
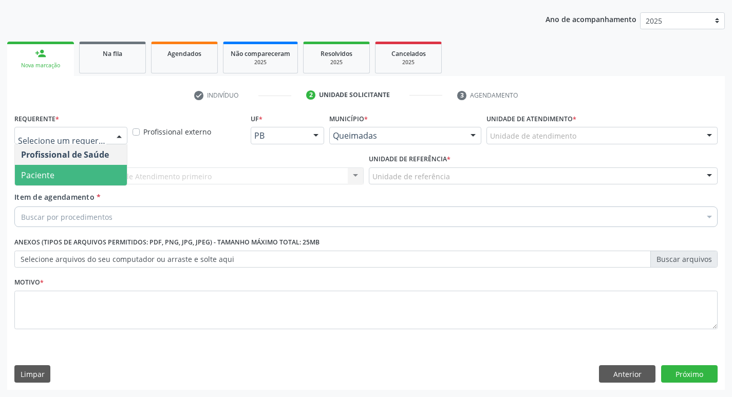
click at [89, 168] on span "Paciente" at bounding box center [71, 175] width 112 height 21
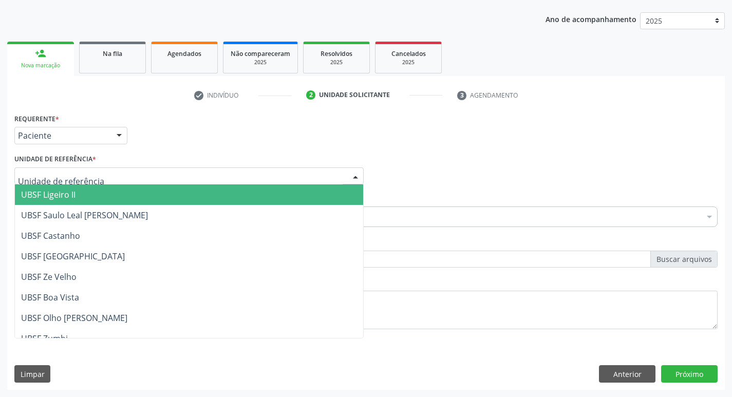
click at [86, 182] on div at bounding box center [188, 175] width 349 height 17
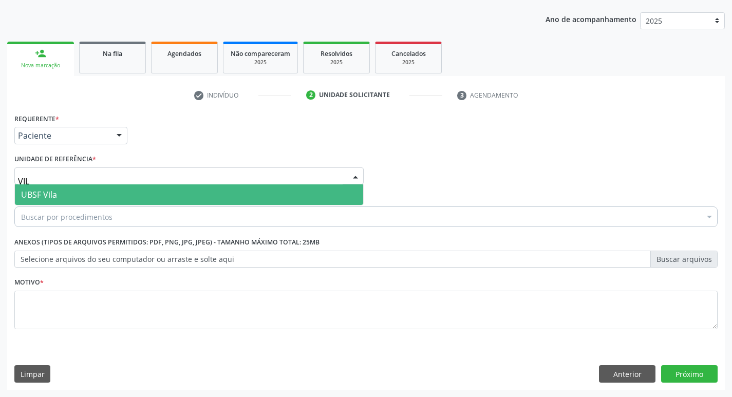
type input "VILA"
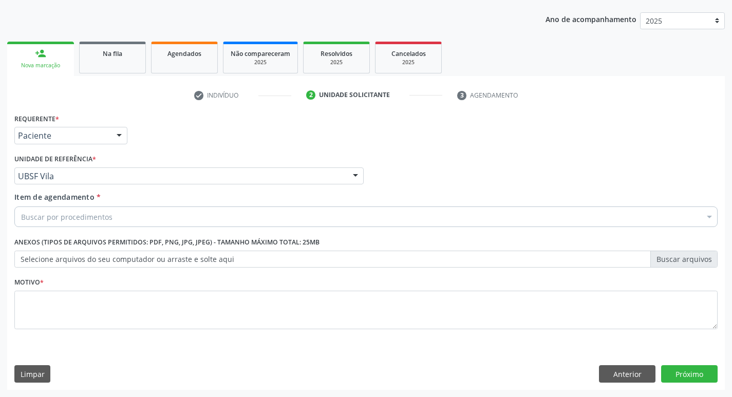
click at [122, 215] on div "Buscar por procedimentos" at bounding box center [365, 216] width 703 height 21
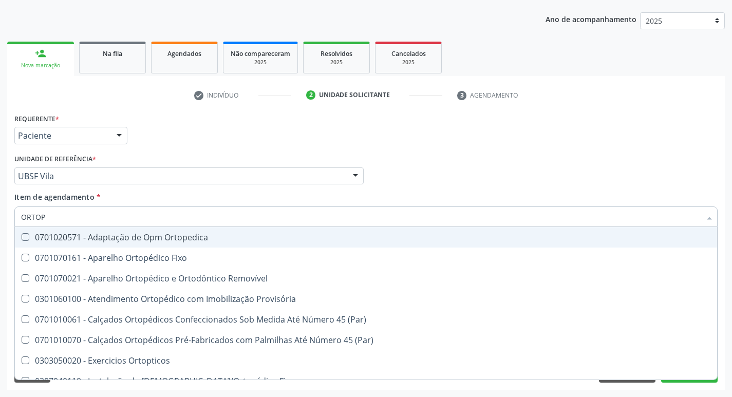
type input "ORTOPE"
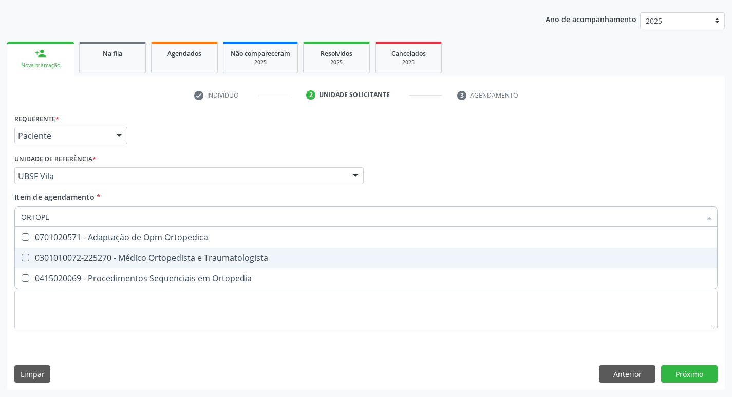
click at [138, 254] on div "0301010072-225270 - Médico Ortopedista e Traumatologista" at bounding box center [365, 258] width 689 height 8
checkbox Traumatologista "true"
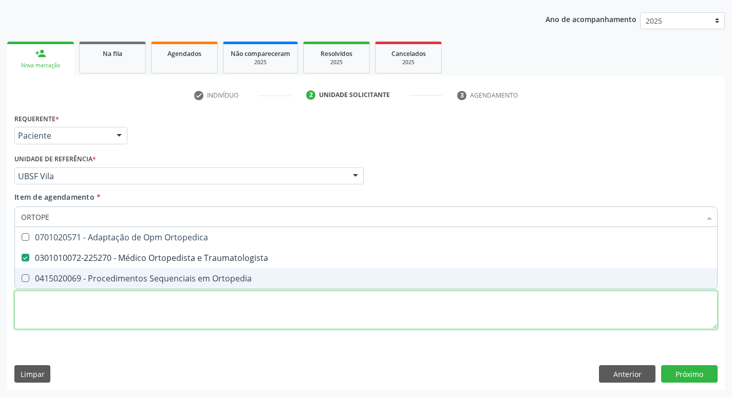
click at [123, 307] on div "Requerente * Paciente Profissional de Saúde Paciente Nenhum resultado encontrad…" at bounding box center [365, 227] width 703 height 233
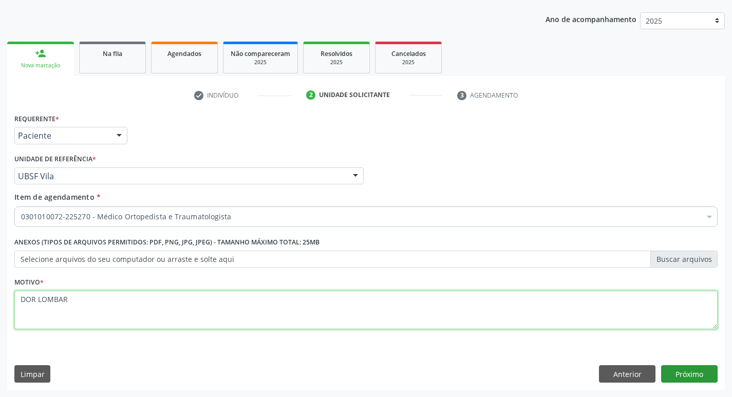
type textarea "DOR LOMBAR"
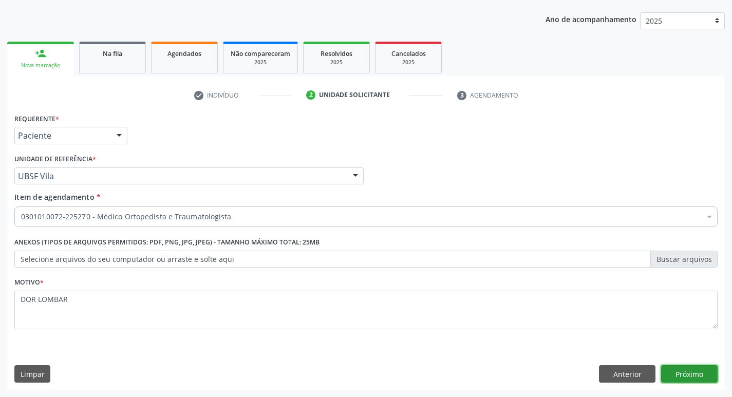
click at [680, 379] on button "Próximo" at bounding box center [689, 373] width 56 height 17
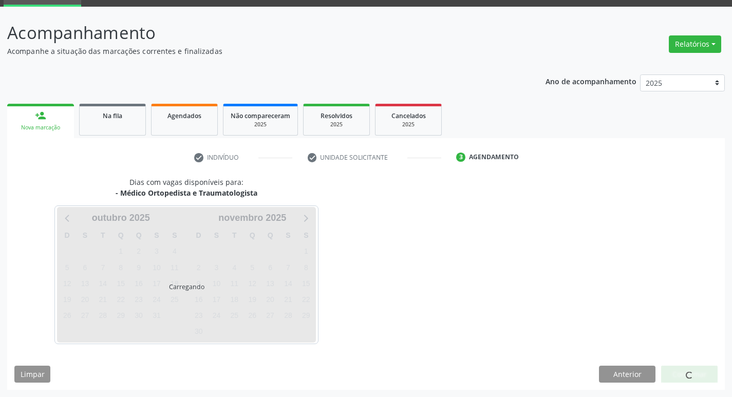
scroll to position [50, 0]
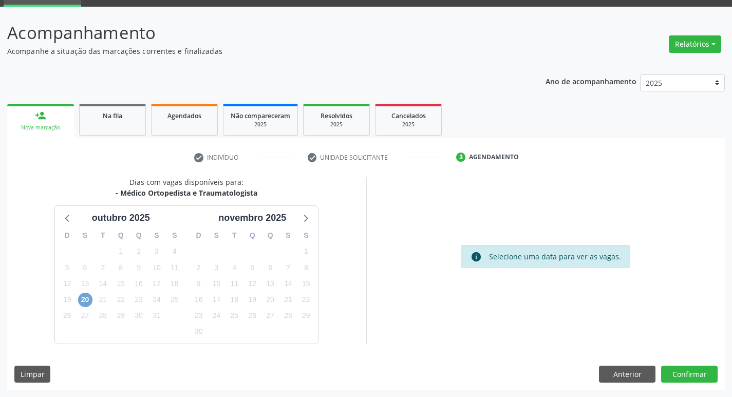
click at [87, 306] on span "20" at bounding box center [85, 300] width 14 height 14
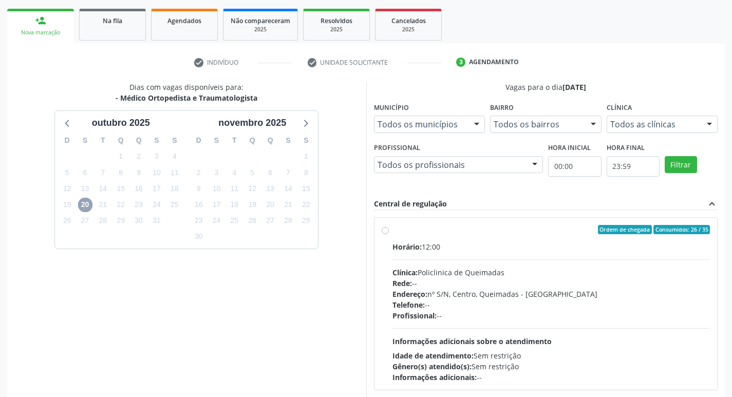
scroll to position [198, 0]
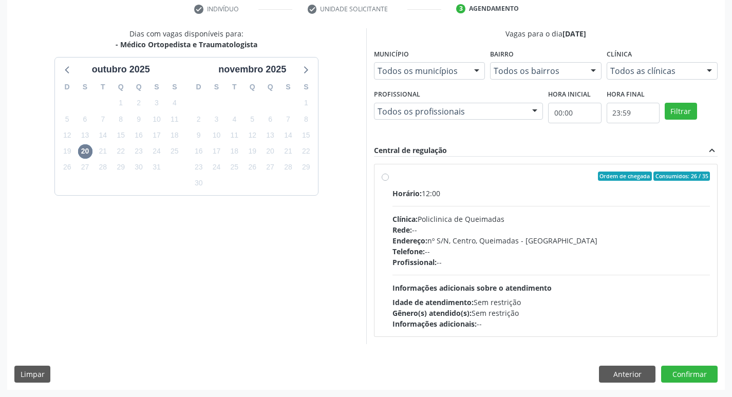
click at [648, 199] on div "Horário: 12:00 Clínica: Policlinica de Queimadas Rede: -- Endereço: nº S/N, Cen…" at bounding box center [551, 258] width 318 height 141
click at [389, 181] on input "Ordem de chegada Consumidos: 26 / 35 Horário: 12:00 Clínica: Policlinica de Que…" at bounding box center [384, 175] width 7 height 9
radio input "true"
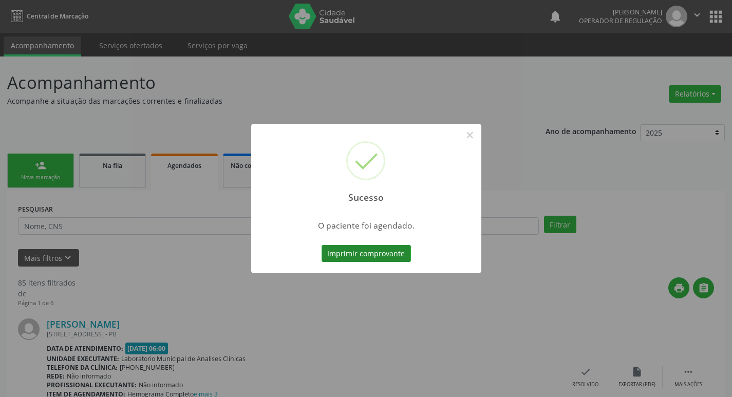
click at [376, 246] on button "Imprimir comprovante" at bounding box center [365, 253] width 89 height 17
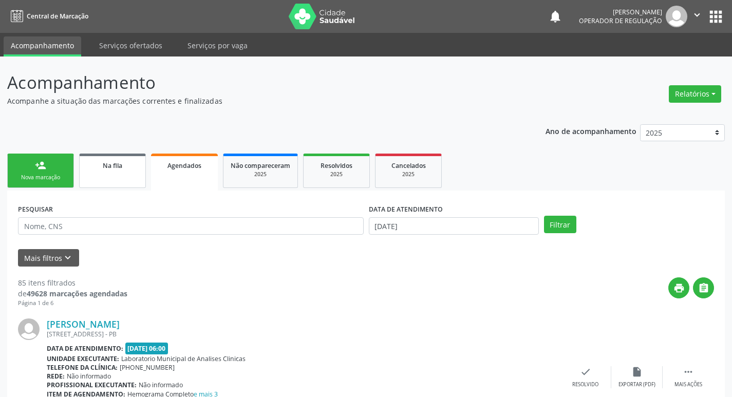
click at [109, 174] on link "Na fila" at bounding box center [112, 170] width 67 height 34
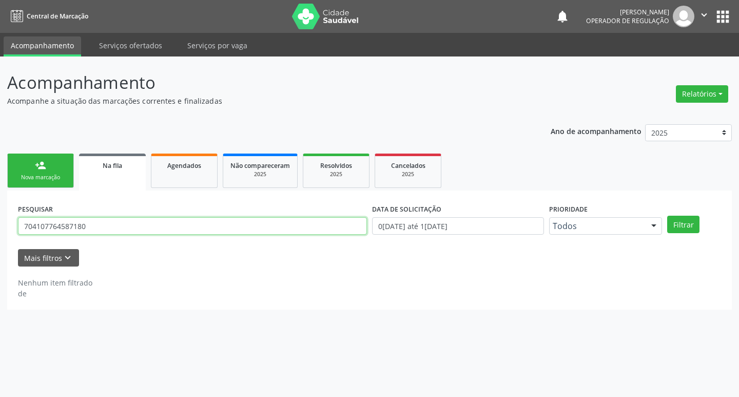
click at [101, 227] on input "704107764587180" at bounding box center [192, 225] width 349 height 17
type input "704202274908287"
click at [667, 216] on button "Filtrar" at bounding box center [683, 224] width 32 height 17
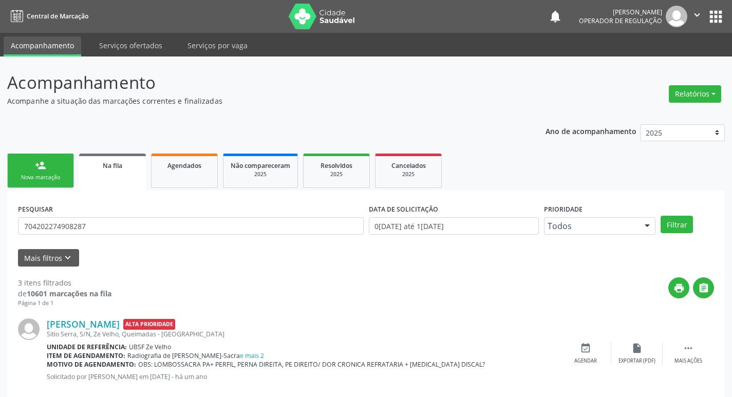
click at [46, 167] on div "person_add" at bounding box center [40, 165] width 11 height 11
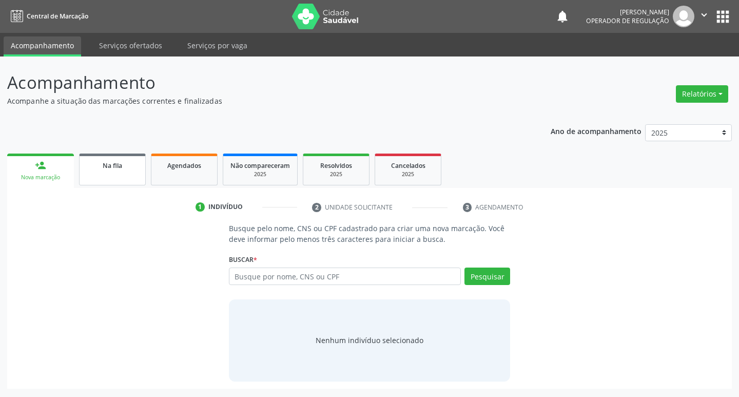
click at [115, 176] on link "Na fila" at bounding box center [112, 169] width 67 height 32
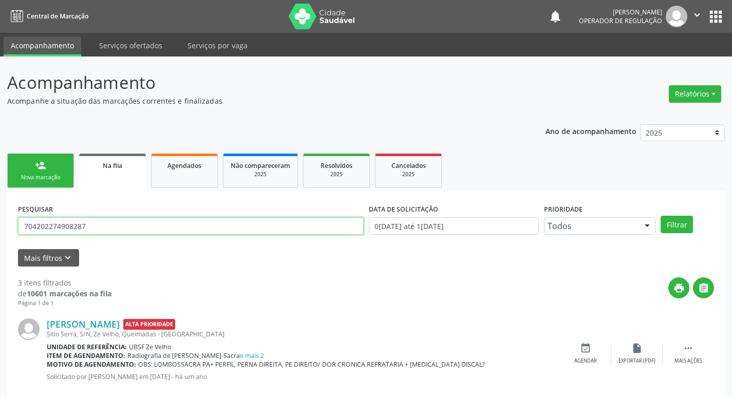
click at [219, 229] on input "704202274908287" at bounding box center [190, 225] width 345 height 17
type input "702603756918241"
click at [660, 216] on button "Filtrar" at bounding box center [676, 224] width 32 height 17
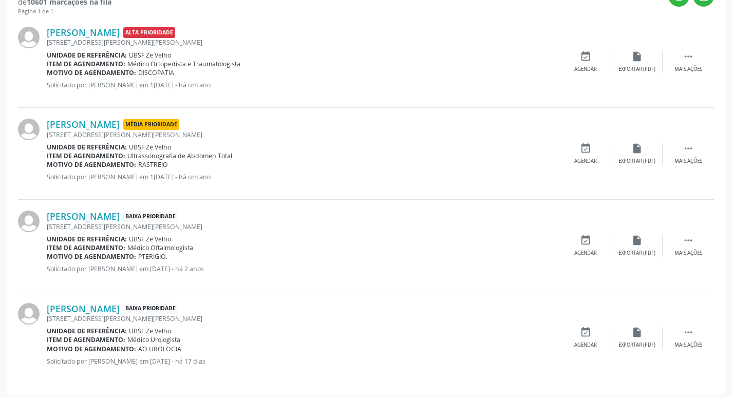
scroll to position [296, 0]
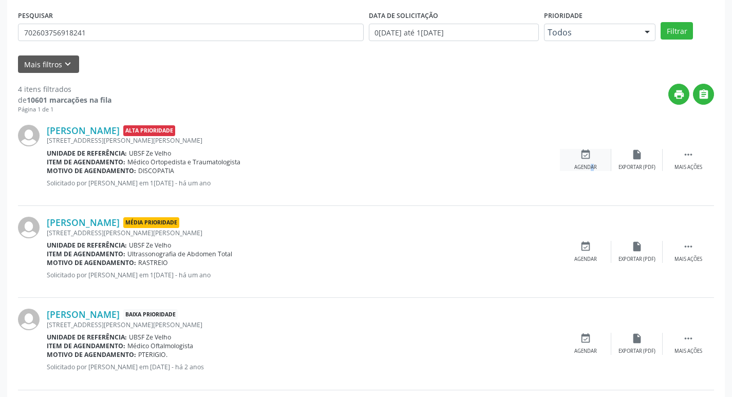
click at [582, 162] on div "event_available Agendar" at bounding box center [585, 160] width 51 height 22
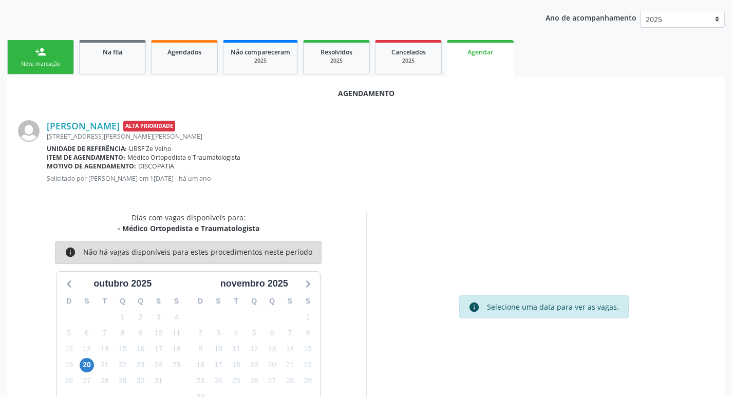
scroll to position [138, 0]
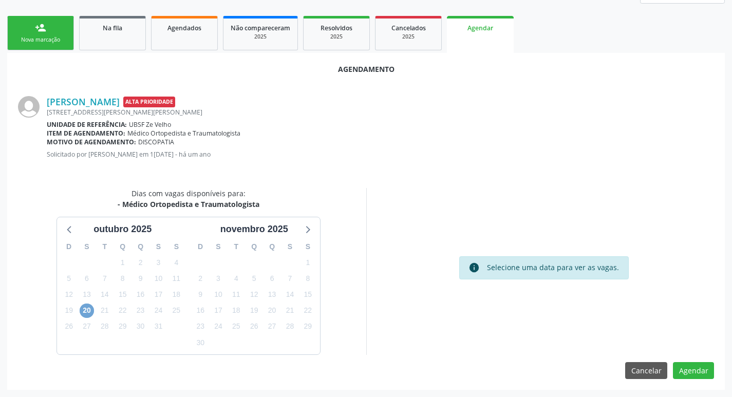
click at [87, 313] on span "20" at bounding box center [87, 310] width 14 height 14
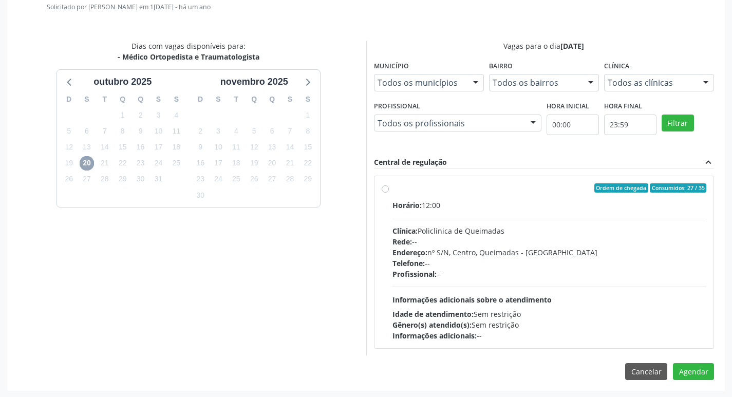
scroll to position [286, 0]
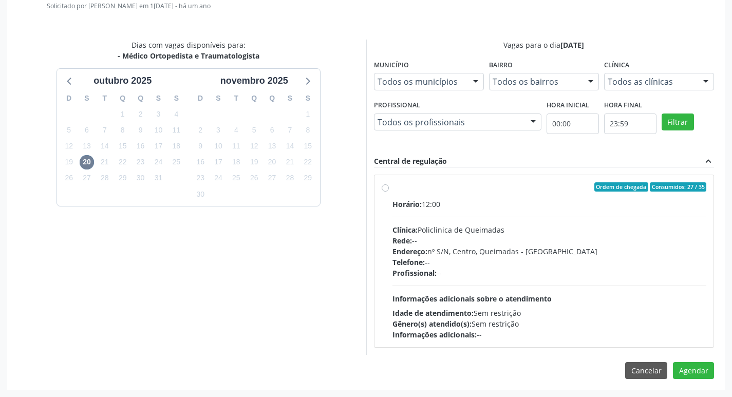
click at [509, 180] on div "Ordem de chegada Consumidos: 27 / 35 Horário: 12:00 Clínica: Policlinica de Que…" at bounding box center [543, 261] width 339 height 172
radio input "true"
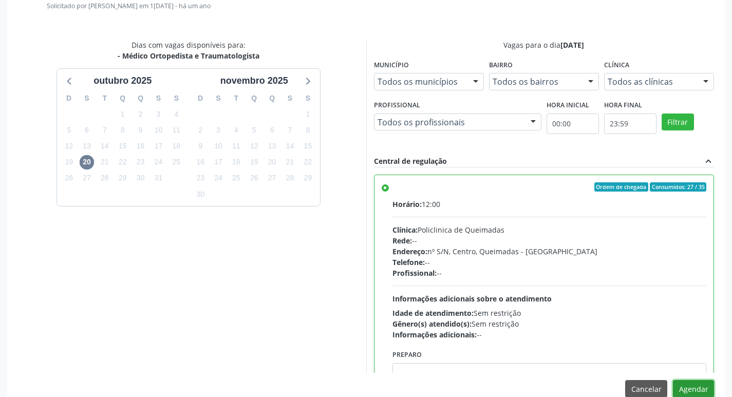
click at [689, 382] on button "Agendar" at bounding box center [692, 388] width 41 height 17
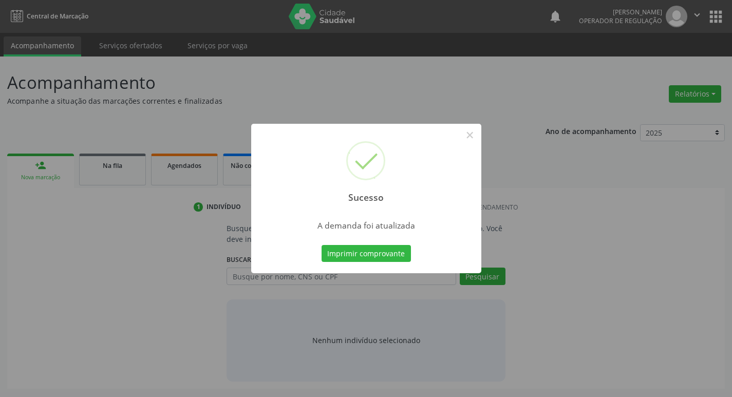
scroll to position [0, 0]
click at [322, 255] on div "Sucesso × A demanda foi atualizada Imprimir comprovante Cancel" at bounding box center [370, 199] width 230 height 150
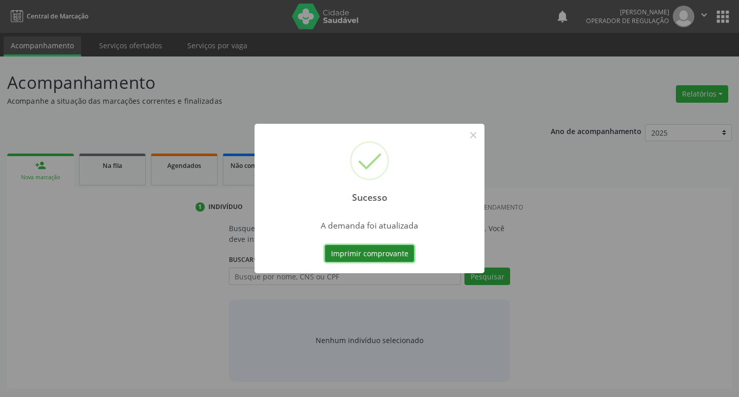
click at [360, 255] on button "Imprimir comprovante" at bounding box center [369, 253] width 89 height 17
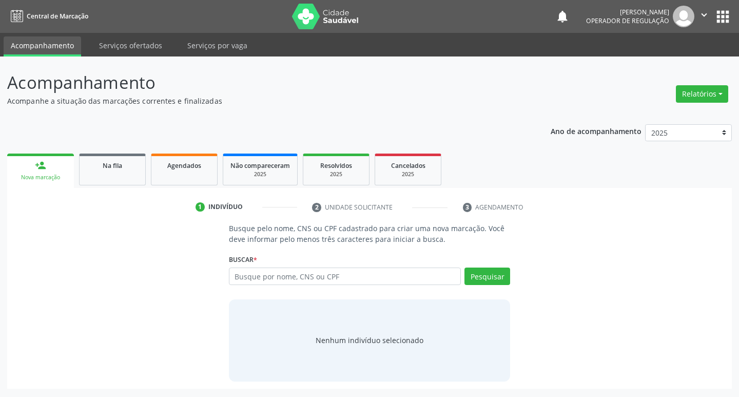
drag, startPoint x: 98, startPoint y: 155, endPoint x: 0, endPoint y: 4, distance: 180.0
click at [99, 155] on link "Na fila" at bounding box center [112, 169] width 67 height 32
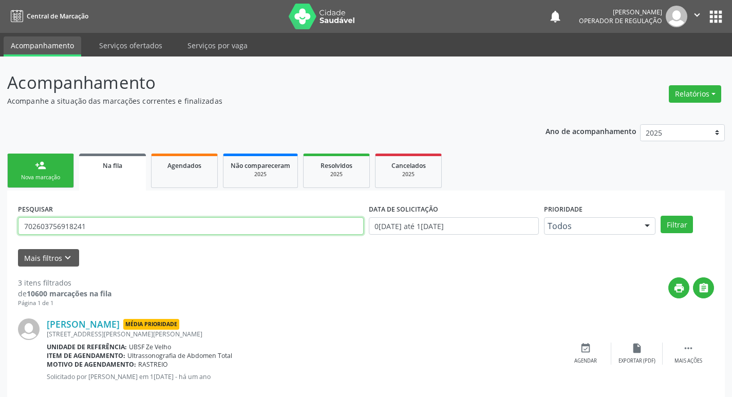
click at [167, 225] on input "702603756918241" at bounding box center [190, 225] width 345 height 17
type input "700104911509213"
click at [660, 216] on button "Filtrar" at bounding box center [676, 224] width 32 height 17
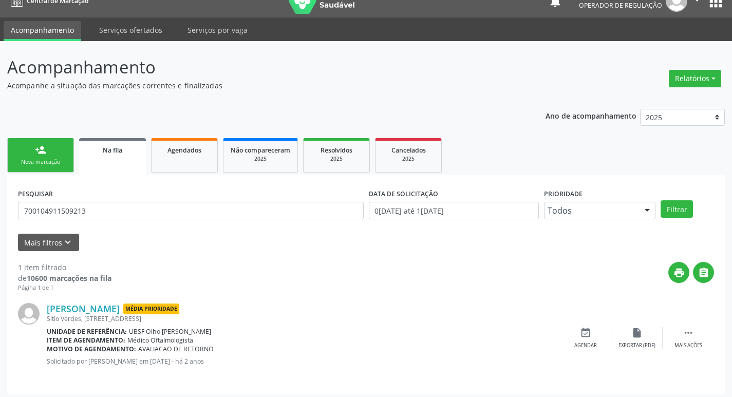
scroll to position [20, 0]
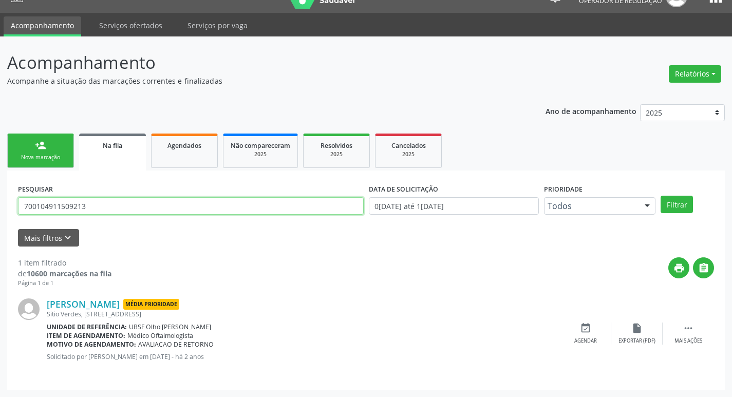
click at [95, 205] on input "700104911509213" at bounding box center [190, 205] width 345 height 17
click at [48, 167] on link "person_add Nova marcação" at bounding box center [40, 150] width 67 height 34
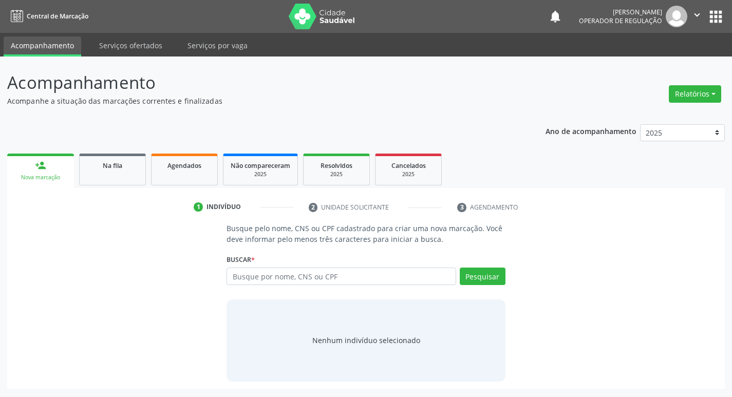
scroll to position [0, 0]
click at [348, 276] on input "text" at bounding box center [345, 275] width 233 height 17
paste input "700104911509213"
type input "700104911509213"
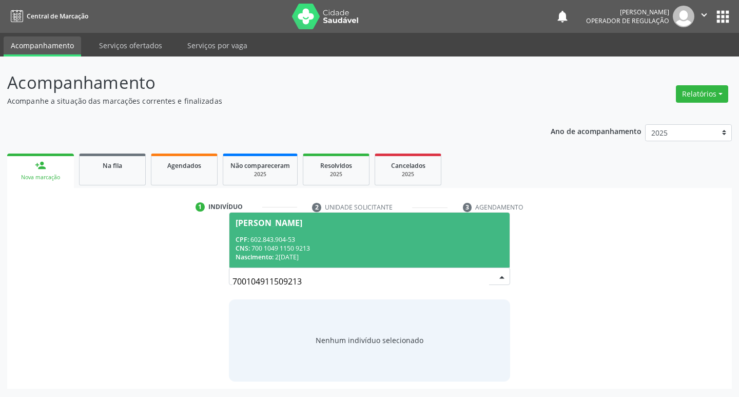
click at [341, 247] on div "CNS: 700 1049 1150 9213" at bounding box center [370, 248] width 268 height 9
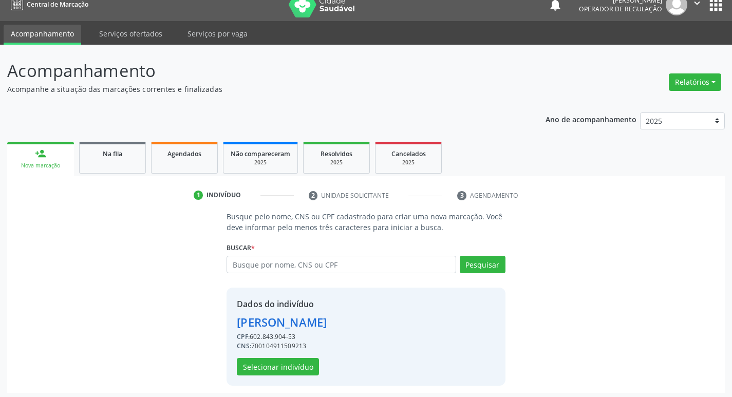
scroll to position [15, 0]
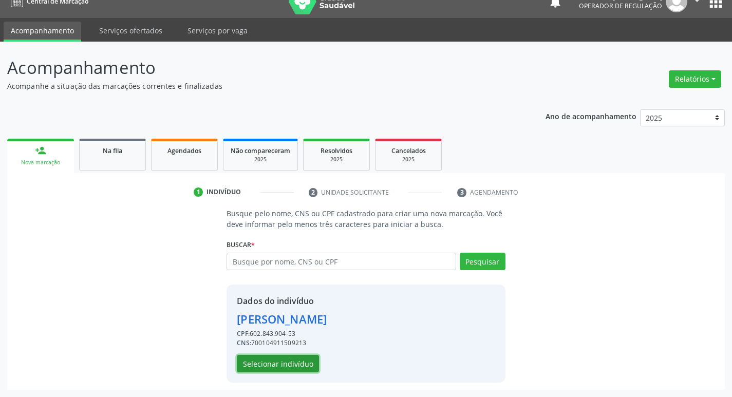
click at [279, 365] on button "Selecionar indivíduo" at bounding box center [278, 363] width 82 height 17
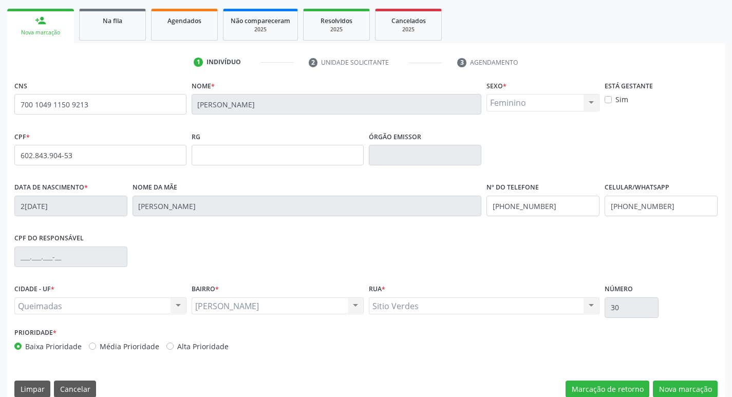
scroll to position [160, 0]
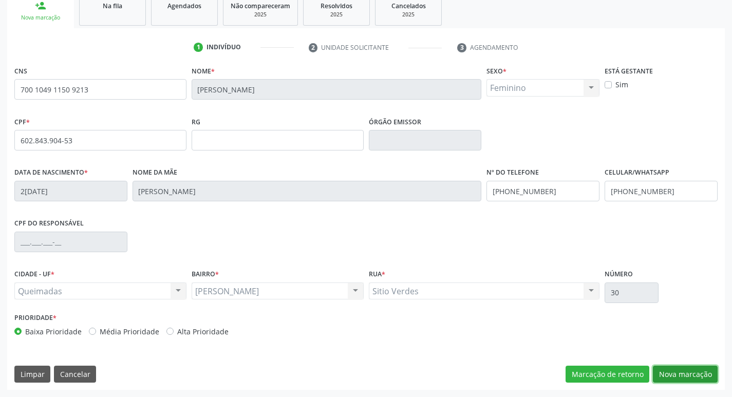
click at [670, 375] on button "Nova marcação" at bounding box center [684, 373] width 65 height 17
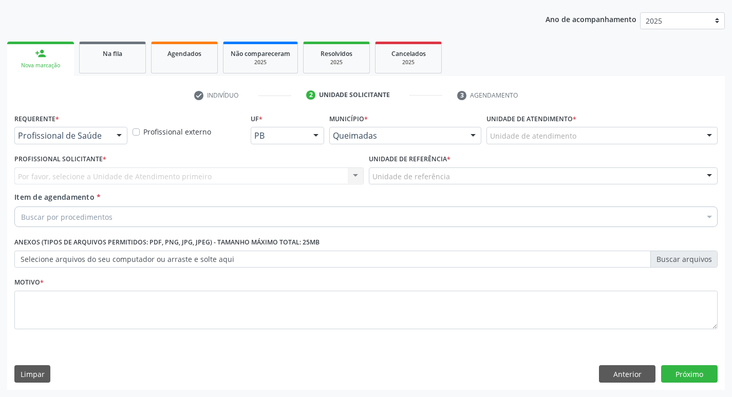
scroll to position [112, 0]
click at [67, 128] on div "Profissional de Saúde" at bounding box center [70, 135] width 113 height 17
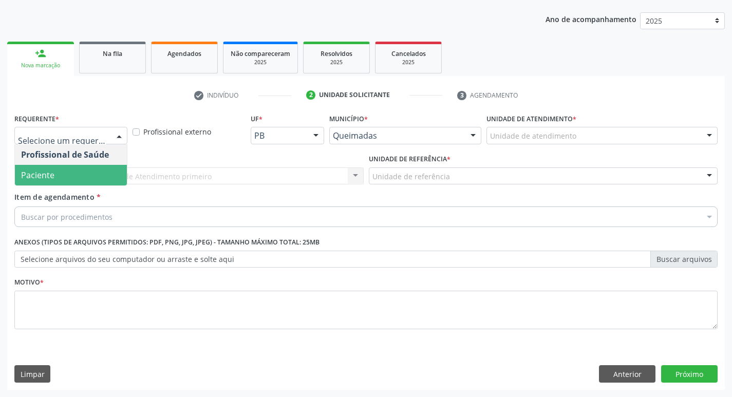
click at [51, 172] on span "Paciente" at bounding box center [37, 174] width 33 height 11
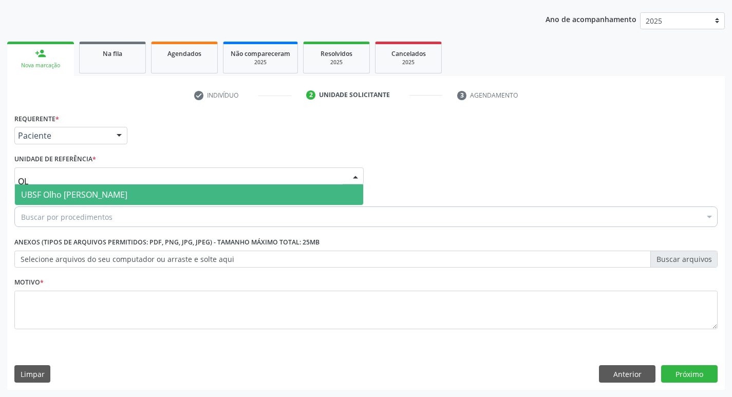
type input "OLH"
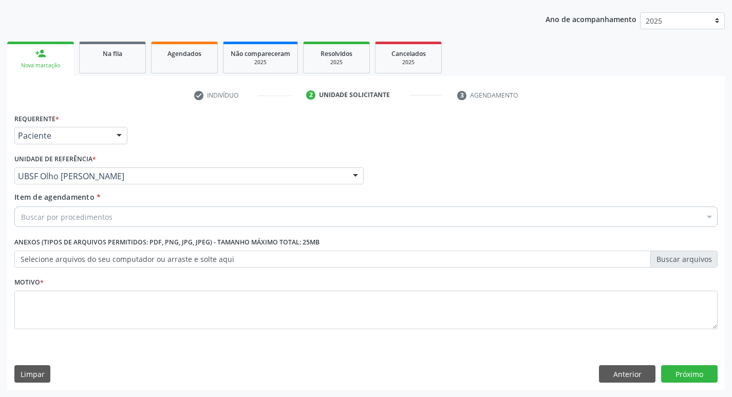
click at [138, 216] on div "Buscar por procedimentos" at bounding box center [365, 216] width 703 height 21
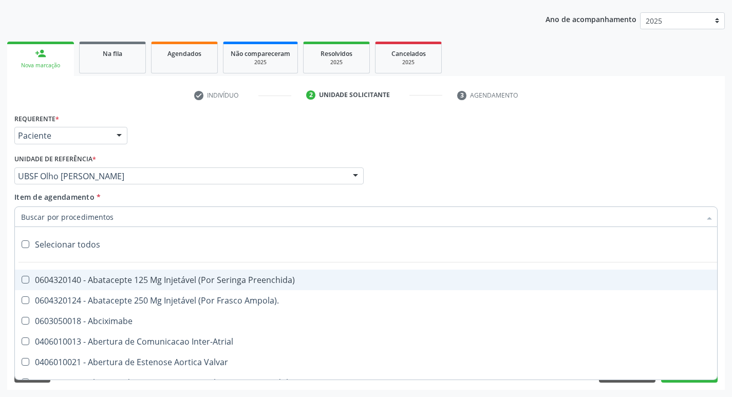
click at [128, 212] on input "Item de agendamento *" at bounding box center [360, 216] width 679 height 21
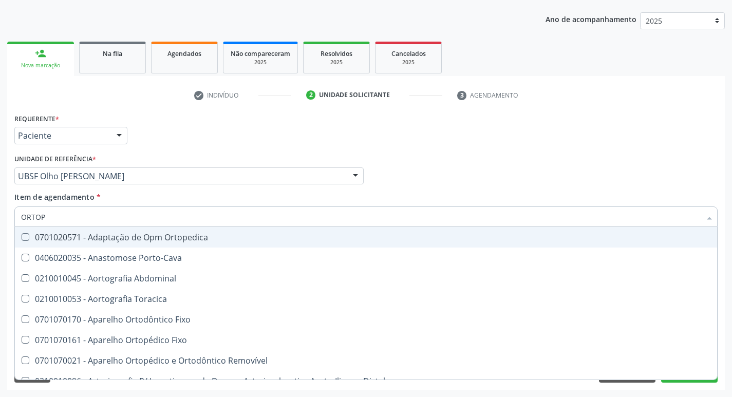
type input "ORTOPE"
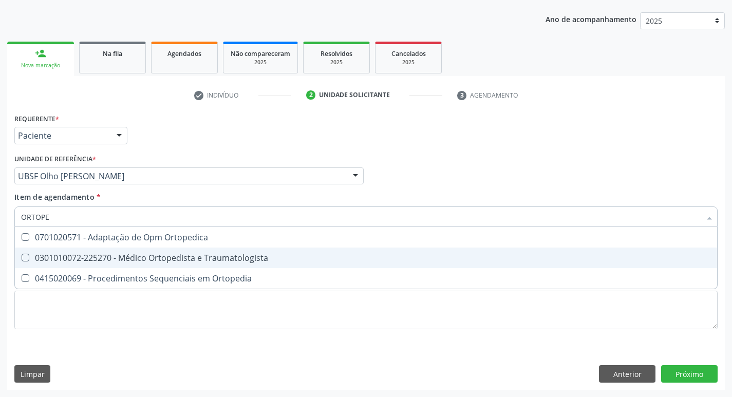
click at [129, 249] on span "0301010072-225270 - Médico Ortopedista e Traumatologista" at bounding box center [366, 257] width 702 height 21
checkbox Traumatologista "true"
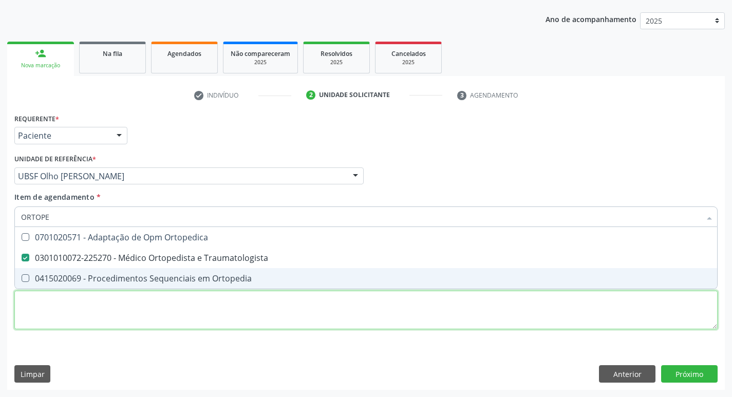
click at [110, 321] on div "Requerente * Paciente Profissional de Saúde Paciente Nenhum resultado encontrad…" at bounding box center [365, 227] width 703 height 233
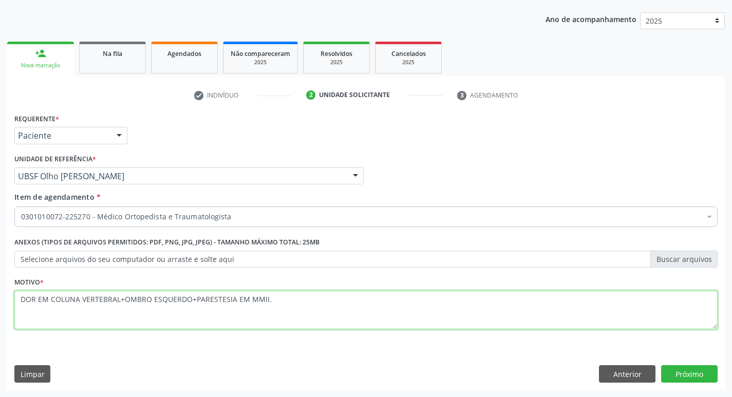
type textarea "DOR EM COLUNA VERTEBRAL+OMBRO ESQUERDO+PARESTESIA EM MMII."
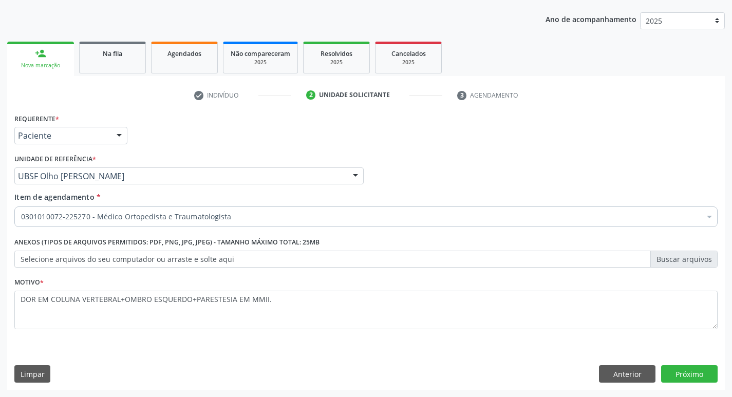
click at [683, 363] on div "Requerente * Paciente Profissional de Saúde Paciente Nenhum resultado encontrad…" at bounding box center [365, 250] width 717 height 279
click at [686, 372] on button "Próximo" at bounding box center [689, 373] width 56 height 17
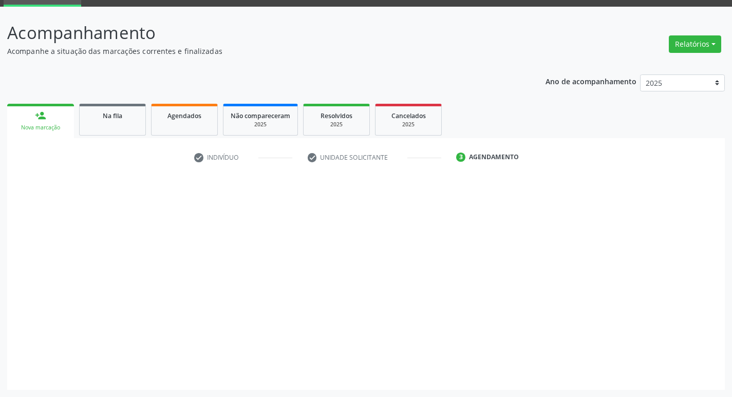
scroll to position [50, 0]
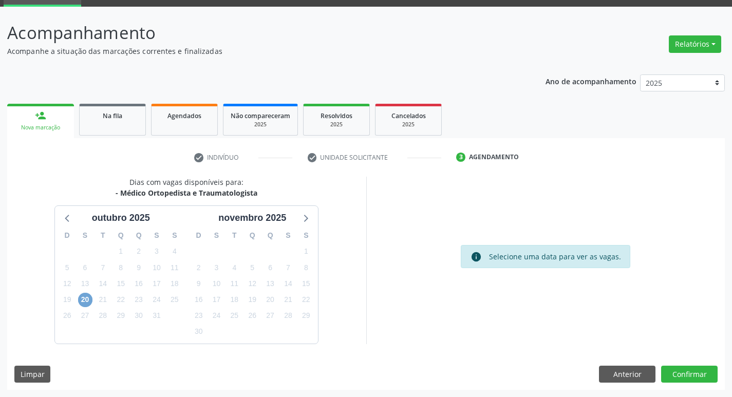
click at [82, 299] on span "20" at bounding box center [85, 300] width 14 height 14
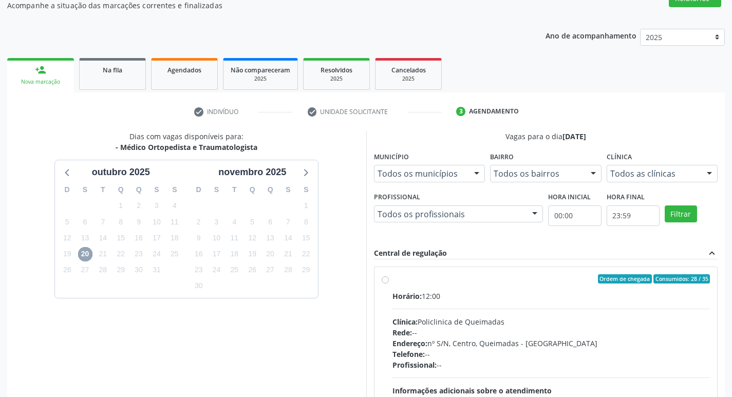
scroll to position [198, 0]
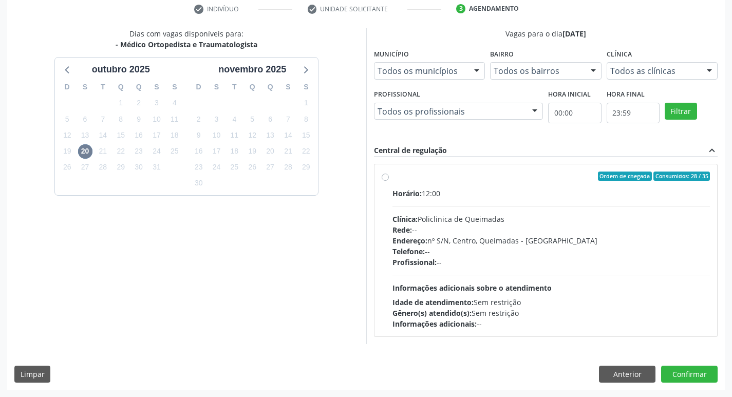
drag, startPoint x: 489, startPoint y: 226, endPoint x: 419, endPoint y: 206, distance: 73.1
click at [490, 226] on div "Rede: --" at bounding box center [551, 229] width 318 height 11
click at [389, 181] on input "Ordem de chegada Consumidos: 28 / 35 Horário: 12:00 Clínica: Policlinica de Que…" at bounding box center [384, 175] width 7 height 9
radio input "true"
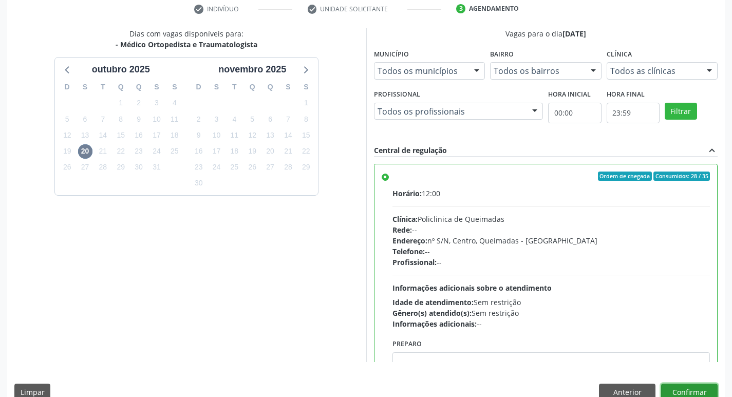
click at [685, 386] on button "Confirmar" at bounding box center [689, 391] width 56 height 17
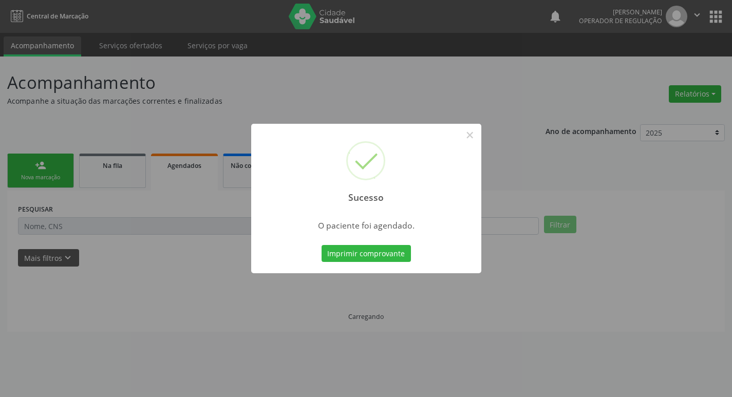
scroll to position [0, 0]
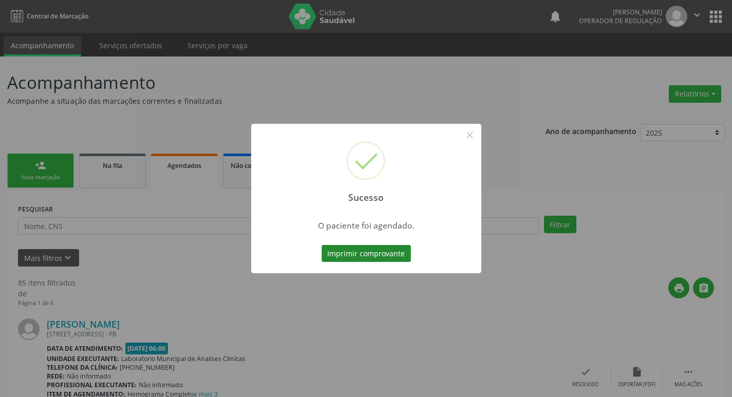
click at [356, 247] on button "Imprimir comprovante" at bounding box center [365, 253] width 89 height 17
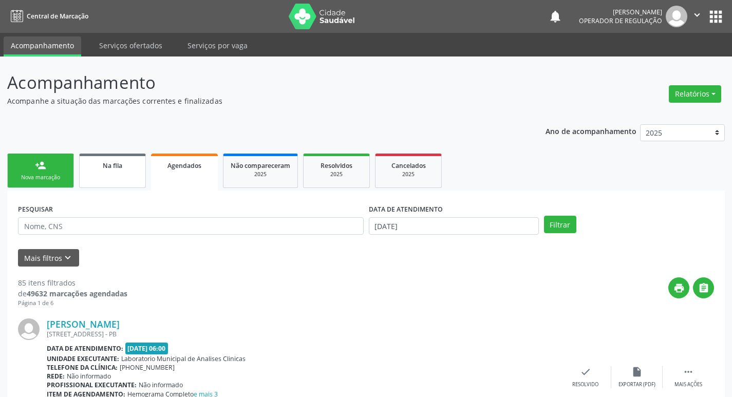
click at [124, 175] on link "Na fila" at bounding box center [112, 170] width 67 height 34
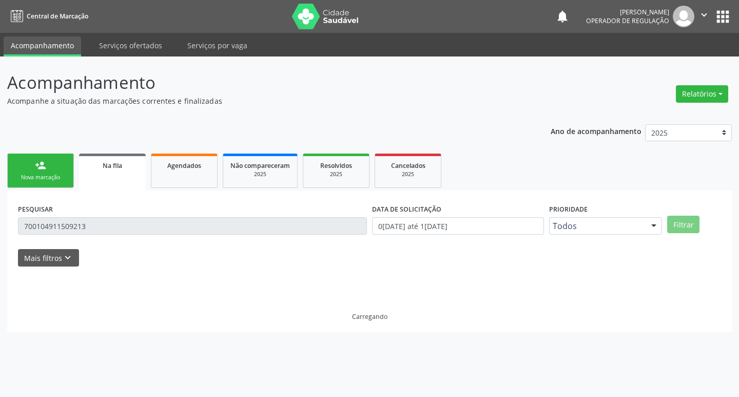
click at [99, 229] on input "700104911509213" at bounding box center [192, 225] width 349 height 17
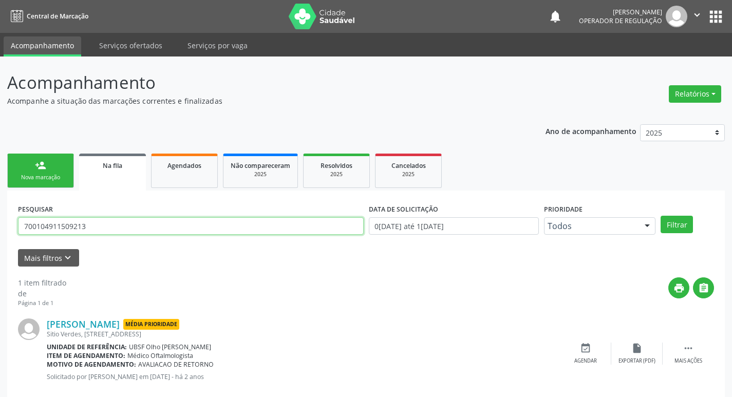
click at [99, 229] on input "700104911509213" at bounding box center [190, 225] width 345 height 17
type input "709604661254476"
click at [660, 216] on button "Filtrar" at bounding box center [676, 224] width 32 height 17
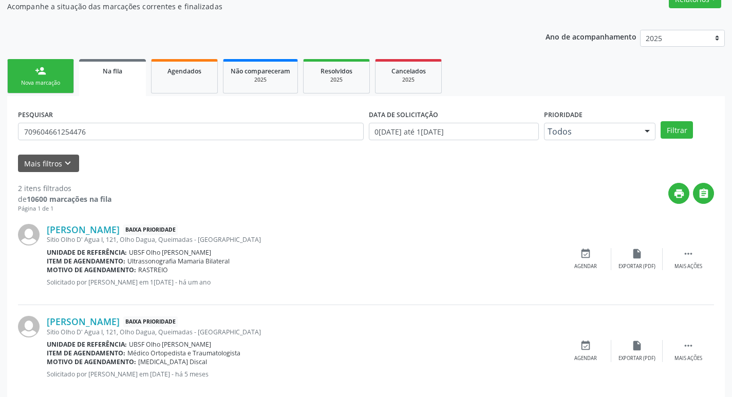
scroll to position [112, 0]
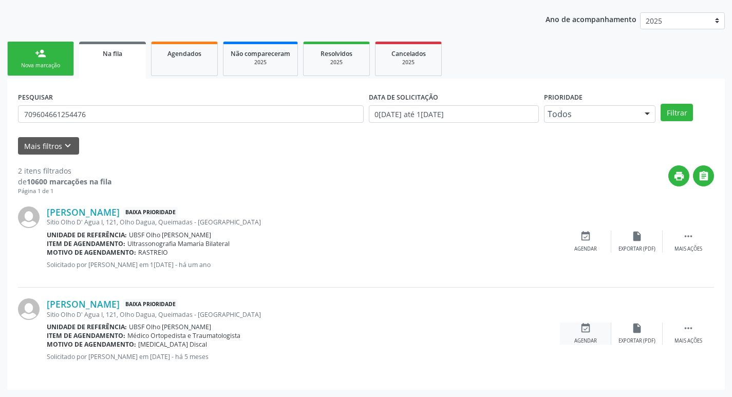
click at [581, 328] on icon "event_available" at bounding box center [585, 327] width 11 height 11
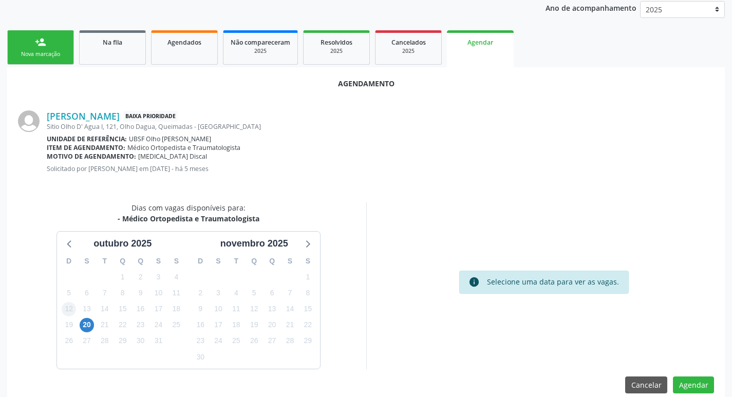
scroll to position [138, 0]
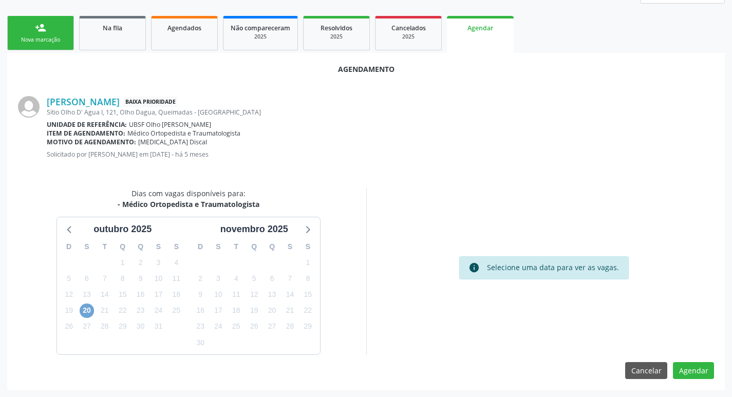
click at [83, 308] on span "20" at bounding box center [87, 310] width 14 height 14
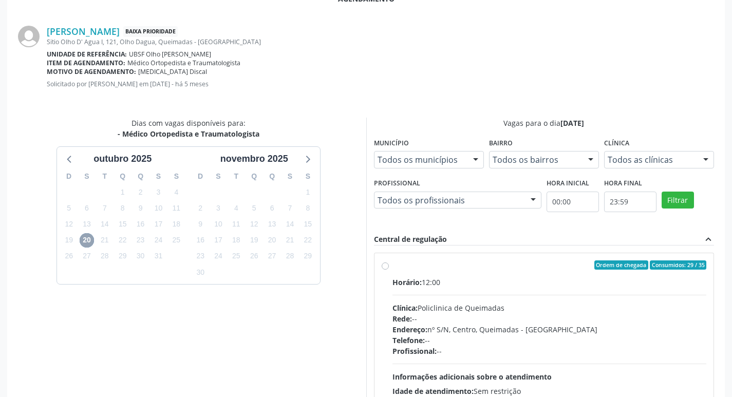
scroll to position [286, 0]
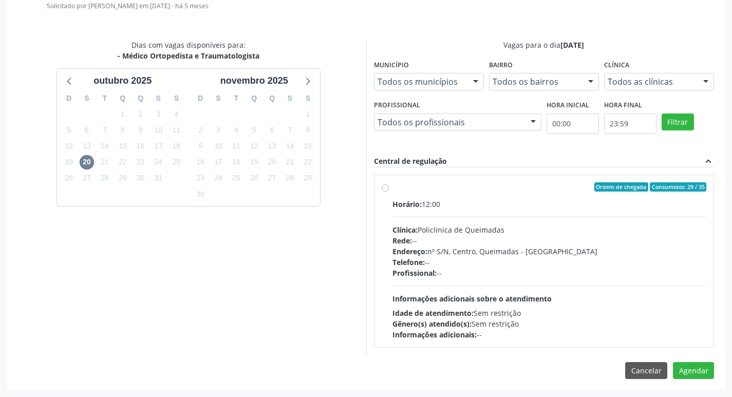
click at [602, 228] on div "Clínica: Policlinica de Queimadas" at bounding box center [549, 229] width 314 height 11
click at [389, 191] on input "Ordem de chegada Consumidos: 29 / 35 Horário: 12:00 Clínica: Policlinica de Que…" at bounding box center [384, 186] width 7 height 9
radio input "true"
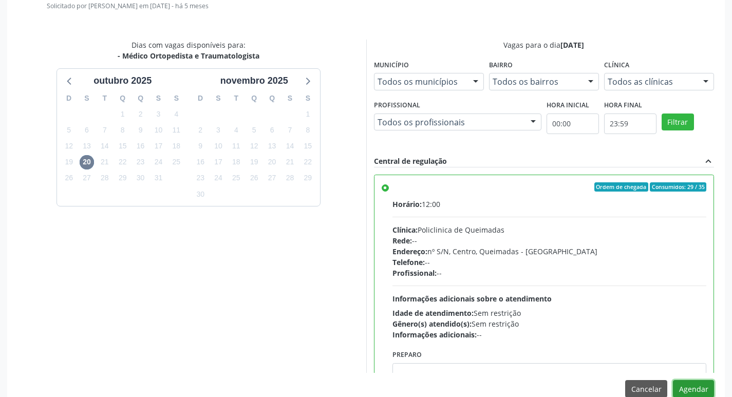
click at [691, 387] on button "Agendar" at bounding box center [692, 388] width 41 height 17
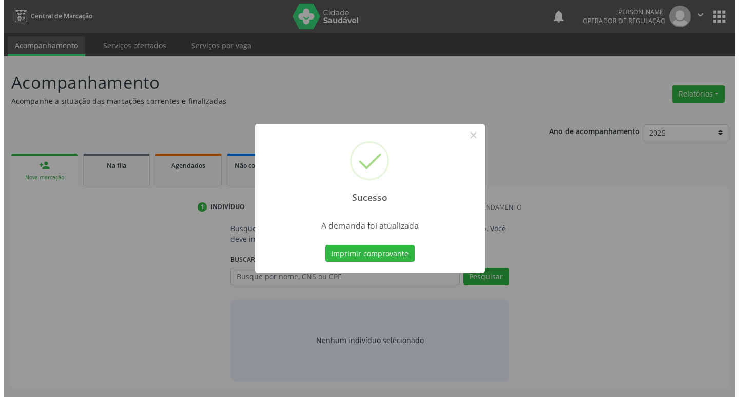
scroll to position [0, 0]
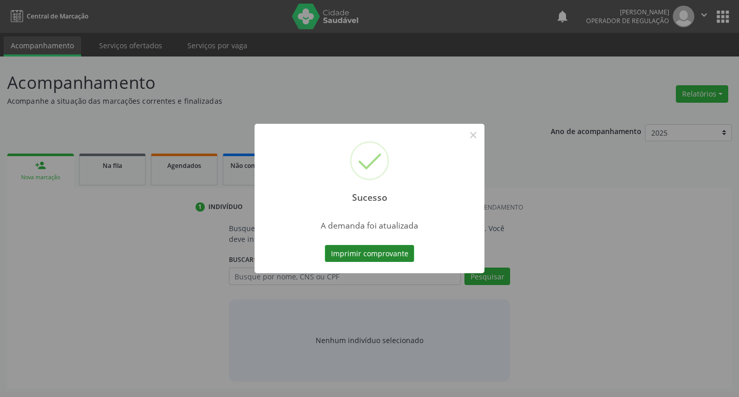
click at [399, 258] on button "Imprimir comprovante" at bounding box center [369, 253] width 89 height 17
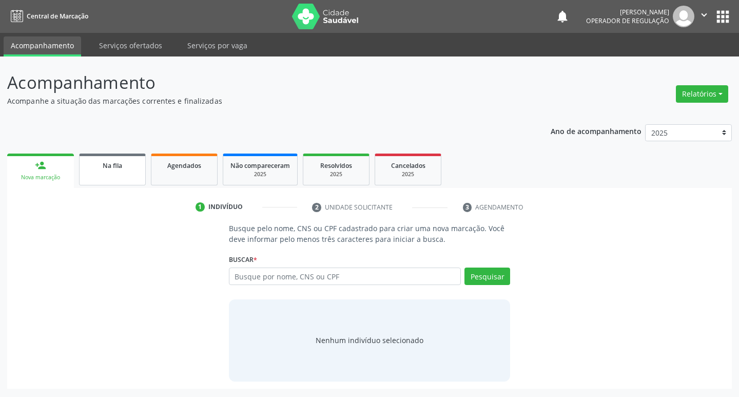
click at [126, 155] on link "Na fila" at bounding box center [112, 169] width 67 height 32
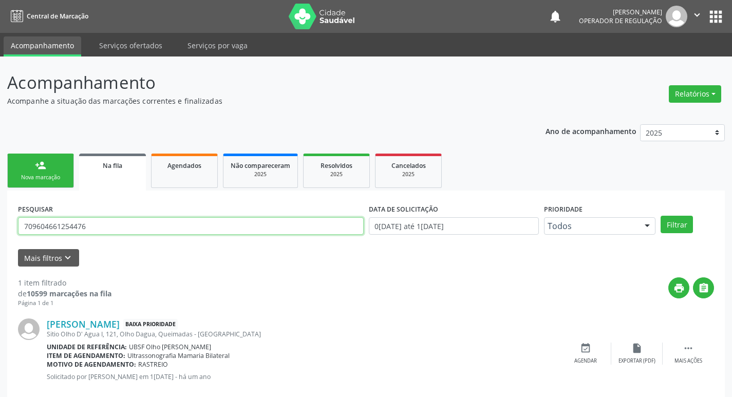
click at [120, 228] on input "709604661254476" at bounding box center [190, 225] width 345 height 17
type input "702008732726490"
click at [660, 216] on button "Filtrar" at bounding box center [676, 224] width 32 height 17
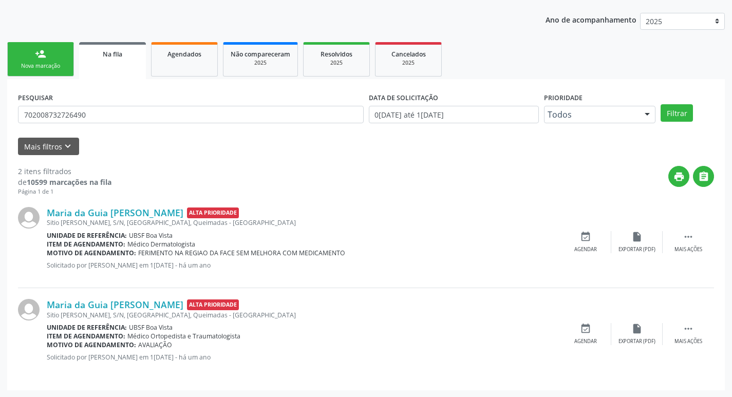
scroll to position [112, 0]
click at [598, 334] on div "event_available Agendar" at bounding box center [585, 333] width 51 height 22
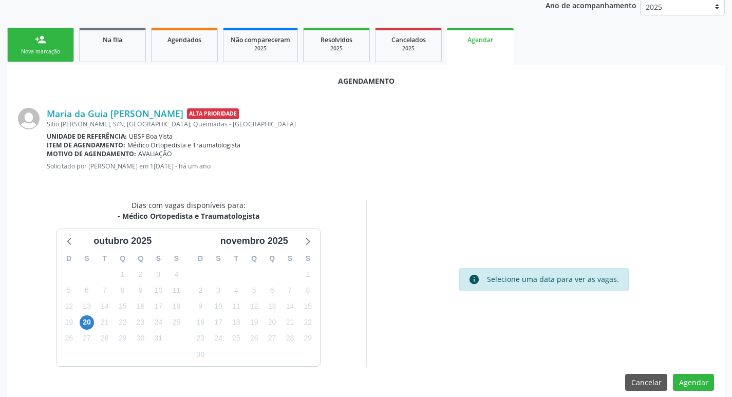
scroll to position [138, 0]
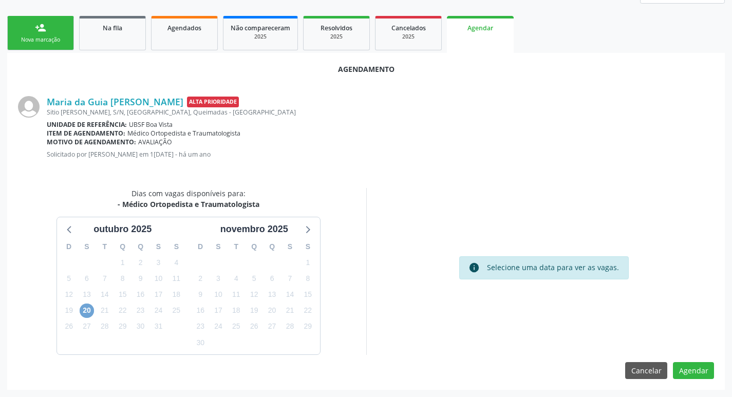
click at [93, 310] on span "20" at bounding box center [87, 310] width 14 height 14
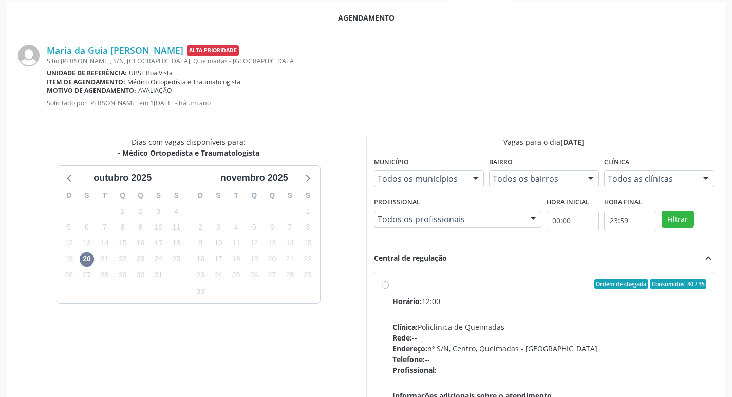
click at [559, 291] on label "Ordem de chegada Consumidos: 30 / 35 Horário: 12:00 Clínica: Policlinica de Que…" at bounding box center [549, 358] width 314 height 158
click at [389, 288] on input "Ordem de chegada Consumidos: 30 / 35 Horário: 12:00 Clínica: Policlinica de Que…" at bounding box center [384, 283] width 7 height 9
radio input "true"
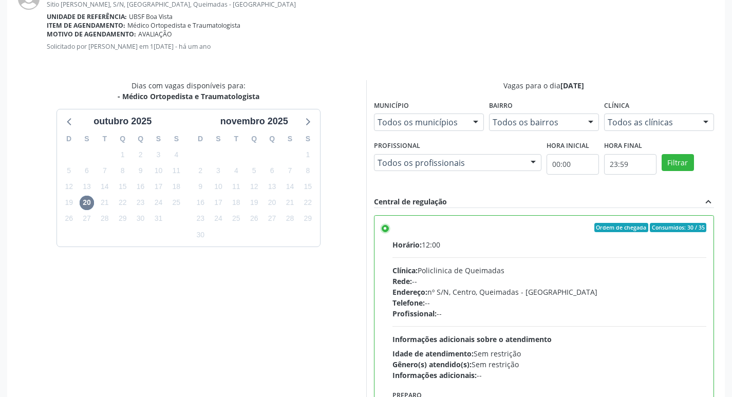
scroll to position [304, 0]
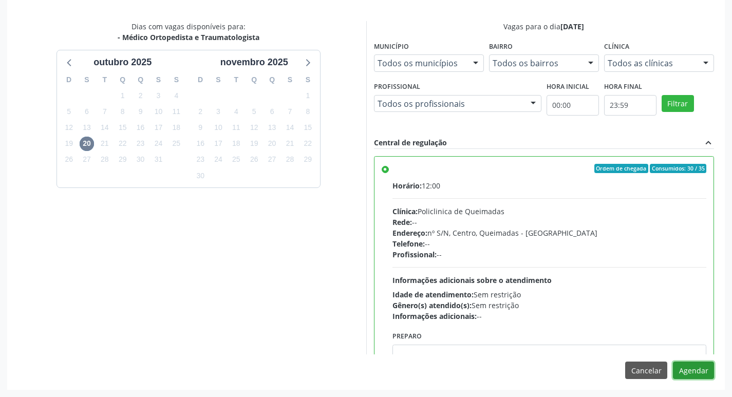
click at [697, 367] on button "Agendar" at bounding box center [692, 369] width 41 height 17
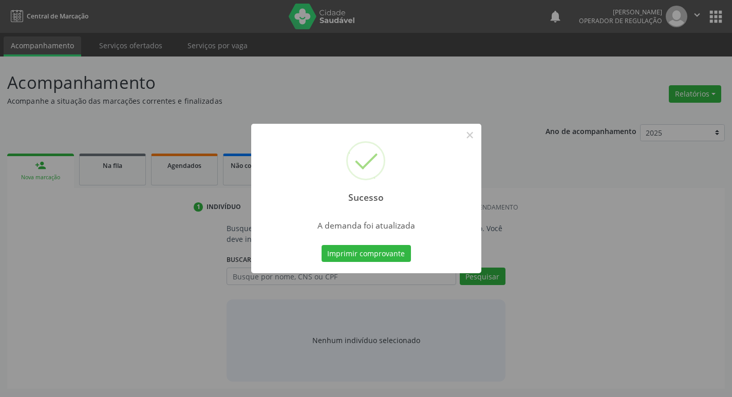
scroll to position [0, 0]
click at [361, 254] on button "Imprimir comprovante" at bounding box center [369, 253] width 89 height 17
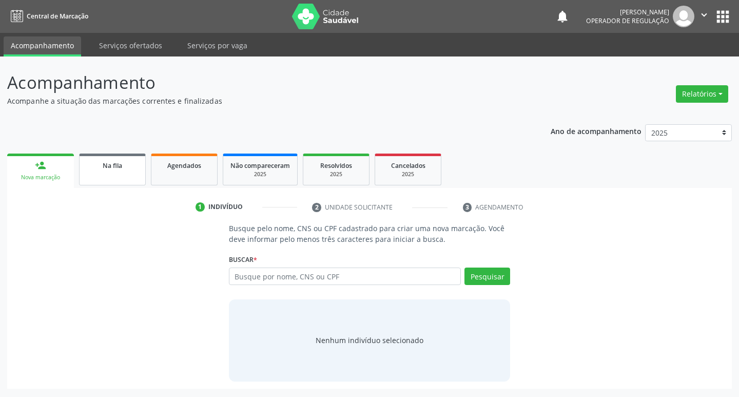
click at [103, 179] on link "Na fila" at bounding box center [112, 169] width 67 height 32
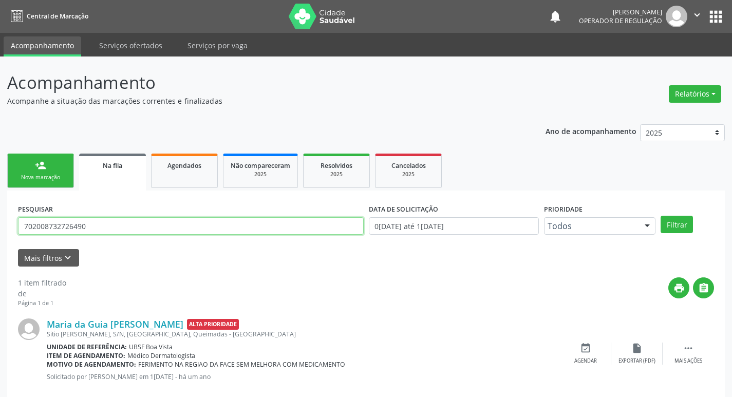
click at [230, 233] on input "702008732726490" at bounding box center [190, 225] width 345 height 17
type input "700508561694955"
click at [660, 216] on button "Filtrar" at bounding box center [676, 224] width 32 height 17
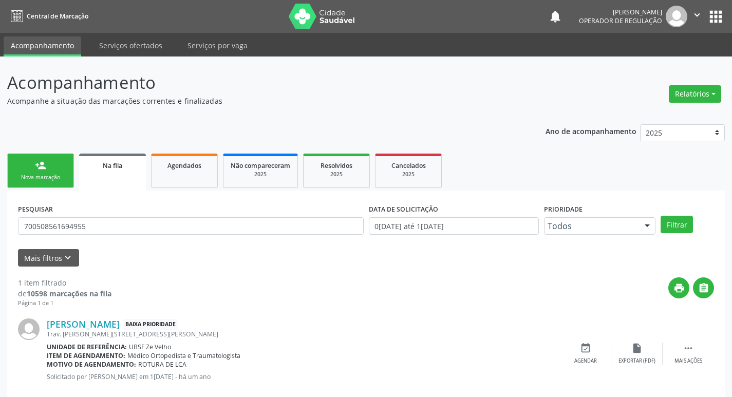
scroll to position [20, 0]
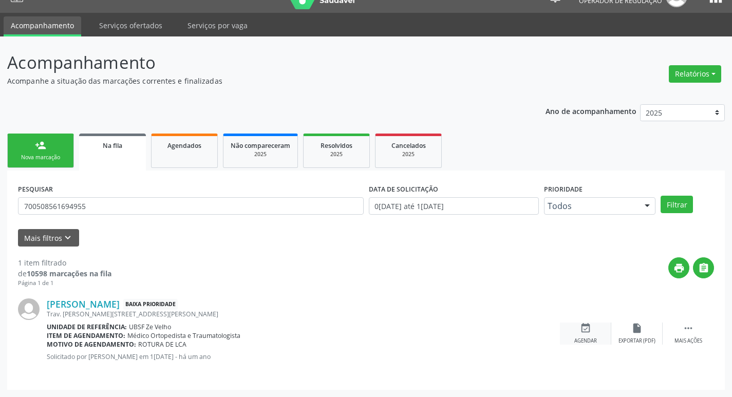
click at [584, 326] on icon "event_available" at bounding box center [585, 327] width 11 height 11
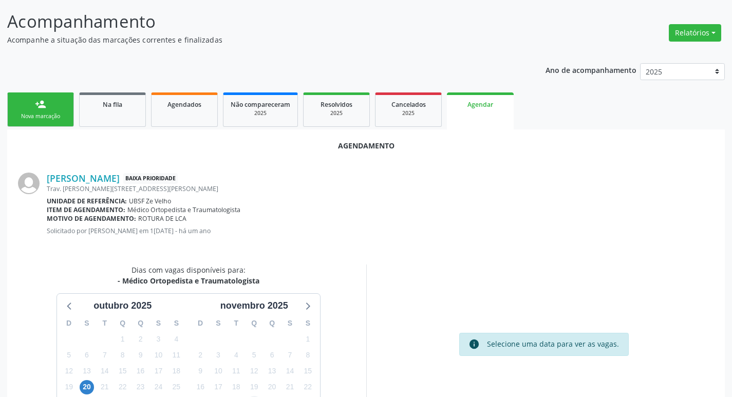
scroll to position [138, 0]
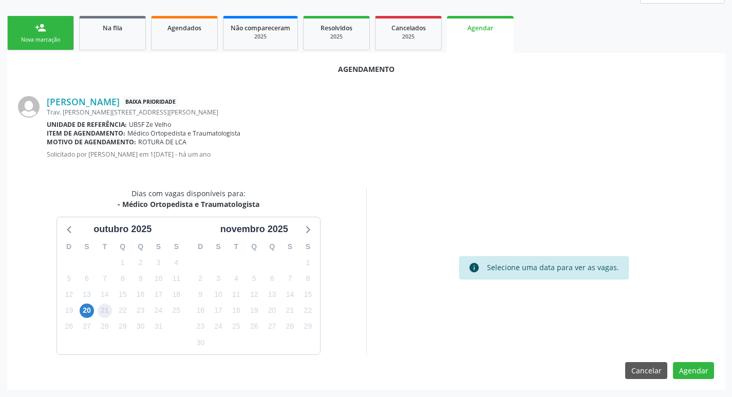
click at [97, 311] on div "21" at bounding box center [104, 310] width 18 height 16
click at [89, 311] on span "20" at bounding box center [87, 310] width 14 height 14
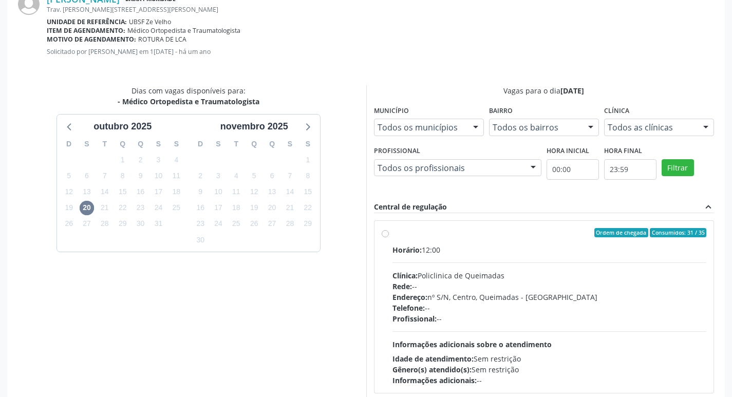
scroll to position [286, 0]
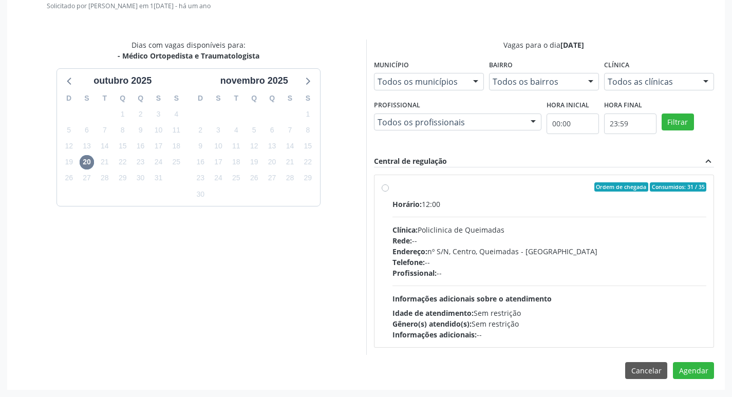
click at [529, 248] on div "Horário: 12:00 Clínica: Policlinica de Queimadas Rede: -- Endereço: nº S/N, Cen…" at bounding box center [549, 269] width 314 height 141
click at [389, 191] on input "Ordem de chegada Consumidos: 31 / 35 Horário: 12:00 Clínica: Policlinica de Que…" at bounding box center [384, 186] width 7 height 9
radio input "true"
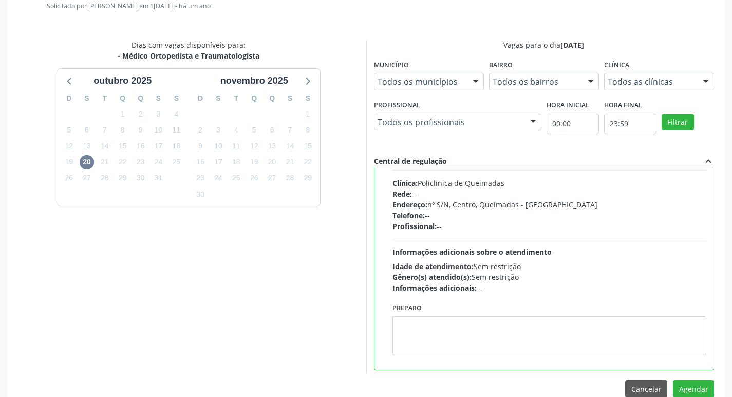
scroll to position [51, 0]
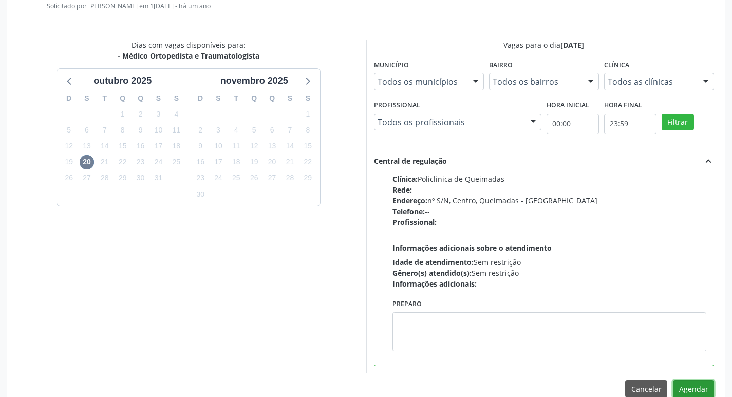
click at [687, 384] on button "Agendar" at bounding box center [692, 388] width 41 height 17
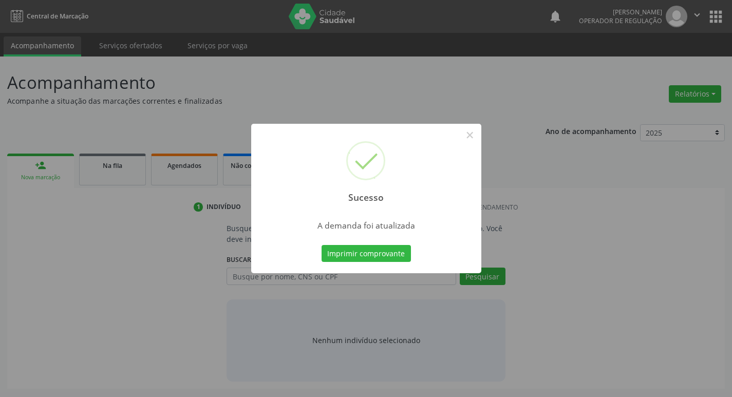
scroll to position [0, 0]
click at [372, 247] on button "Imprimir comprovante" at bounding box center [369, 253] width 89 height 17
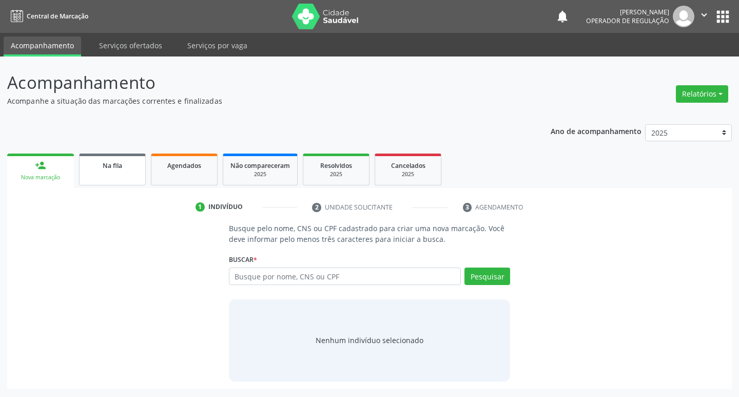
click at [108, 168] on span "Na fila" at bounding box center [113, 165] width 20 height 9
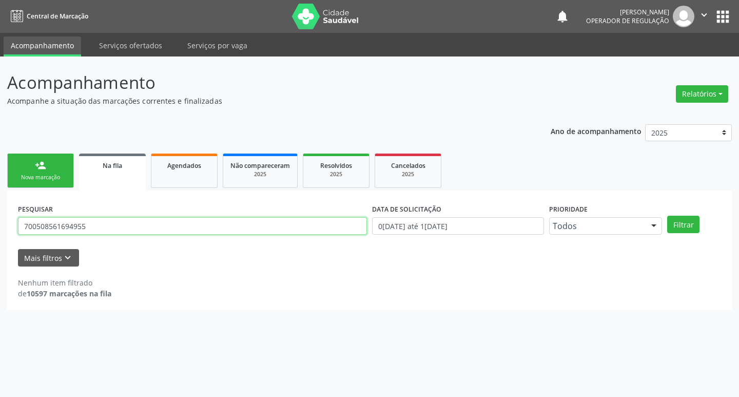
click at [114, 221] on input "700508561694955" at bounding box center [192, 225] width 349 height 17
type input "704605146290056"
click at [667, 216] on button "Filtrar" at bounding box center [683, 224] width 32 height 17
click at [147, 217] on input "704605146290056" at bounding box center [192, 225] width 349 height 17
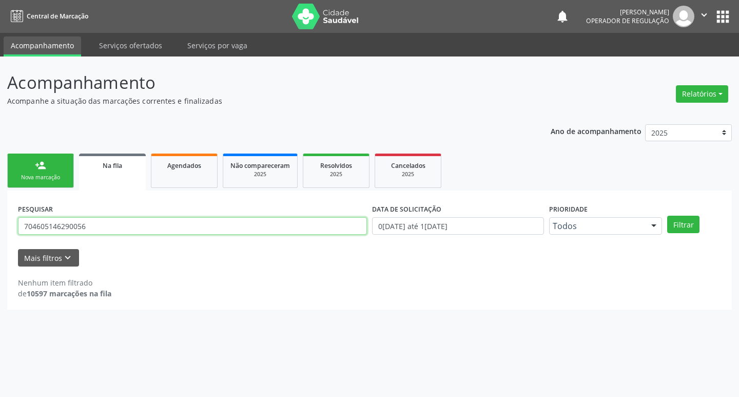
click at [147, 217] on input "704605146290056" at bounding box center [192, 225] width 349 height 17
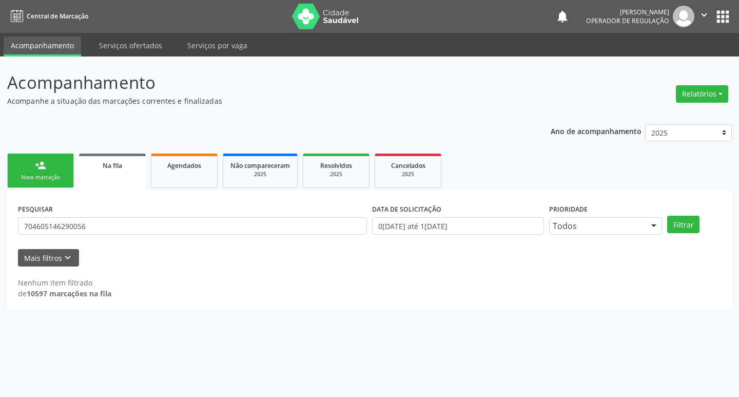
click at [38, 181] on div "Nova marcação" at bounding box center [40, 178] width 51 height 8
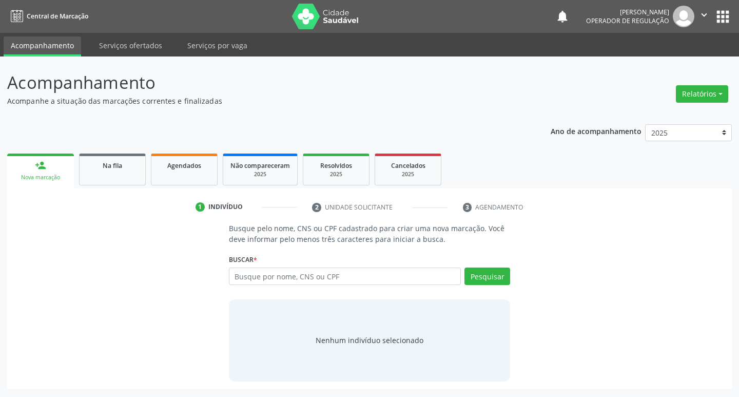
click at [367, 287] on div "Busque por nome, CNS ou CPF Nenhum resultado encontrado para: " " Digite nome, …" at bounding box center [370, 279] width 282 height 25
click at [371, 278] on input "text" at bounding box center [345, 275] width 233 height 17
paste input "704605146290056"
type input "704605146290056"
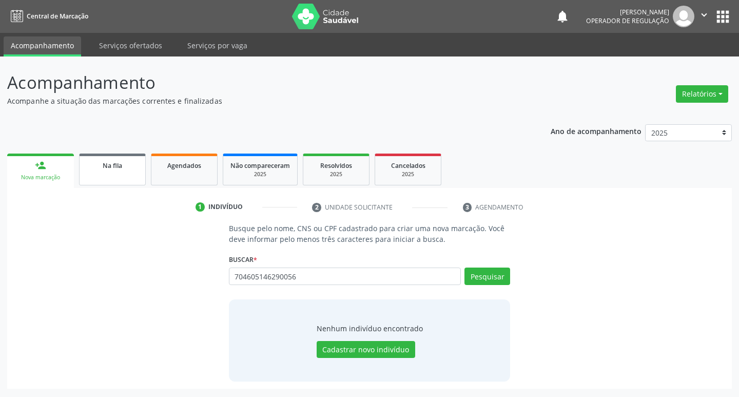
click at [130, 175] on link "Na fila" at bounding box center [112, 169] width 67 height 32
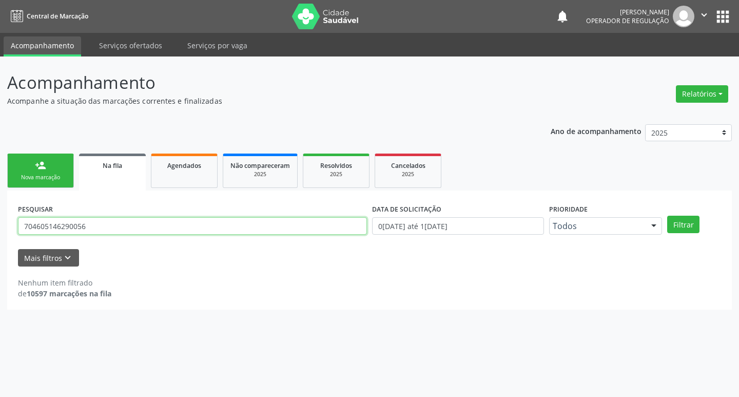
click at [121, 226] on input "704605146290056" at bounding box center [192, 225] width 349 height 17
type input "704605146290026"
click at [667, 216] on button "Filtrar" at bounding box center [683, 224] width 32 height 17
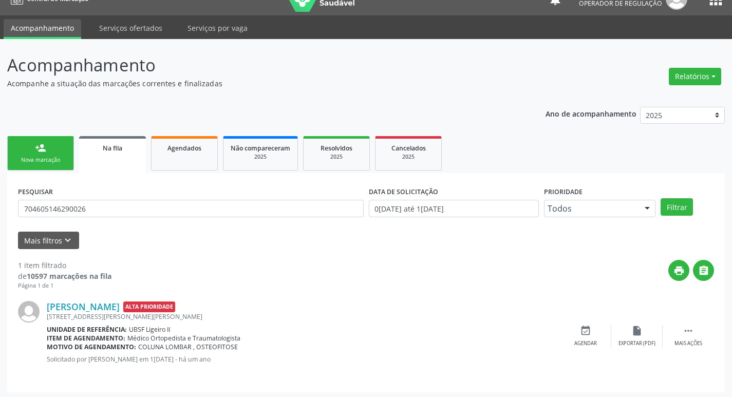
scroll to position [20, 0]
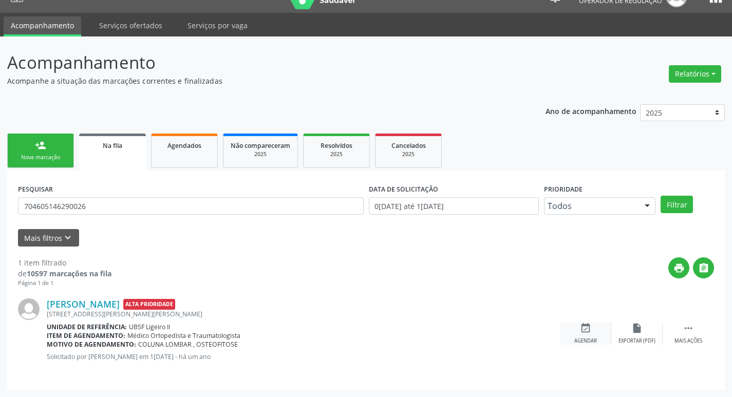
click at [592, 327] on div "event_available Agendar" at bounding box center [585, 333] width 51 height 22
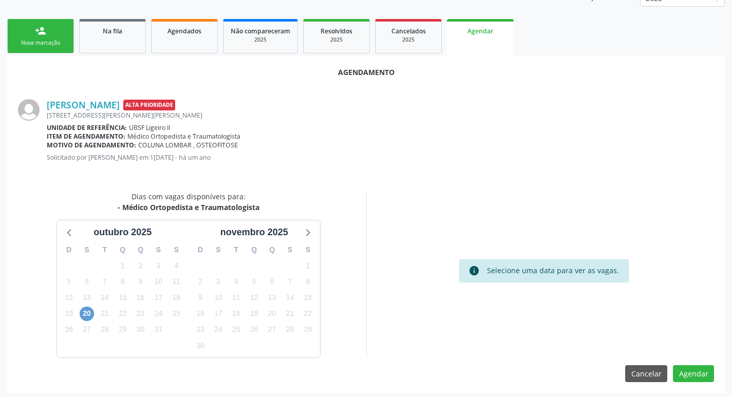
scroll to position [138, 0]
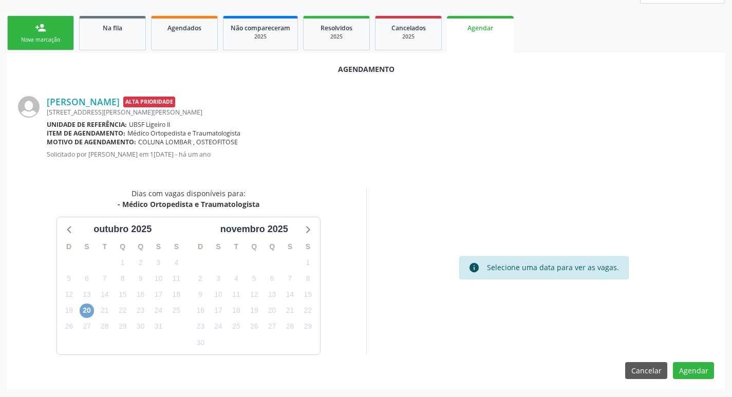
click at [92, 310] on span "20" at bounding box center [87, 310] width 14 height 14
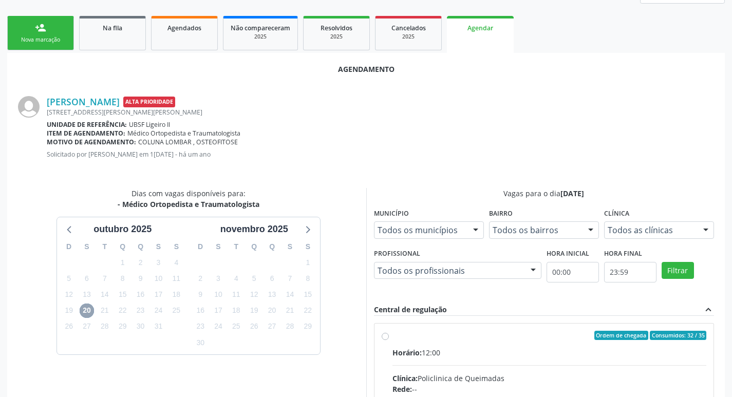
scroll to position [286, 0]
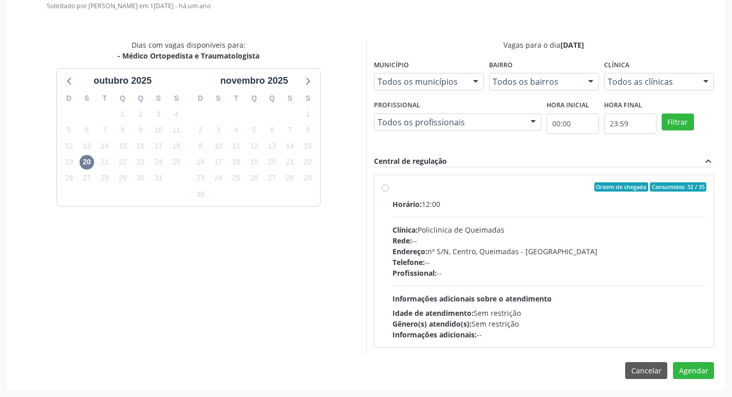
click at [497, 198] on label "Ordem de chegada Consumidos: 32 / 35 Horário: 12:00 Clínica: Policlinica de Que…" at bounding box center [549, 261] width 314 height 158
click at [389, 191] on input "Ordem de chegada Consumidos: 32 / 35 Horário: 12:00 Clínica: Policlinica de Que…" at bounding box center [384, 186] width 7 height 9
radio input "true"
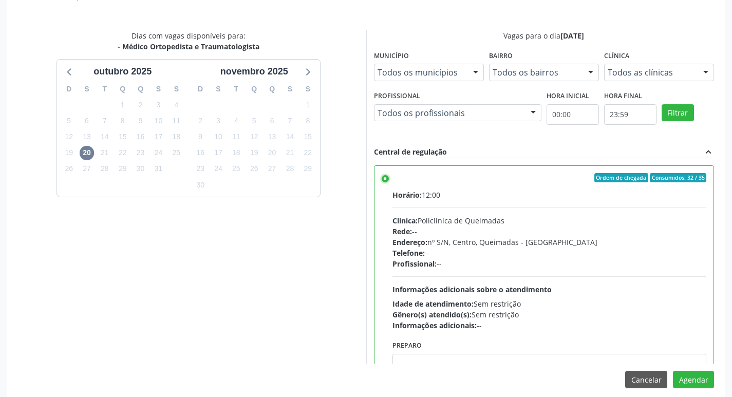
scroll to position [304, 0]
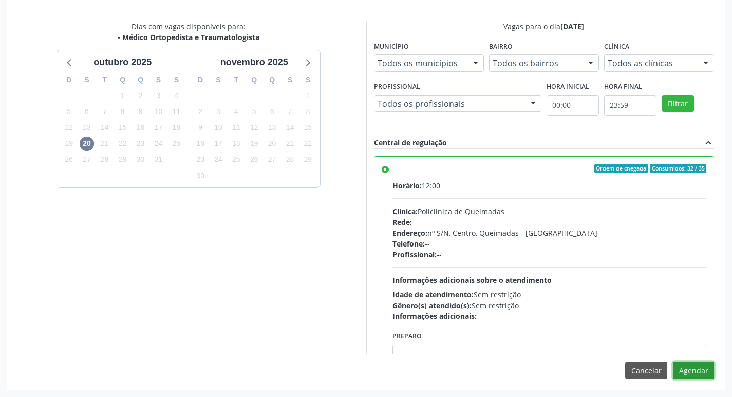
click at [691, 362] on button "Agendar" at bounding box center [692, 369] width 41 height 17
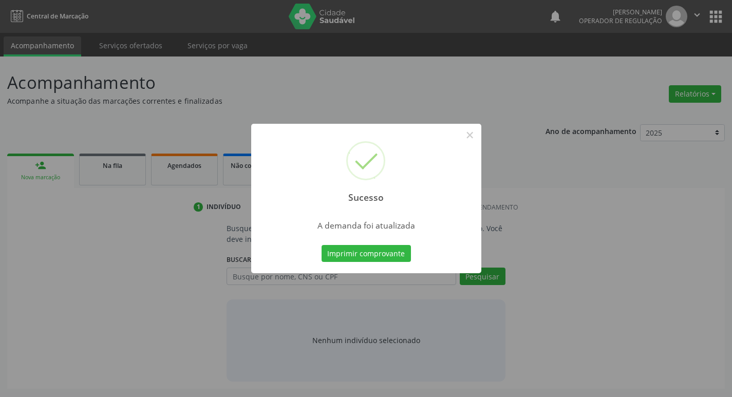
scroll to position [0, 0]
click at [351, 251] on button "Imprimir comprovante" at bounding box center [369, 253] width 89 height 17
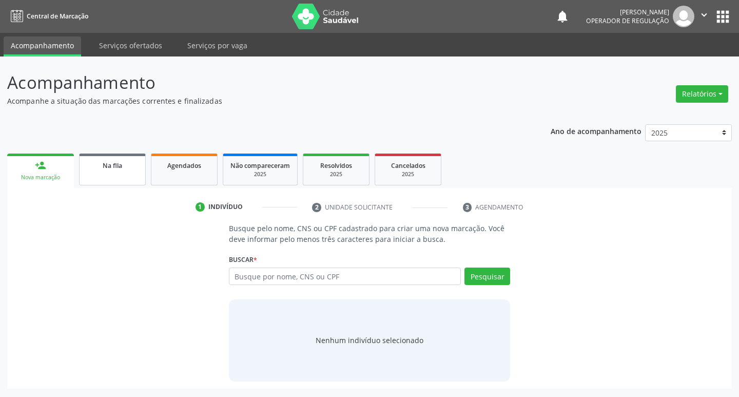
click at [105, 168] on span "Na fila" at bounding box center [113, 165] width 20 height 9
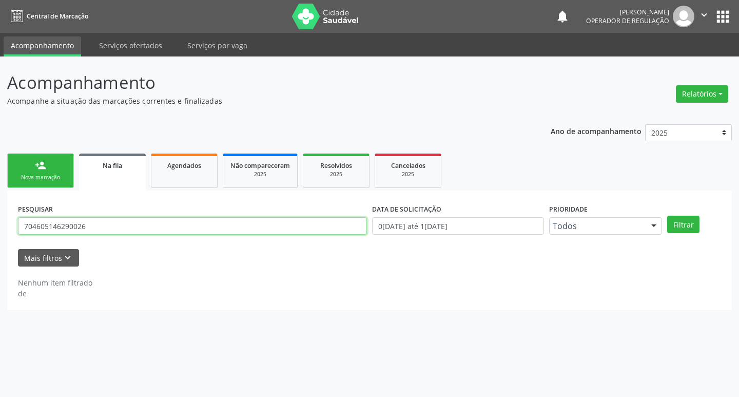
click at [154, 228] on input "704605146290026" at bounding box center [192, 225] width 349 height 17
type input "700802964599685"
click at [667, 216] on button "Filtrar" at bounding box center [683, 224] width 32 height 17
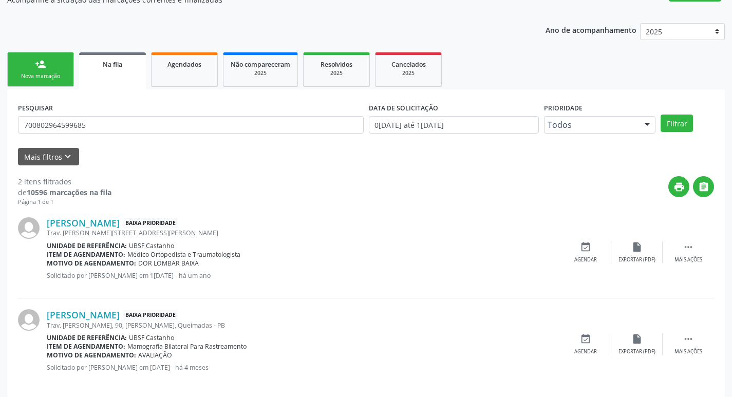
scroll to position [112, 0]
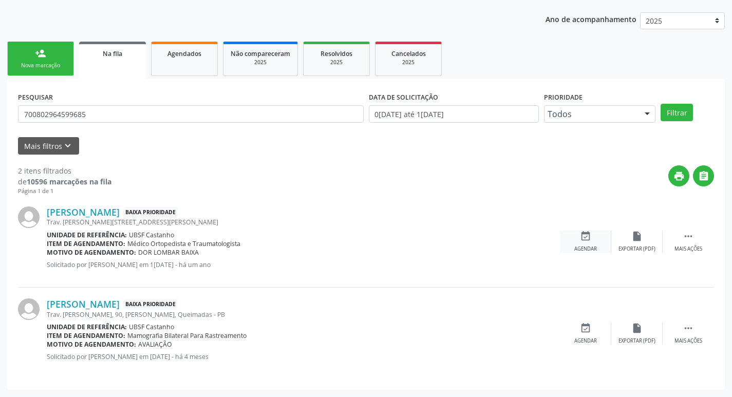
click at [587, 235] on icon "event_available" at bounding box center [585, 235] width 11 height 11
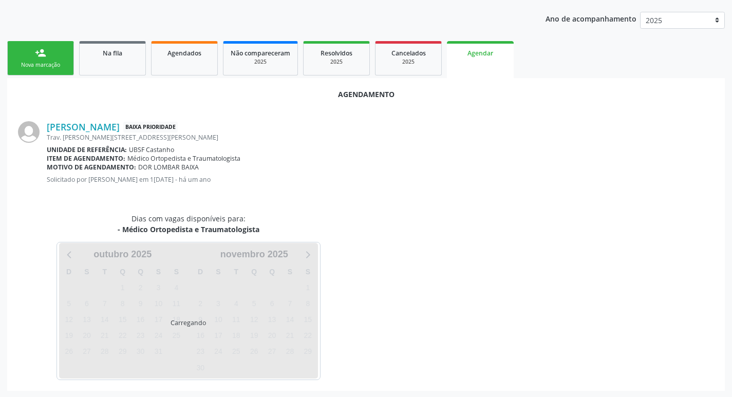
scroll to position [113, 0]
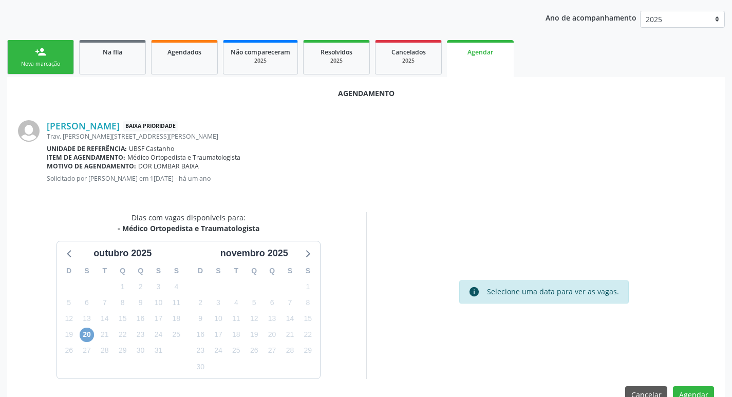
click at [84, 334] on span "20" at bounding box center [87, 335] width 14 height 14
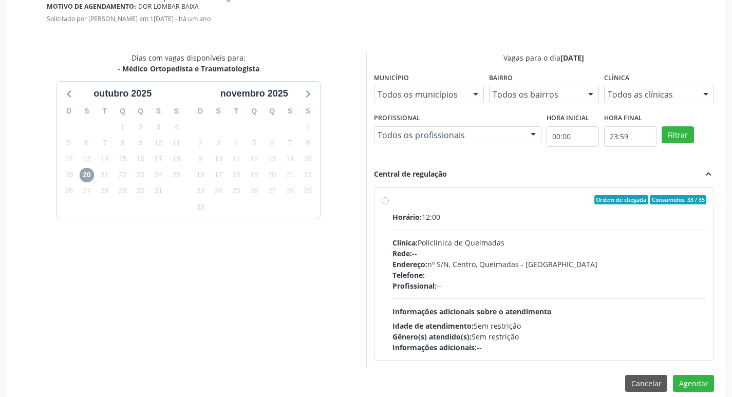
scroll to position [286, 0]
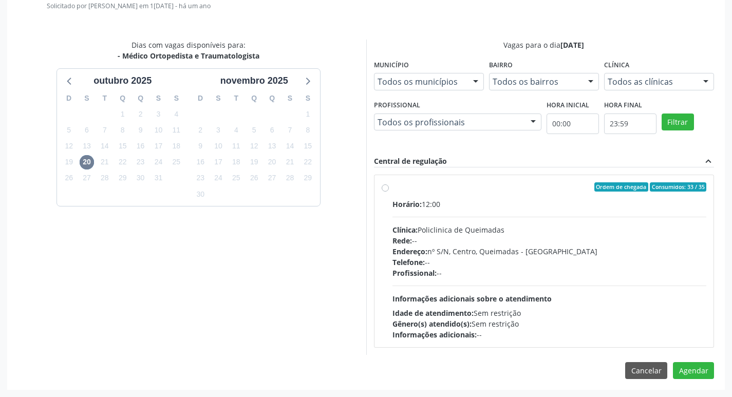
click at [458, 208] on div "Horário: 12:00" at bounding box center [549, 204] width 314 height 11
click at [389, 191] on input "Ordem de chegada Consumidos: 33 / 35 Horário: 12:00 Clínica: Policlinica de Que…" at bounding box center [384, 186] width 7 height 9
radio input "true"
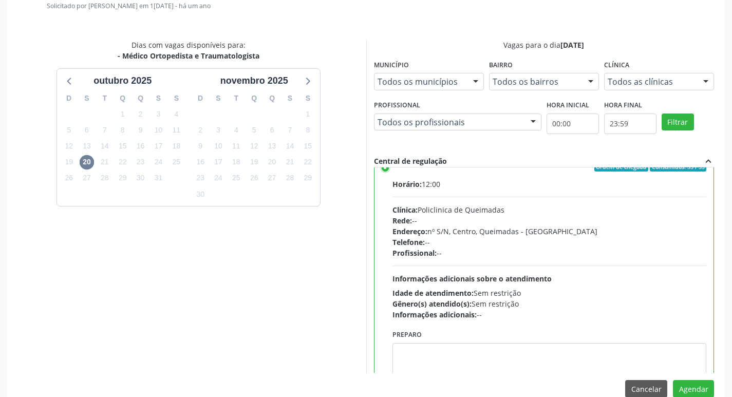
scroll to position [51, 0]
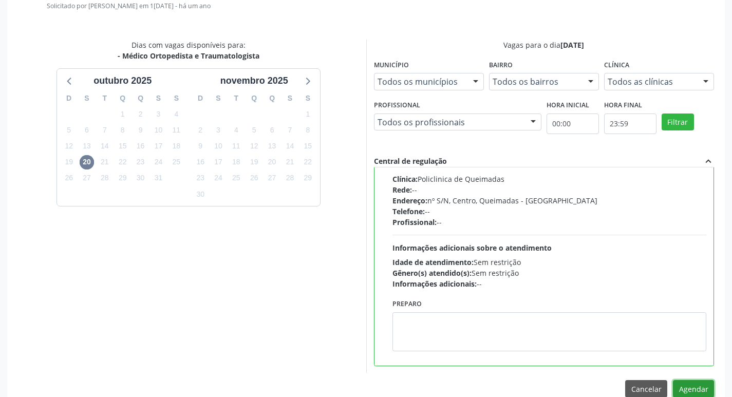
click at [698, 389] on button "Agendar" at bounding box center [692, 388] width 41 height 17
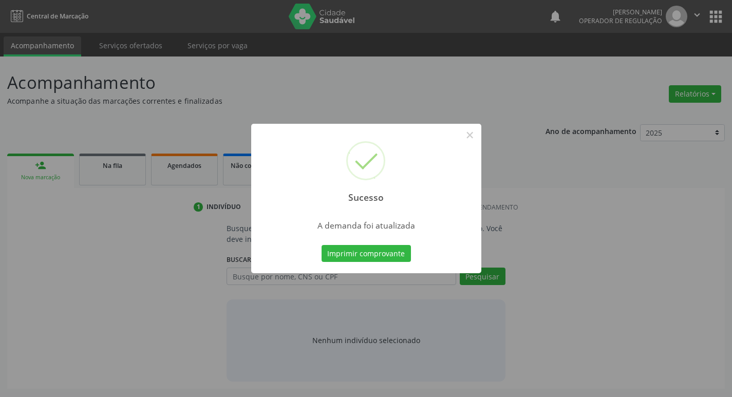
scroll to position [0, 0]
click at [358, 249] on button "Imprimir comprovante" at bounding box center [369, 253] width 89 height 17
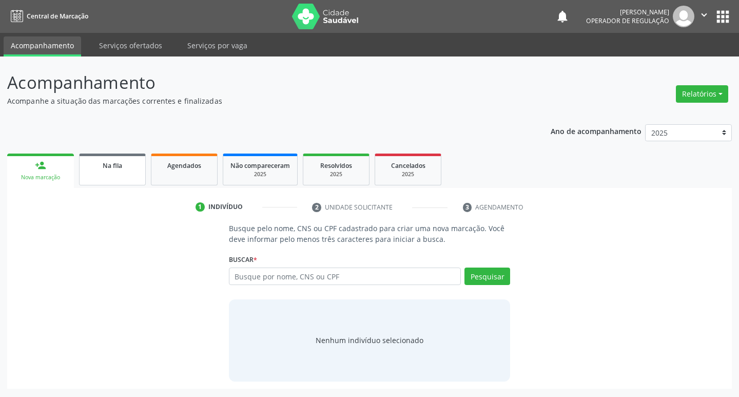
click at [132, 163] on div "Na fila" at bounding box center [112, 165] width 51 height 11
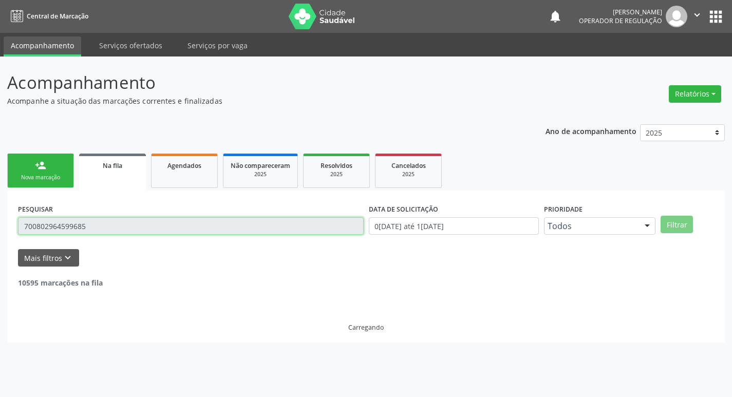
click at [157, 227] on input "700802964599685" at bounding box center [190, 225] width 345 height 17
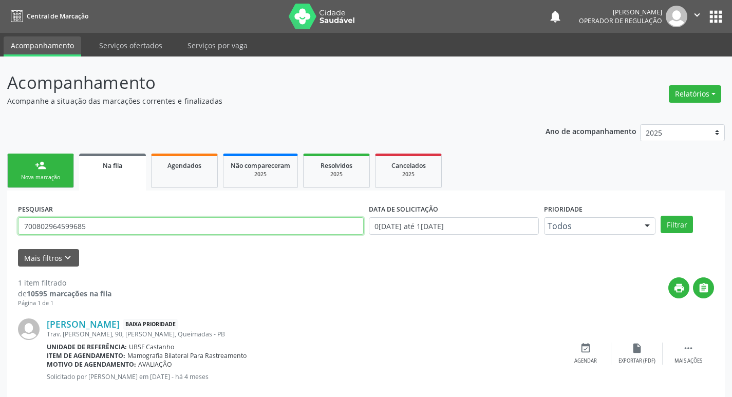
click at [157, 227] on input "700802964599685" at bounding box center [190, 225] width 345 height 17
type input "709005866897812"
click at [660, 216] on button "Filtrar" at bounding box center [676, 224] width 32 height 17
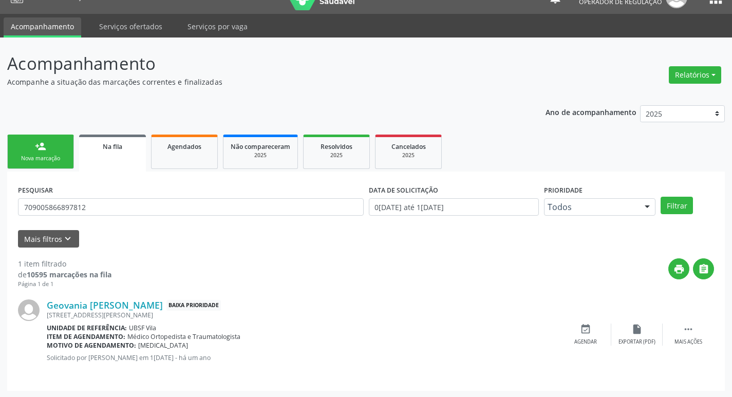
scroll to position [20, 0]
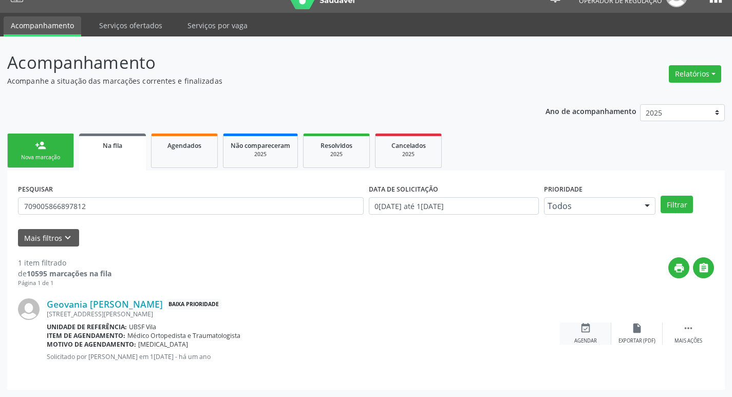
click at [583, 342] on div "Agendar" at bounding box center [585, 340] width 23 height 7
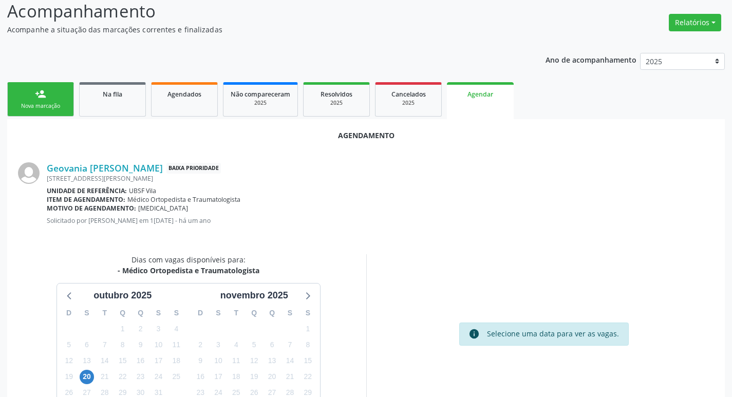
scroll to position [138, 0]
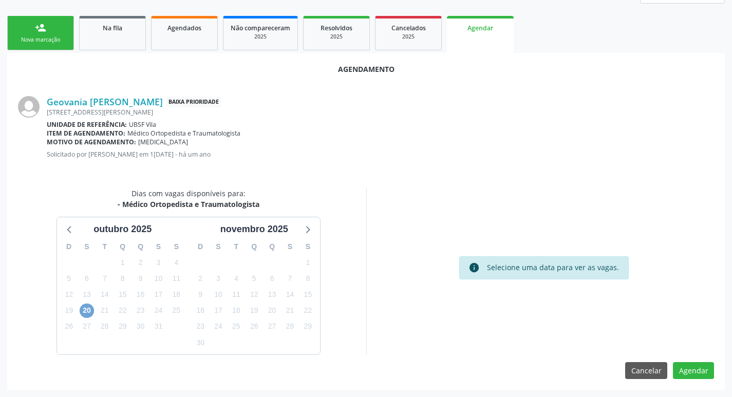
click at [86, 315] on span "20" at bounding box center [87, 310] width 14 height 14
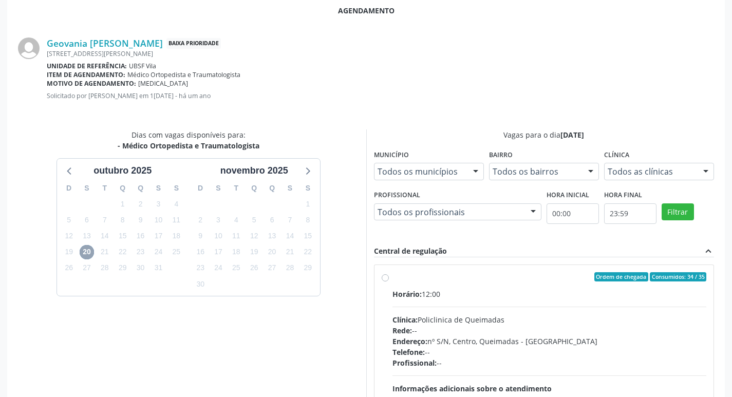
scroll to position [286, 0]
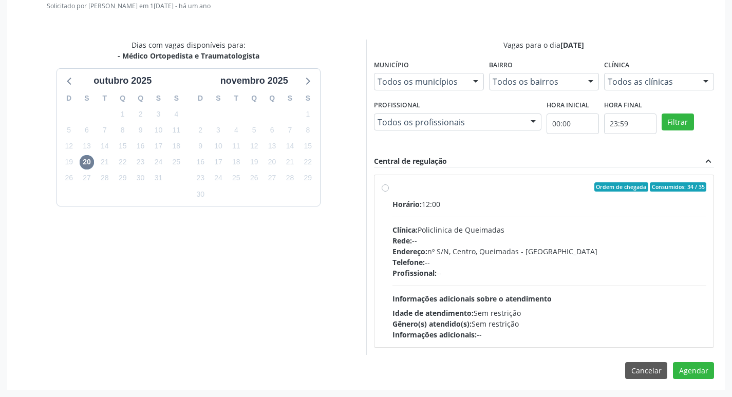
click at [486, 243] on div "Rede: --" at bounding box center [549, 240] width 314 height 11
click at [389, 191] on input "Ordem de chegada Consumidos: 34 / 35 Horário: 12:00 Clínica: Policlinica de Que…" at bounding box center [384, 186] width 7 height 9
radio input "true"
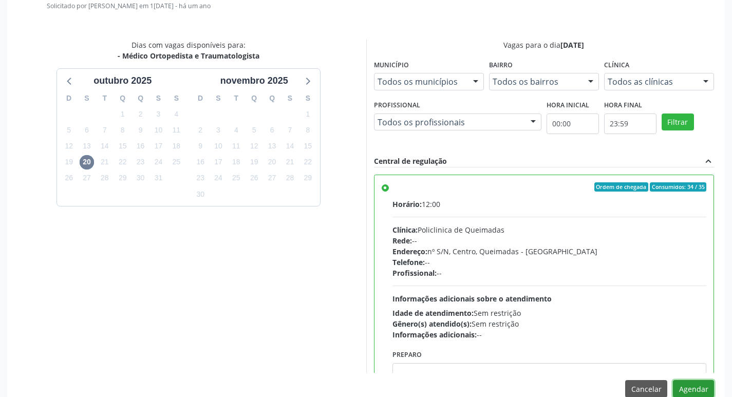
click at [689, 391] on button "Agendar" at bounding box center [692, 388] width 41 height 17
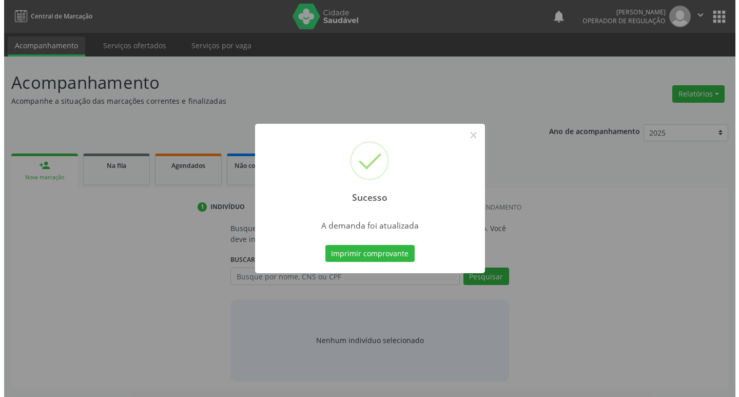
scroll to position [0, 0]
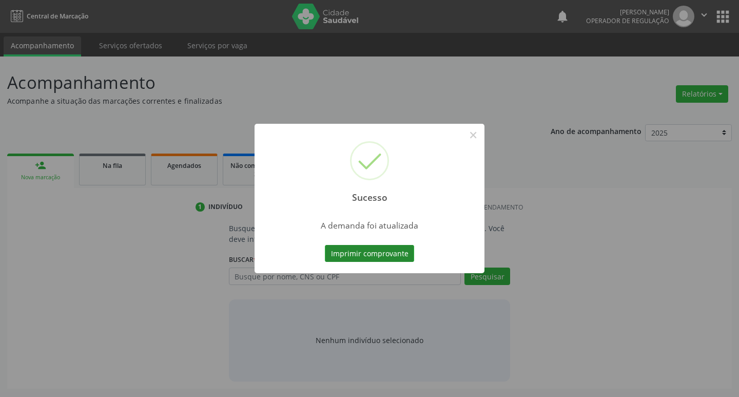
click at [363, 254] on button "Imprimir comprovante" at bounding box center [369, 253] width 89 height 17
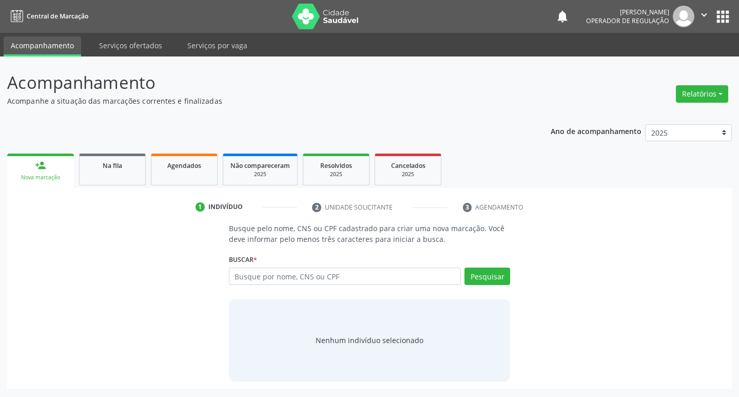
click at [426, 162] on button "×" at bounding box center [421, 166] width 9 height 9
click at [472, 137] on div "Sucesso × A demanda foi atualizada Imprimir comprovante Cancel" at bounding box center [369, 198] width 739 height 397
click at [105, 171] on link "Na fila" at bounding box center [112, 169] width 67 height 32
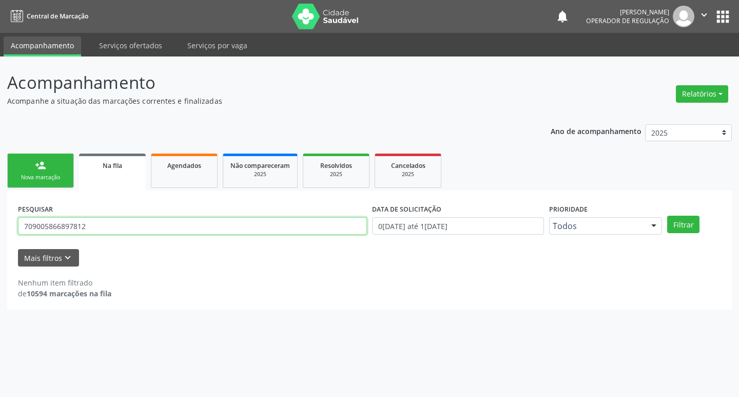
click at [149, 221] on input "709005866897812" at bounding box center [192, 225] width 349 height 17
click at [105, 226] on input "709005866897812" at bounding box center [192, 225] width 349 height 17
type input "709503663998170"
click at [667, 216] on button "Filtrar" at bounding box center [683, 224] width 32 height 17
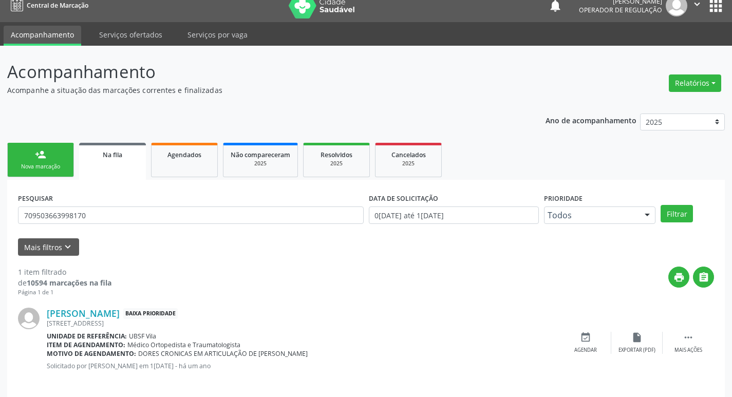
scroll to position [20, 0]
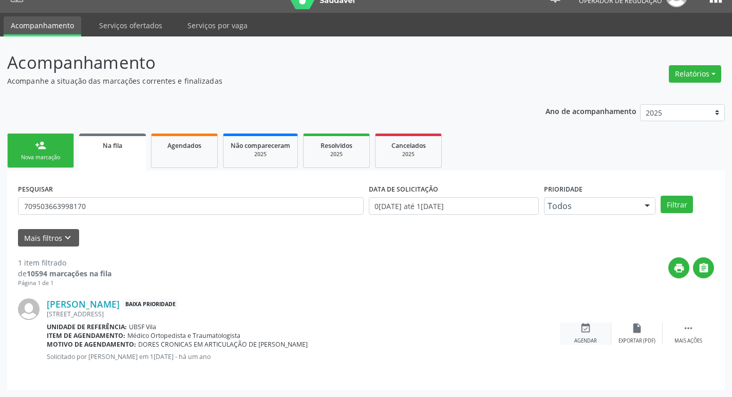
click at [591, 337] on div "Agendar" at bounding box center [585, 340] width 23 height 7
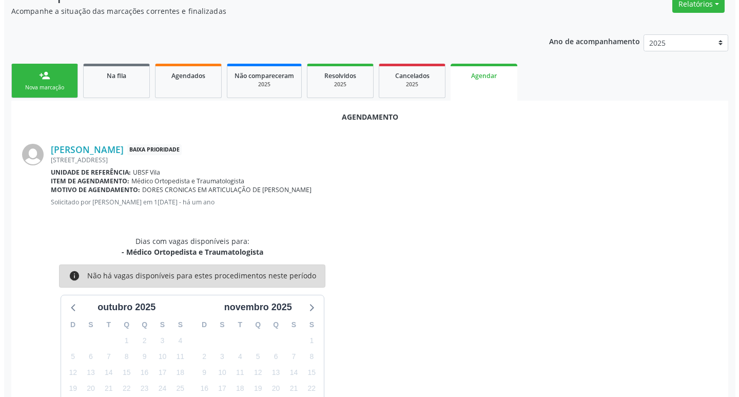
scroll to position [0, 0]
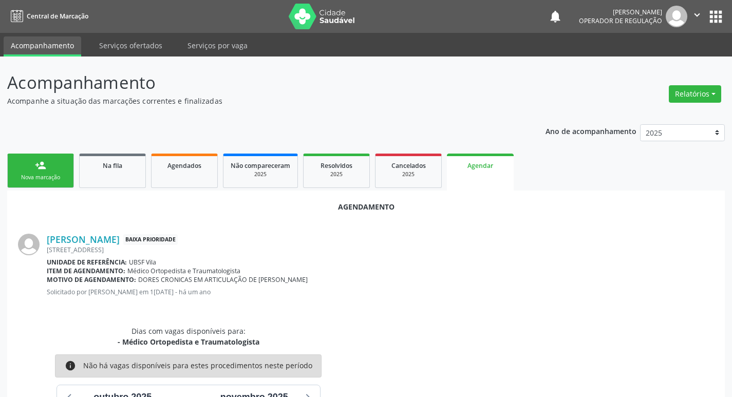
click at [44, 169] on div "person_add" at bounding box center [40, 165] width 11 height 11
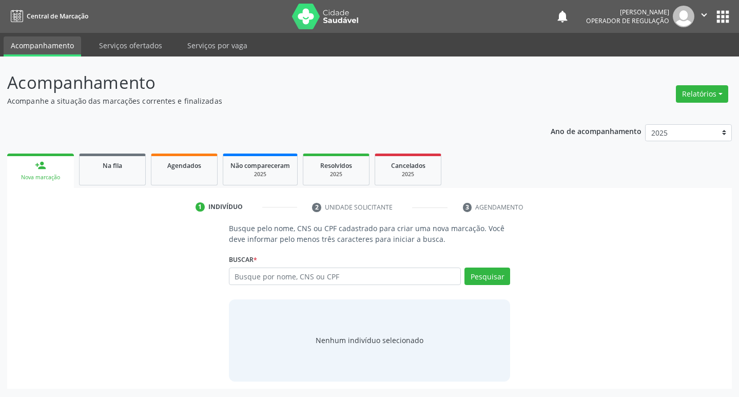
click at [730, 15] on button "apps" at bounding box center [723, 17] width 18 height 18
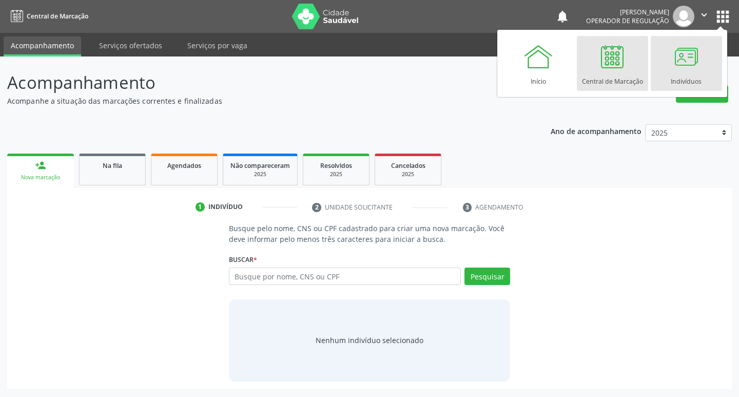
click at [674, 76] on div "Indivíduos" at bounding box center [686, 79] width 31 height 14
